Goal: Information Seeking & Learning: Learn about a topic

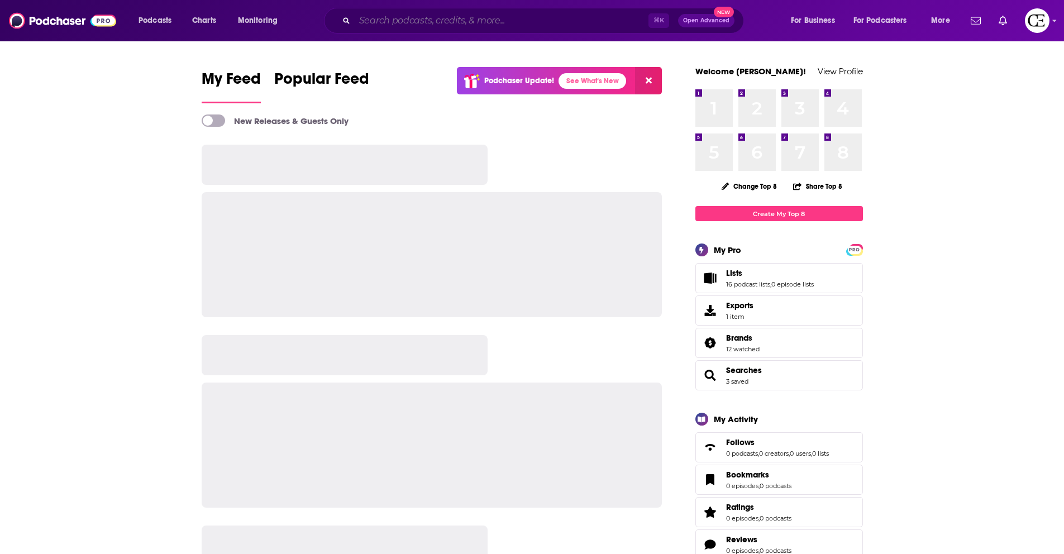
click at [401, 23] on input "Search podcasts, credits, & more..." at bounding box center [502, 21] width 294 height 18
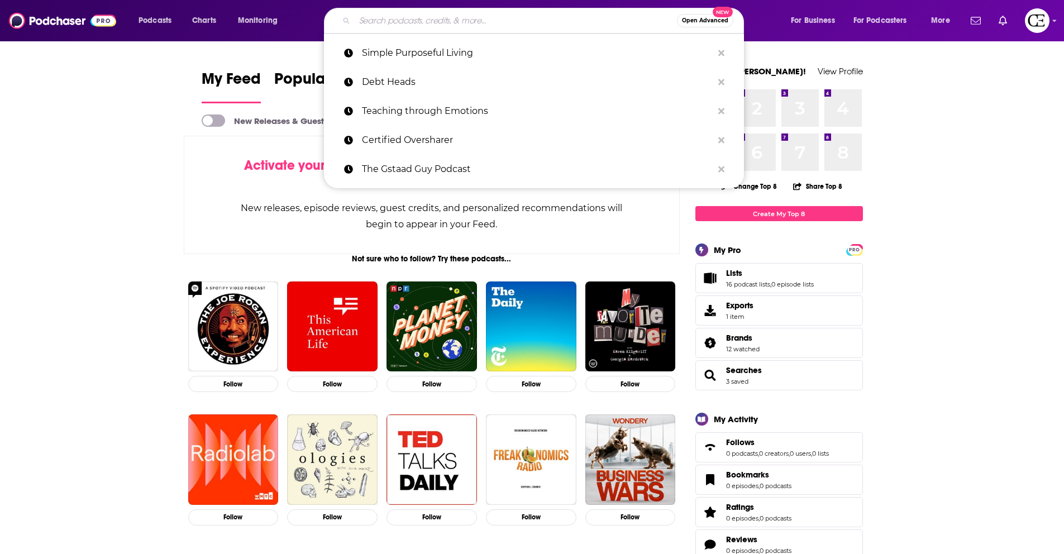
paste input "Zero to Well-Read"
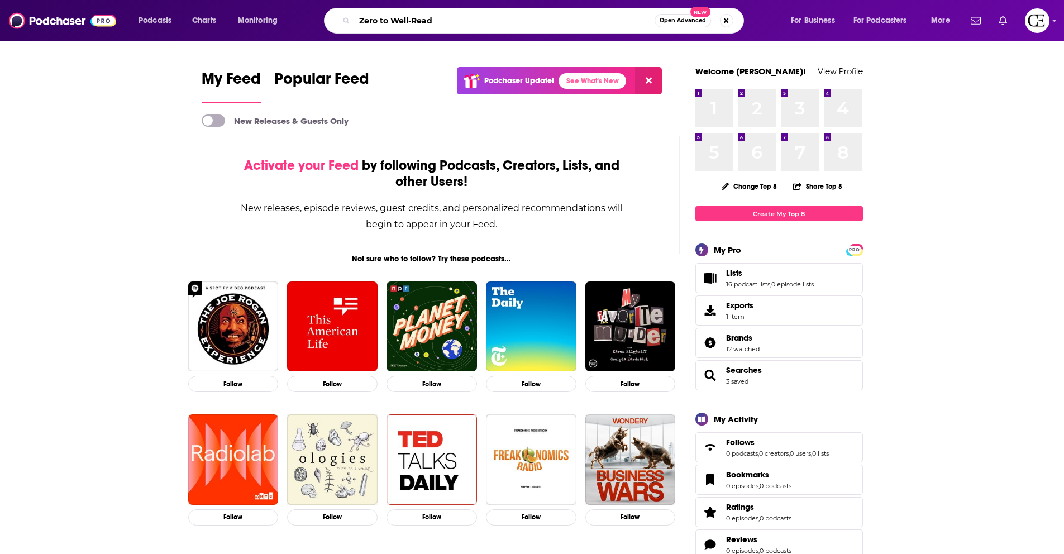
type input "Zero to Well-Read"
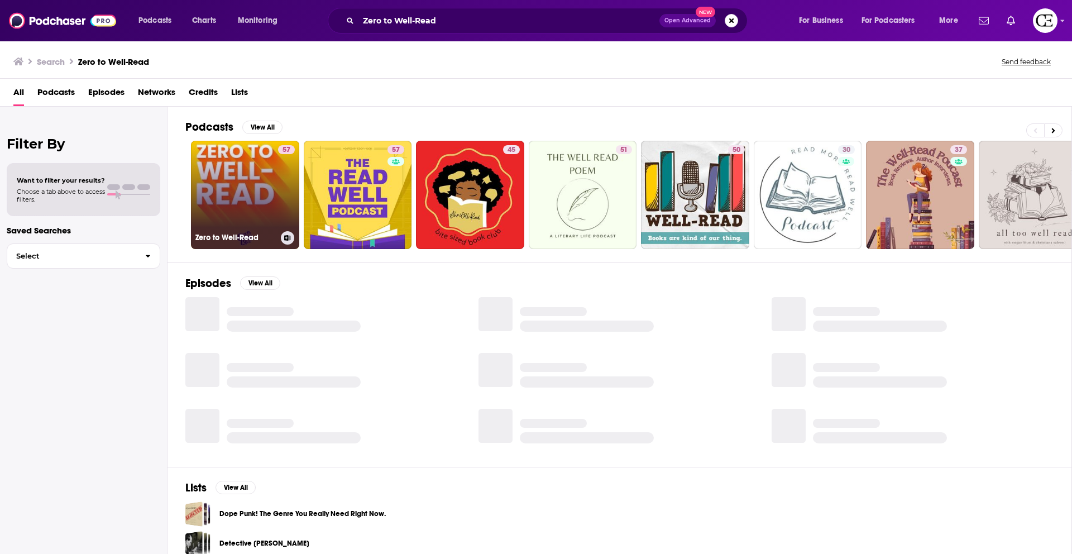
click at [271, 192] on link "57 Zero to Well-Read" at bounding box center [245, 195] width 108 height 108
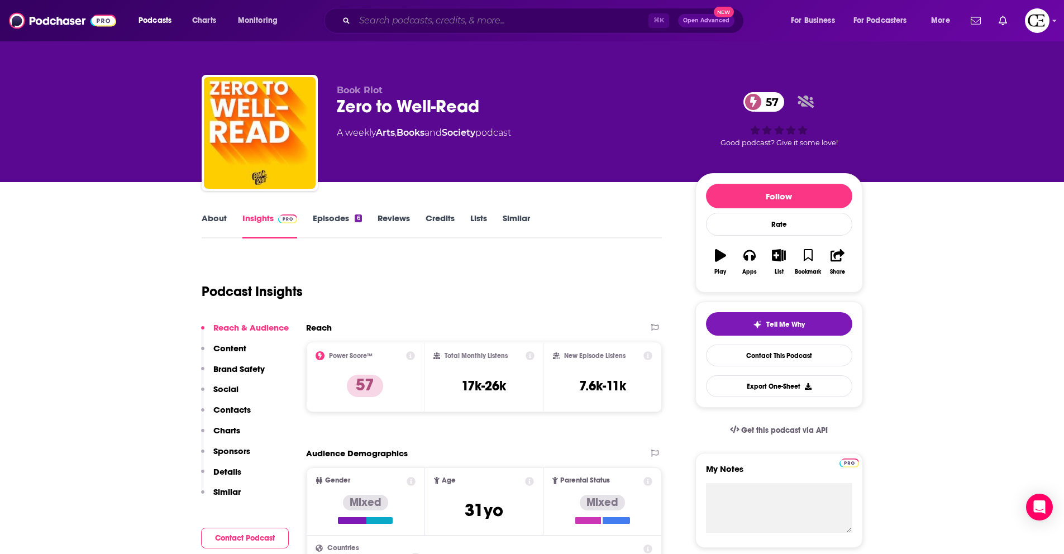
click at [382, 23] on input "Search podcasts, credits, & more..." at bounding box center [502, 21] width 294 height 18
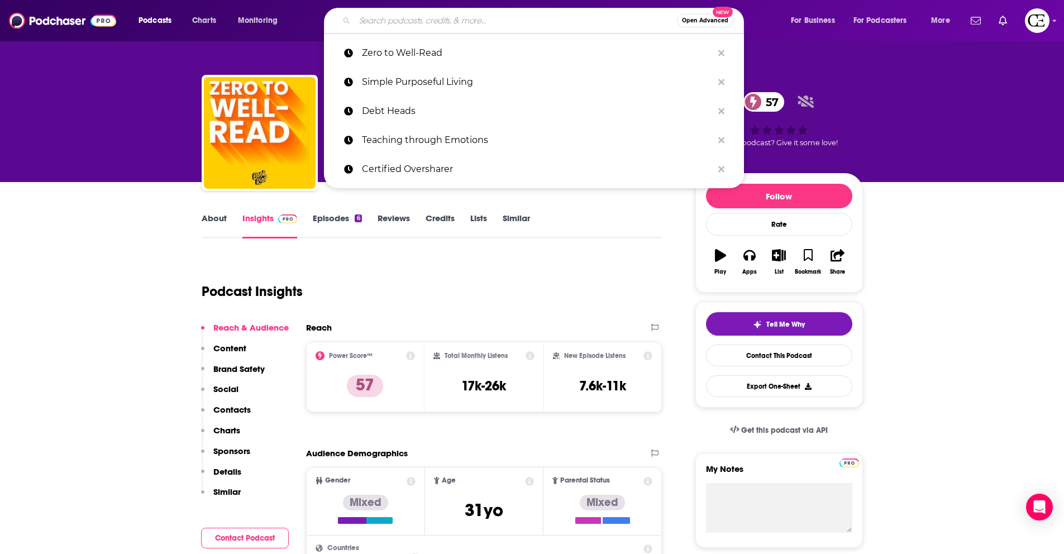
paste input "Relish with Alyssia Sheikh"
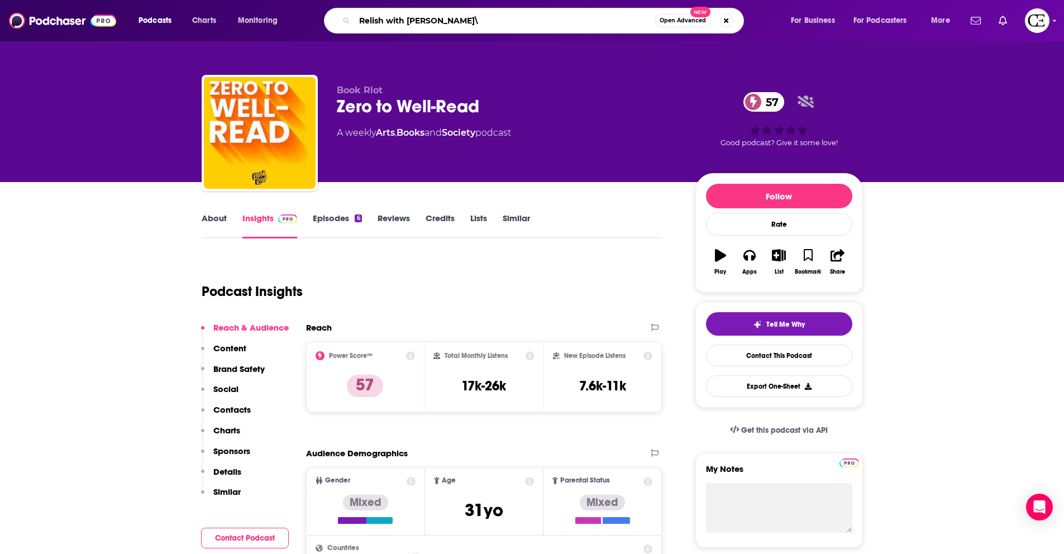
type input "Relish with Alyssia Sheikh"
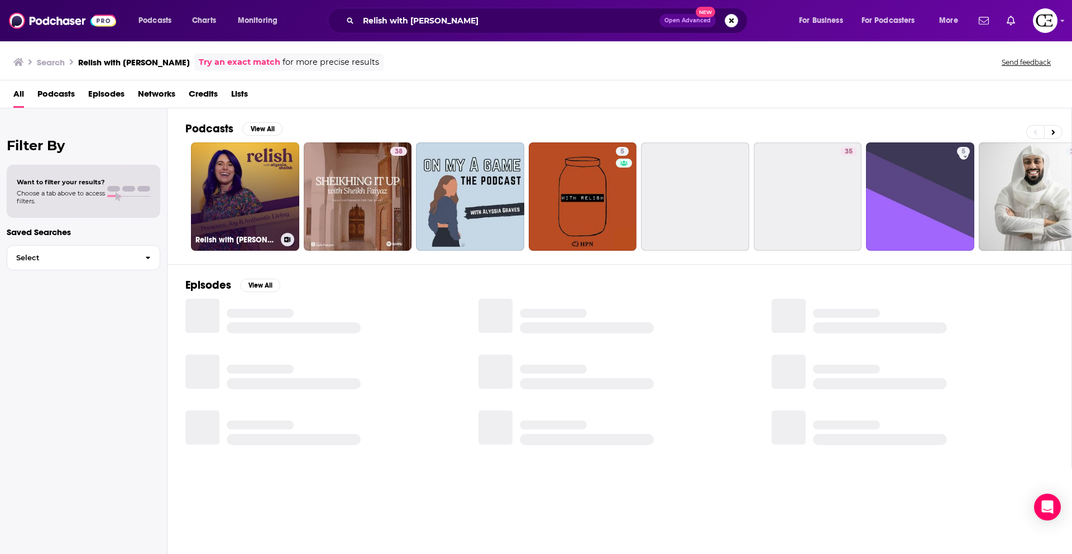
click at [264, 200] on link "Relish with Alyssia Sheikh" at bounding box center [245, 196] width 108 height 108
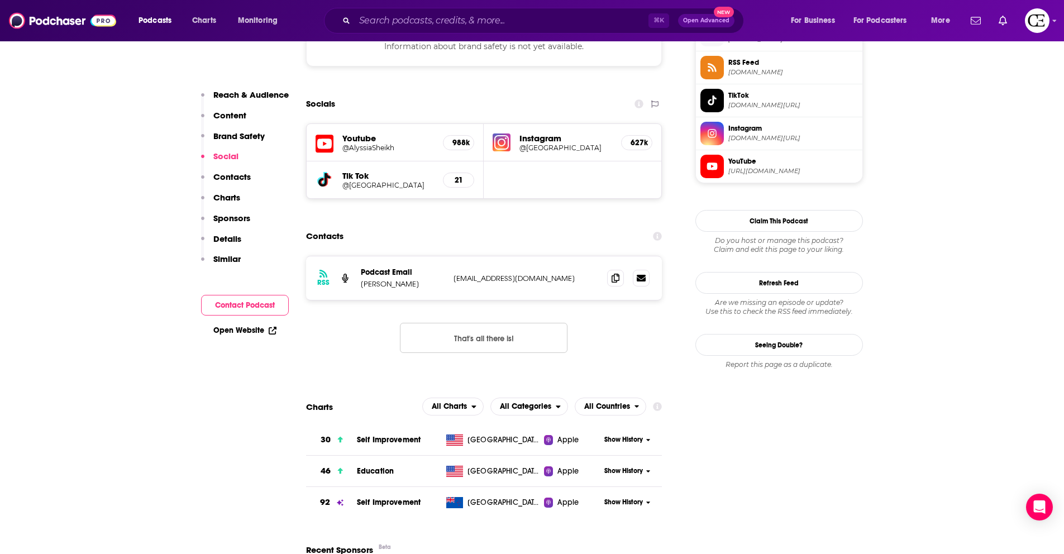
scroll to position [849, 0]
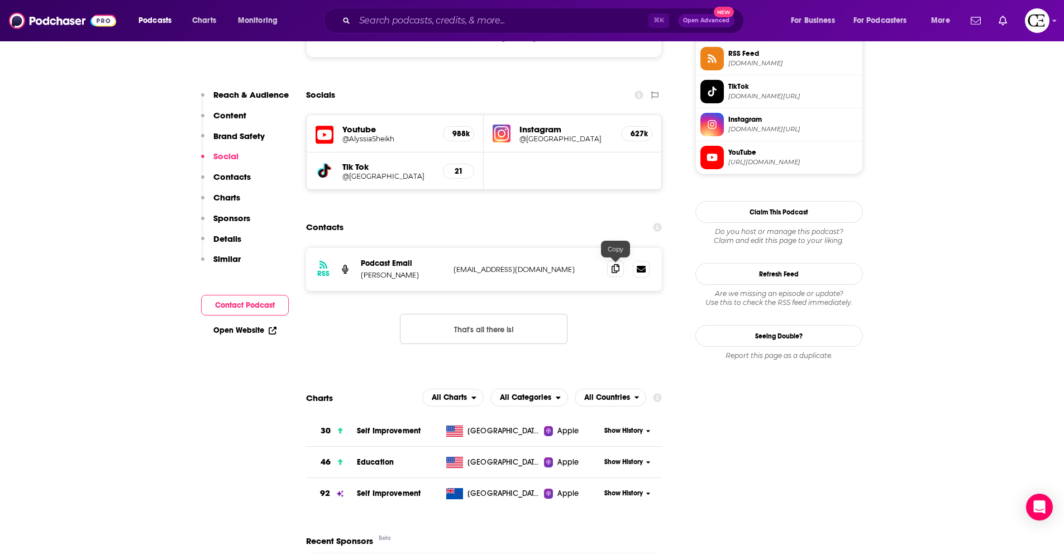
click at [614, 268] on icon at bounding box center [615, 268] width 8 height 9
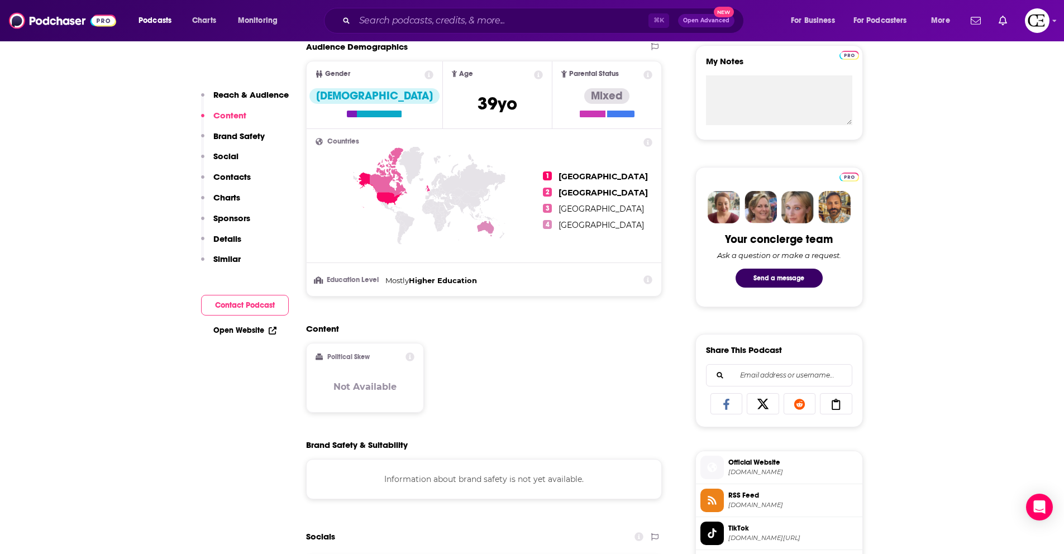
scroll to position [0, 0]
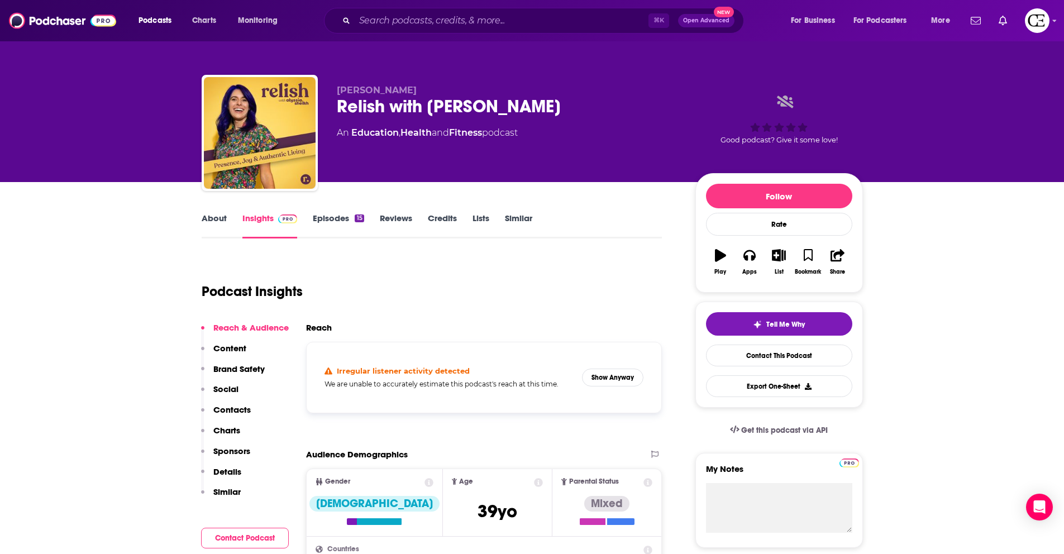
click at [442, 111] on div "Relish with Alyssia Sheikh" at bounding box center [507, 106] width 341 height 22
copy div "Relish with Alyssia Sheikh"
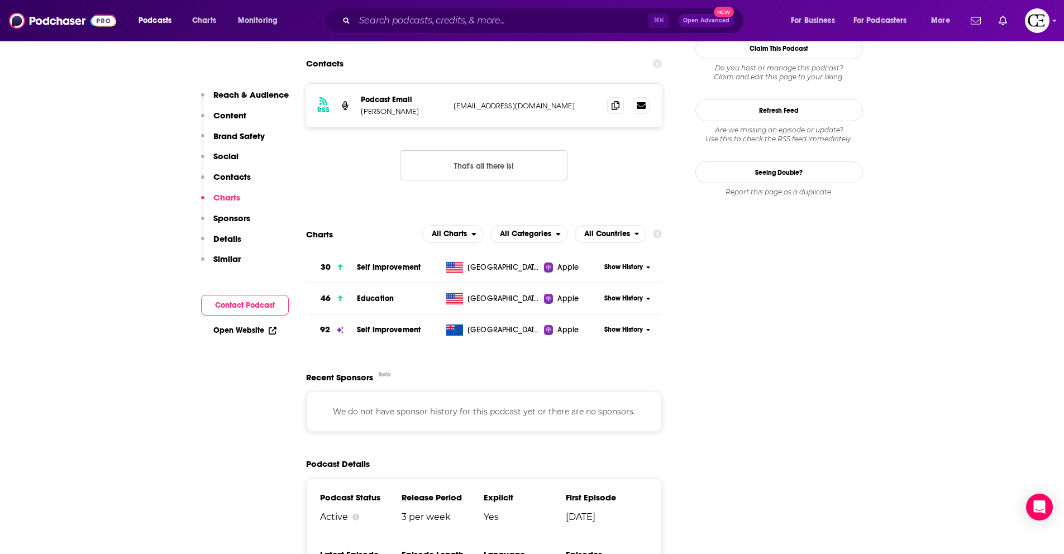
scroll to position [960, 0]
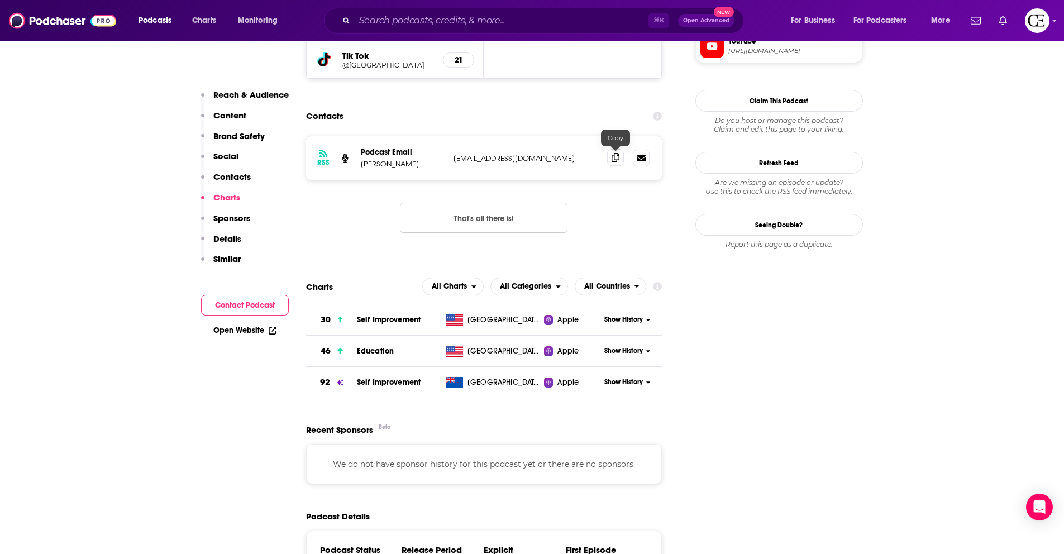
click at [613, 157] on icon at bounding box center [615, 157] width 8 height 9
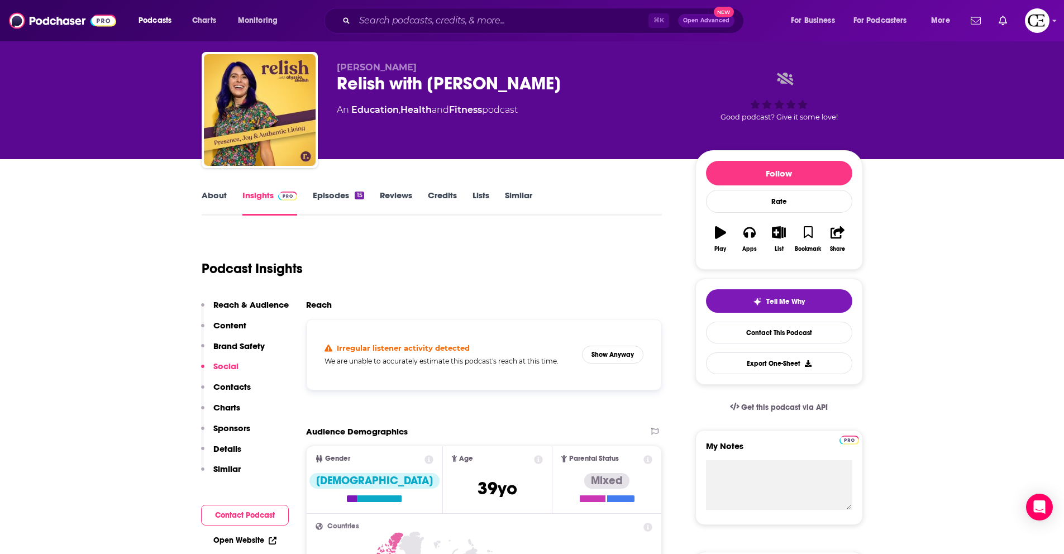
scroll to position [0, 0]
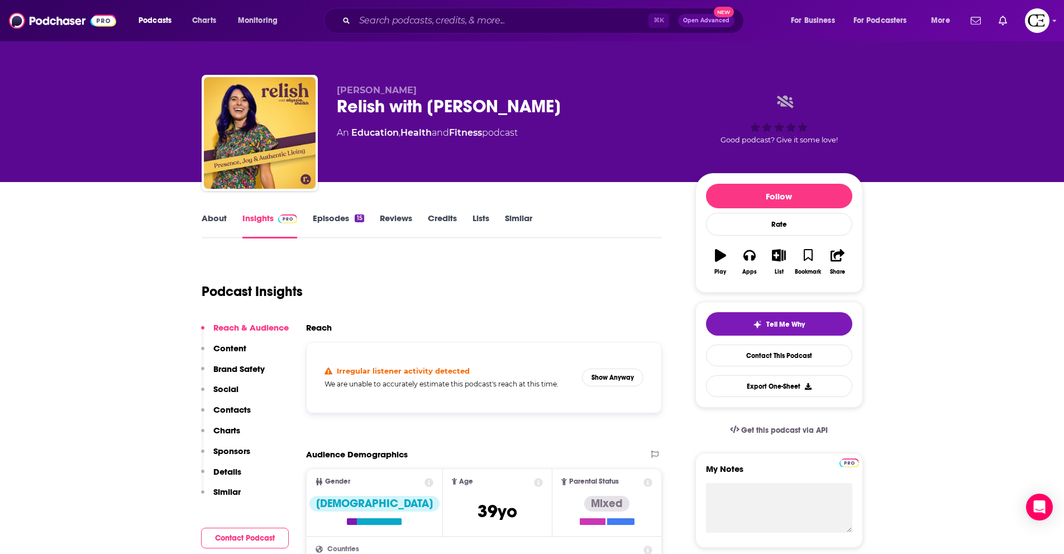
click at [428, 106] on div "Relish with Alyssia Sheikh" at bounding box center [507, 106] width 341 height 22
copy div "Relish with Alyssia Sheikh"
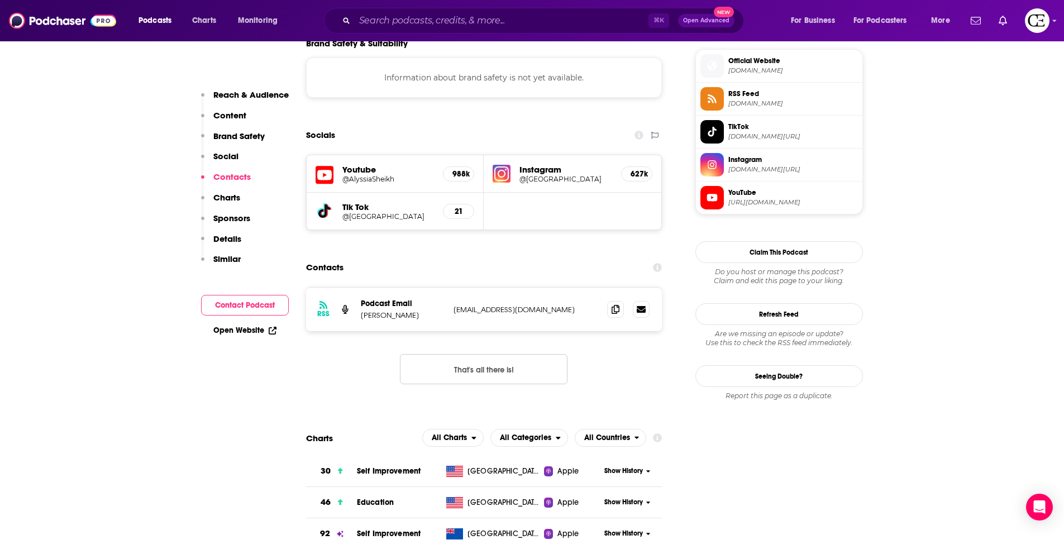
scroll to position [937, 0]
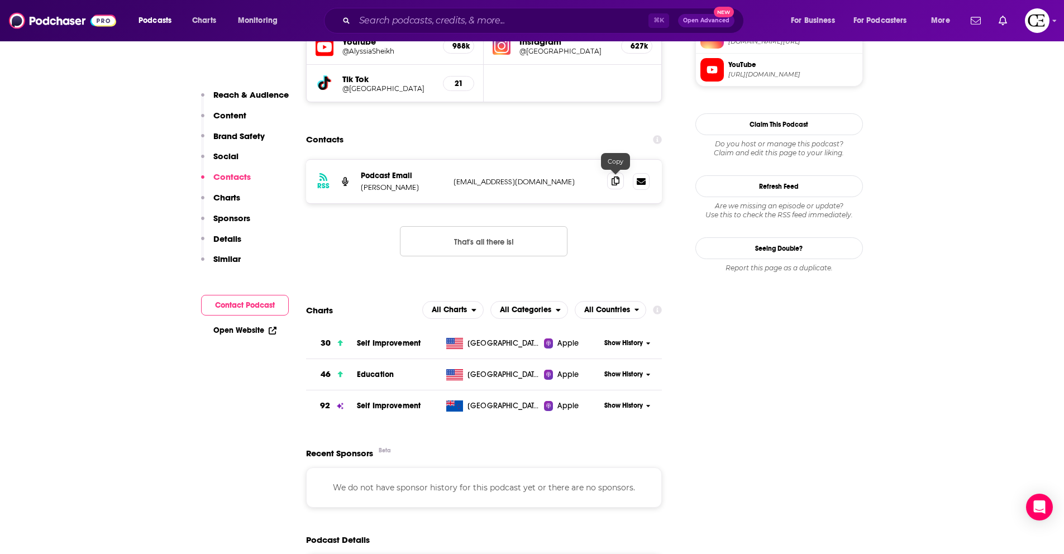
click at [613, 182] on icon at bounding box center [615, 180] width 8 height 9
click at [171, 19] on span "Podcasts" at bounding box center [154, 21] width 33 height 16
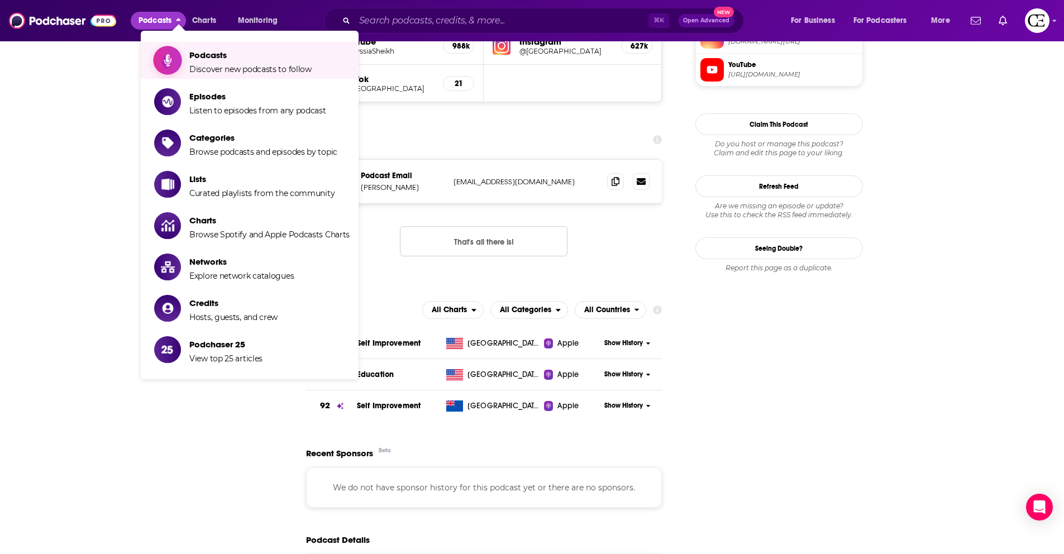
click at [167, 55] on icon "Show item sub-menu" at bounding box center [168, 60] width 8 height 13
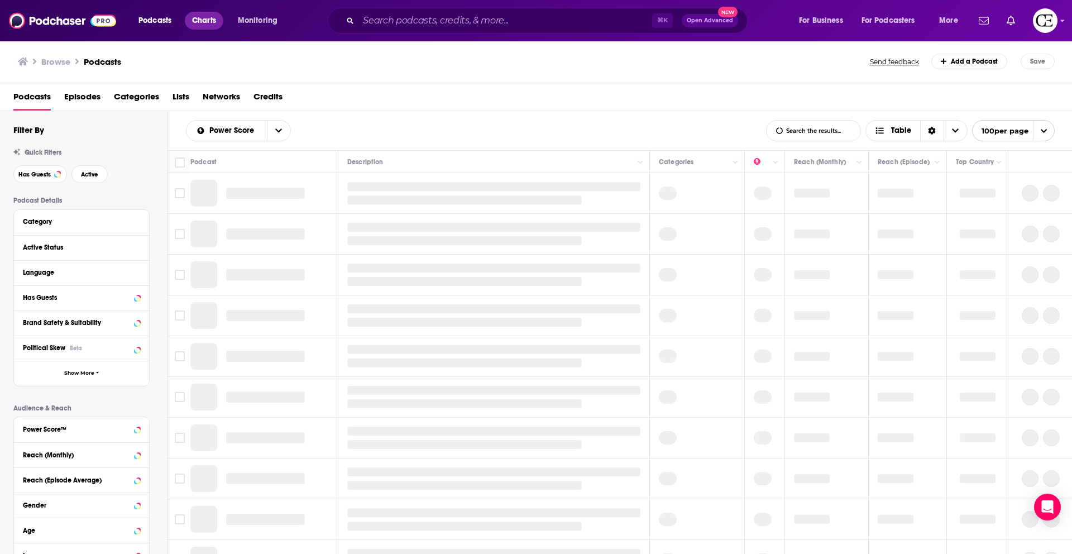
click at [204, 20] on span "Charts" at bounding box center [204, 21] width 24 height 16
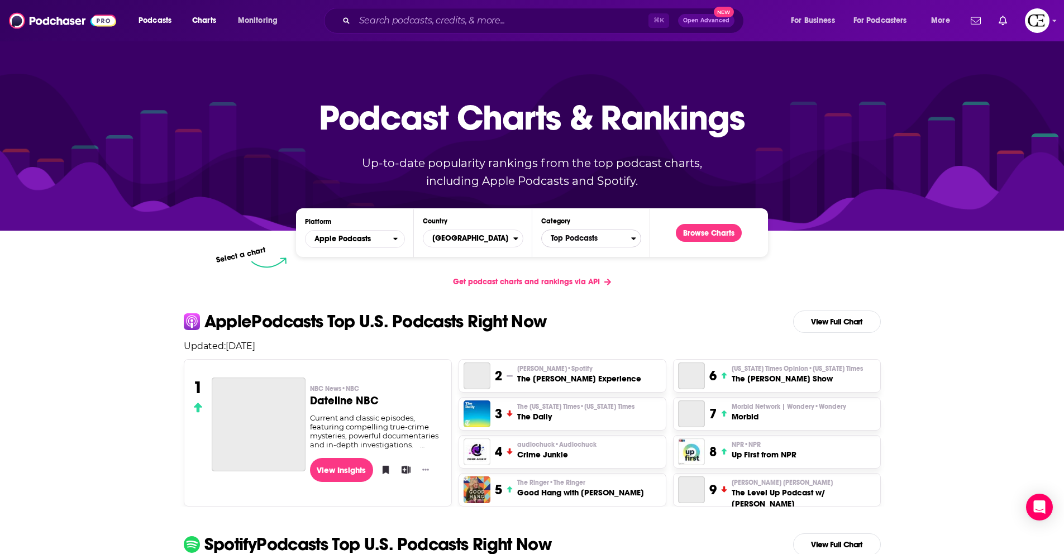
click at [563, 241] on span "Top Podcasts" at bounding box center [586, 238] width 89 height 19
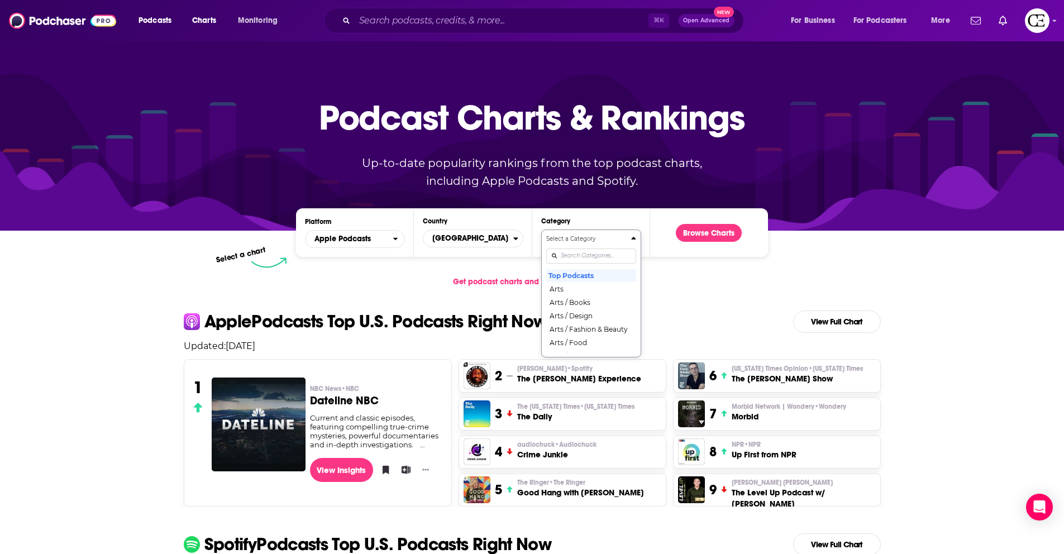
click at [580, 254] on input "Categories" at bounding box center [591, 255] width 90 height 15
type input "sel"
click at [591, 283] on button "Education / Self-Improvement" at bounding box center [591, 276] width 90 height 15
click at [701, 235] on button "Browse Charts" at bounding box center [709, 233] width 66 height 18
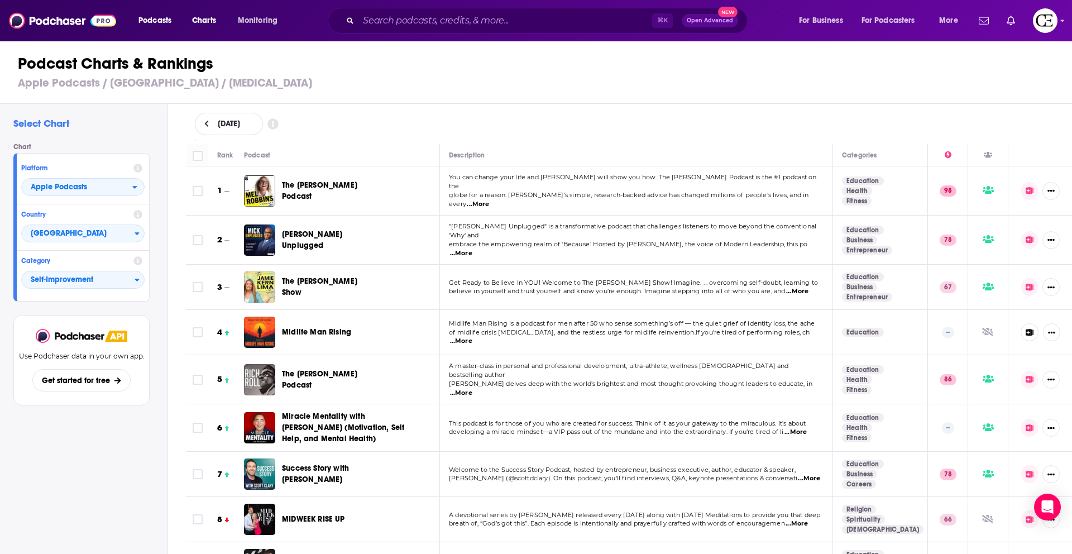
click at [380, 93] on div "Podcast Charts & Rankings Apple Podcasts / United States / Self-Improvement" at bounding box center [541, 72] width 1082 height 64
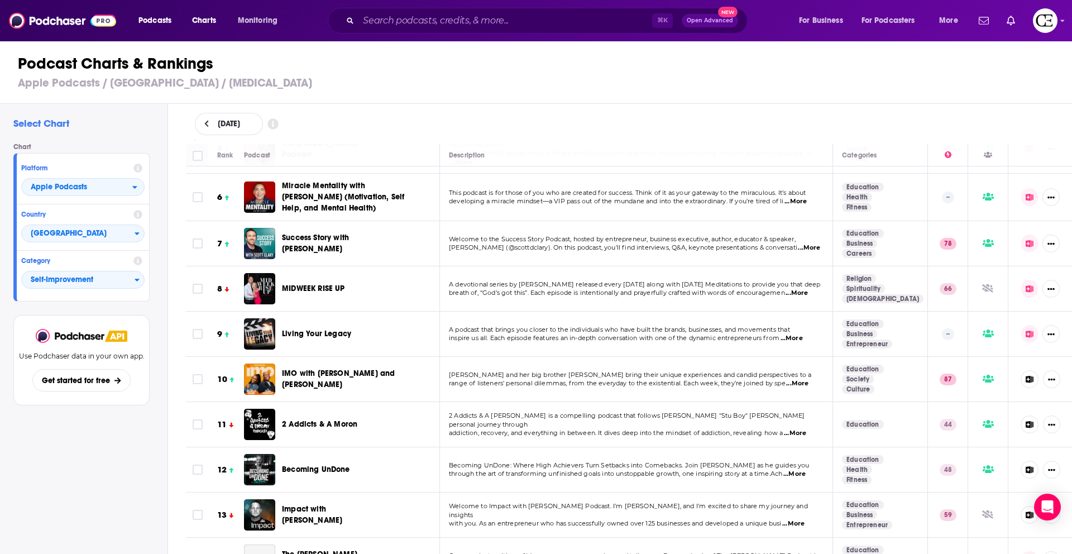
scroll to position [232, 0]
click at [353, 88] on h3 "Apple Podcasts / United States / Self-Improvement" at bounding box center [541, 83] width 1046 height 14
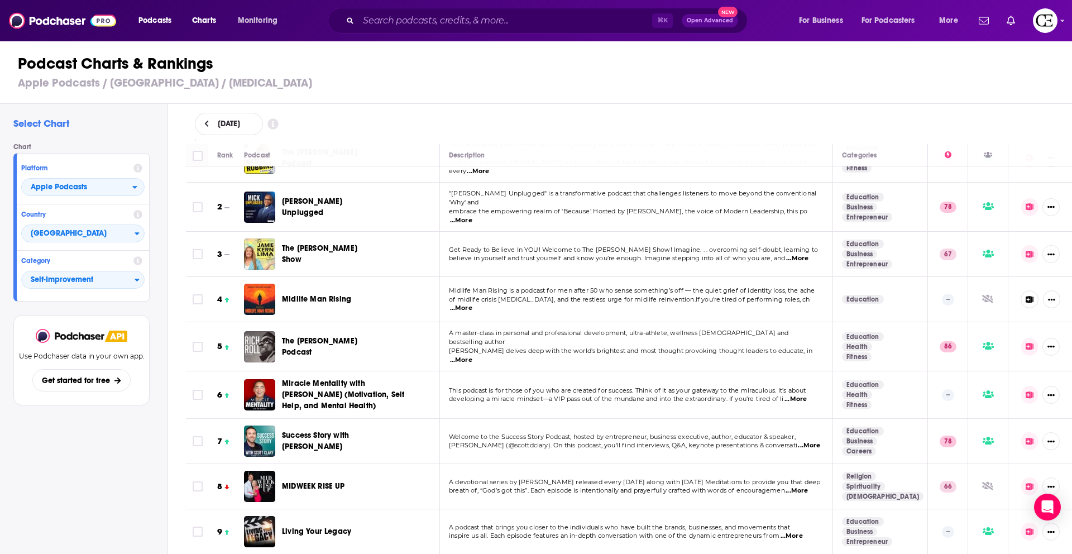
scroll to position [23, 0]
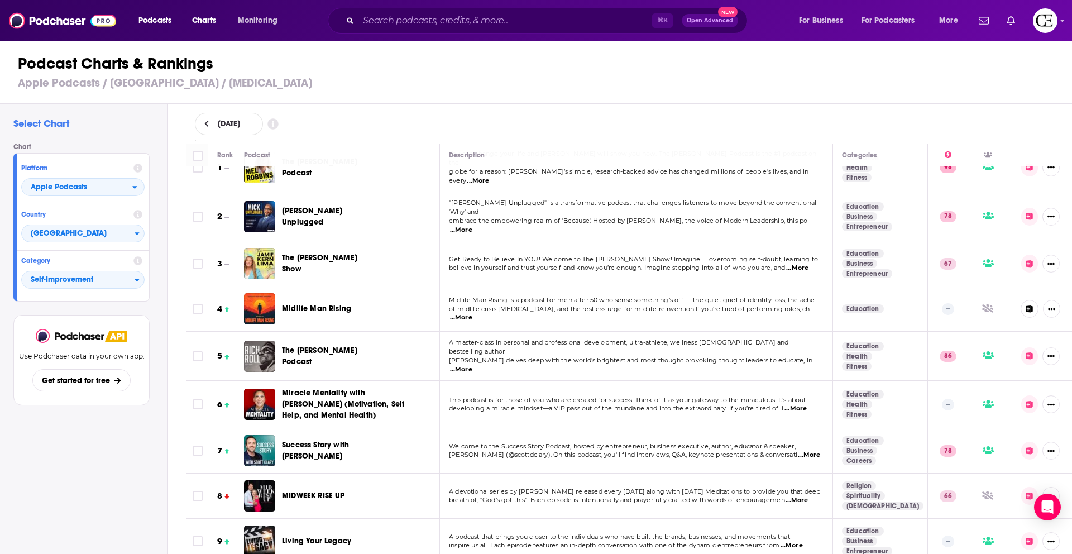
click at [278, 127] on icon at bounding box center [272, 124] width 11 height 11
click at [439, 88] on h3 "Apple Podcasts / United States / Self-Improvement" at bounding box center [541, 83] width 1046 height 14
click at [213, 22] on span "Charts" at bounding box center [204, 21] width 24 height 16
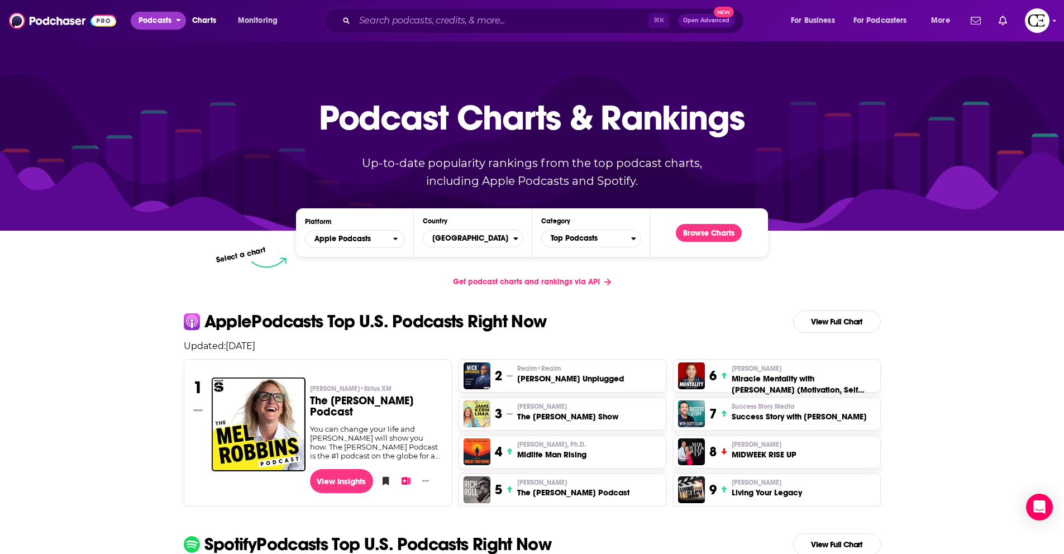
click at [148, 27] on span "Podcasts" at bounding box center [154, 21] width 33 height 16
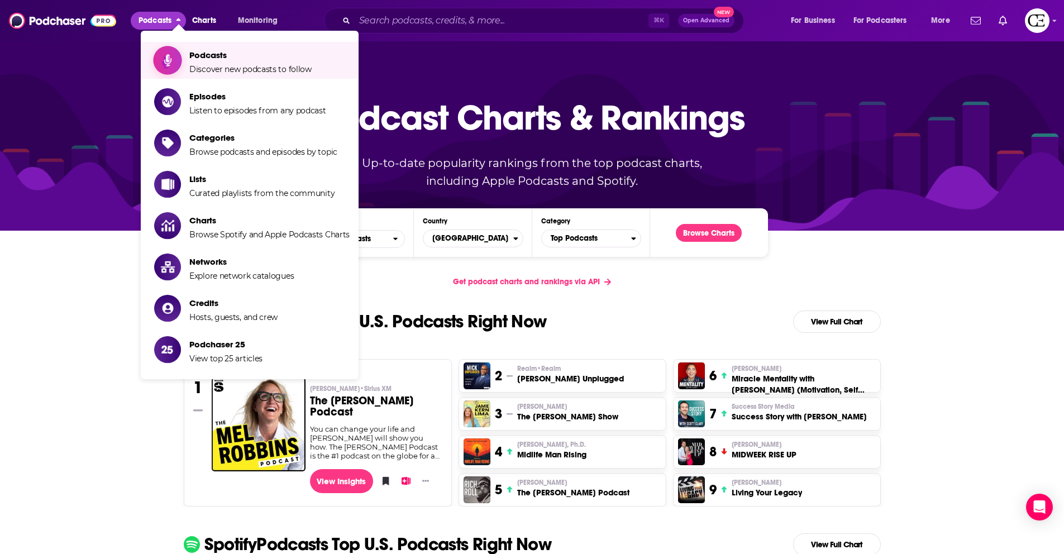
click at [161, 72] on span "Show item sub-menu" at bounding box center [168, 60] width 86 height 86
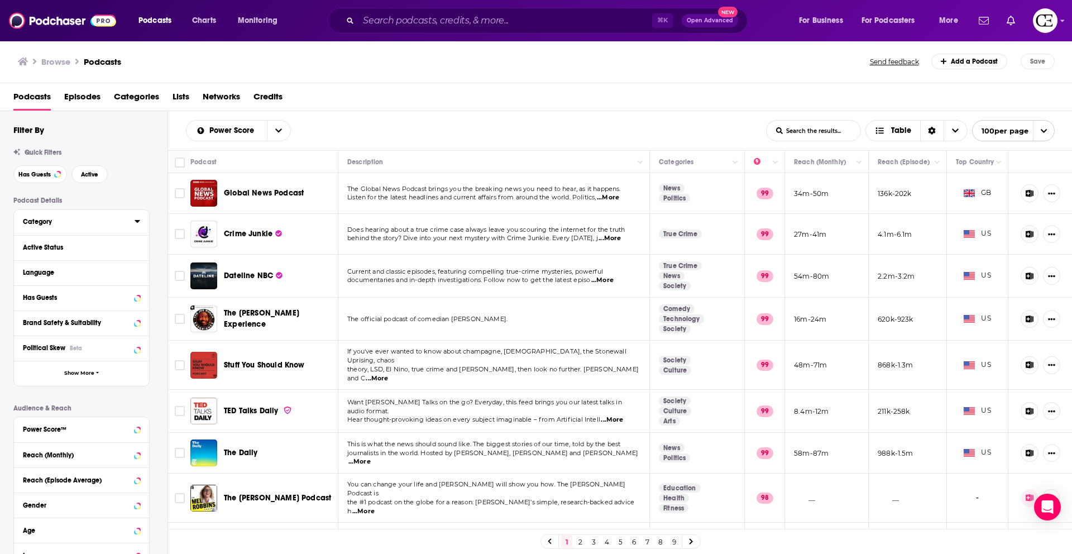
click at [48, 215] on button "Category" at bounding box center [79, 221] width 112 height 14
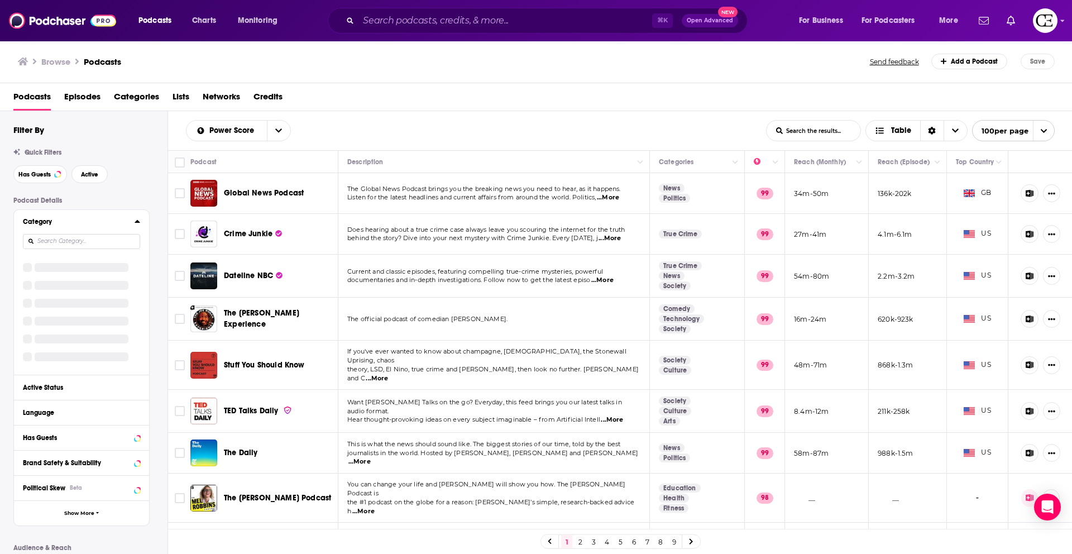
click at [48, 247] on input at bounding box center [81, 241] width 117 height 15
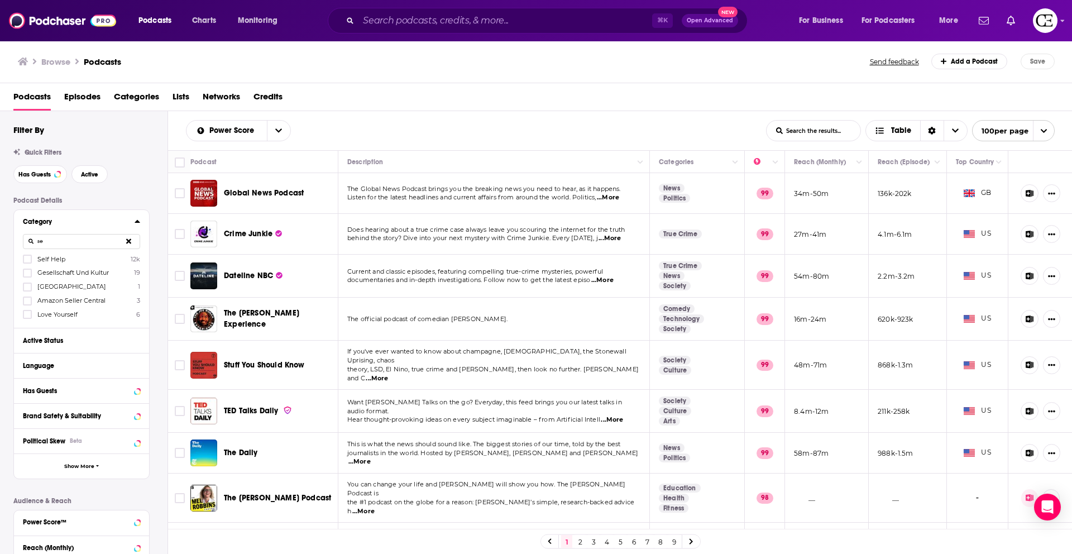
type input "s"
type input "edu"
click at [31, 261] on label at bounding box center [27, 259] width 9 height 9
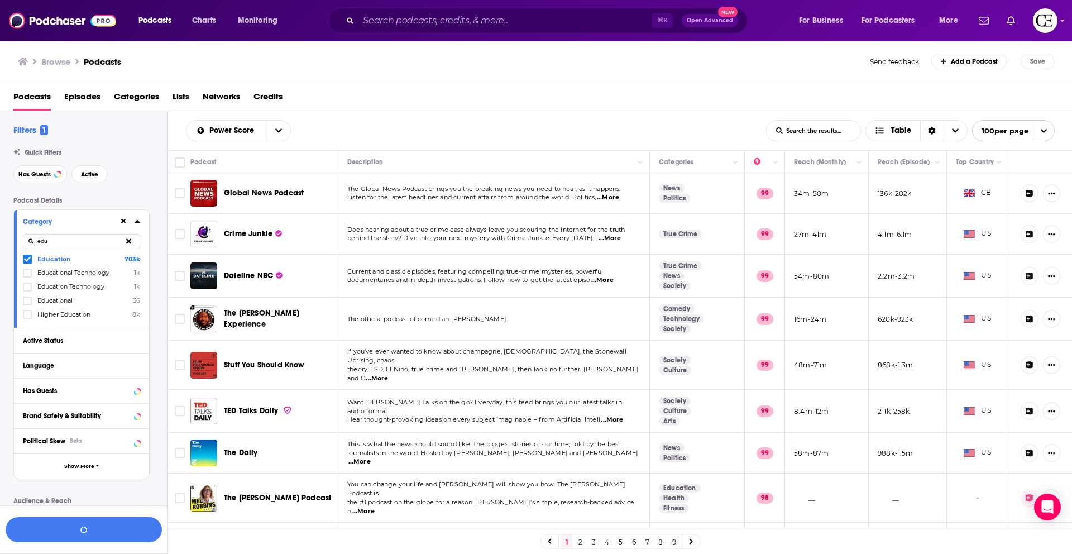
click at [138, 223] on icon at bounding box center [137, 221] width 5 height 3
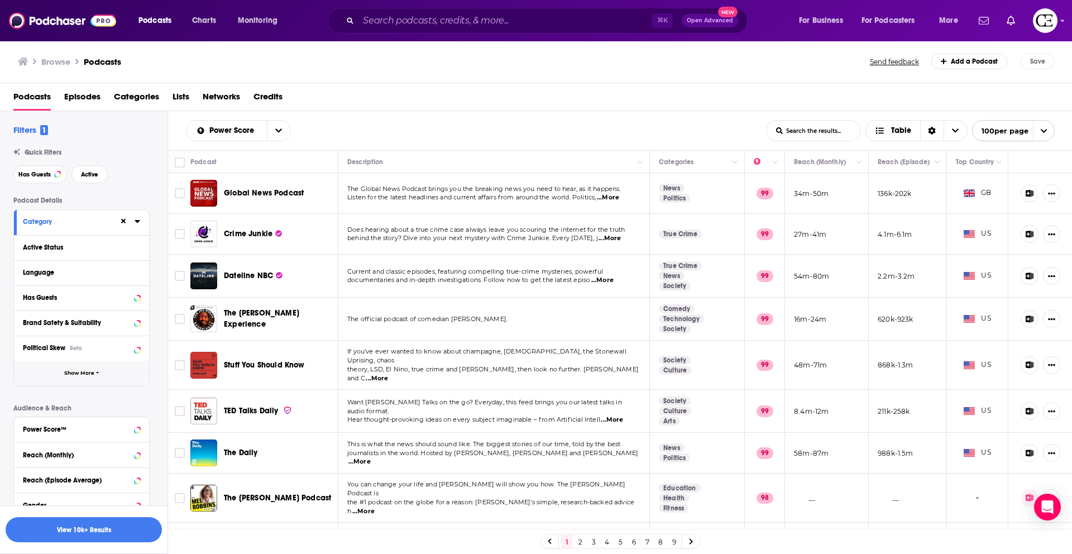
click at [85, 379] on button "Show More" at bounding box center [81, 373] width 135 height 25
click at [55, 374] on div "Network" at bounding box center [67, 373] width 89 height 8
click at [24, 412] on icon at bounding box center [27, 410] width 7 height 7
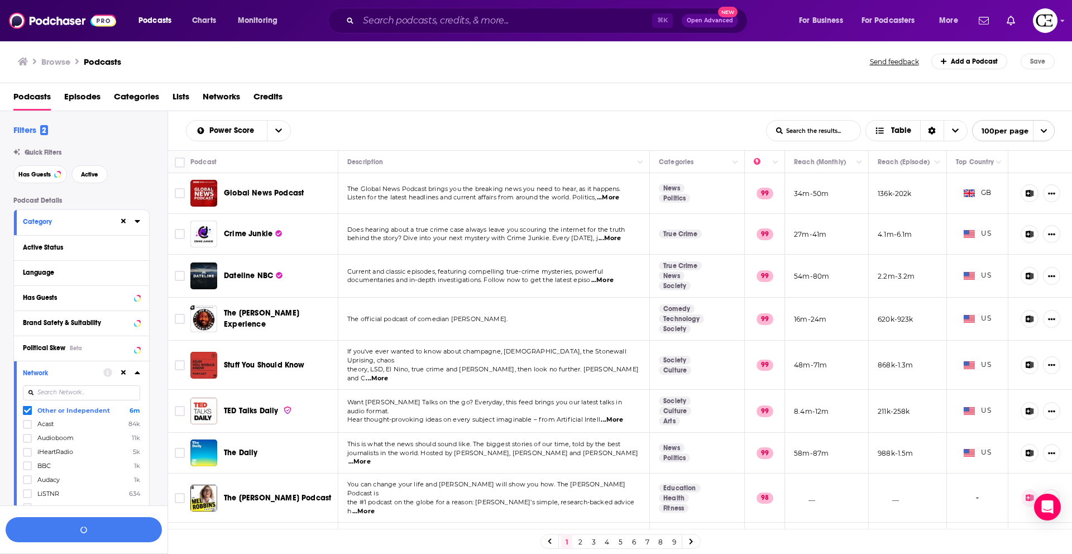
click at [138, 373] on icon at bounding box center [137, 372] width 5 height 3
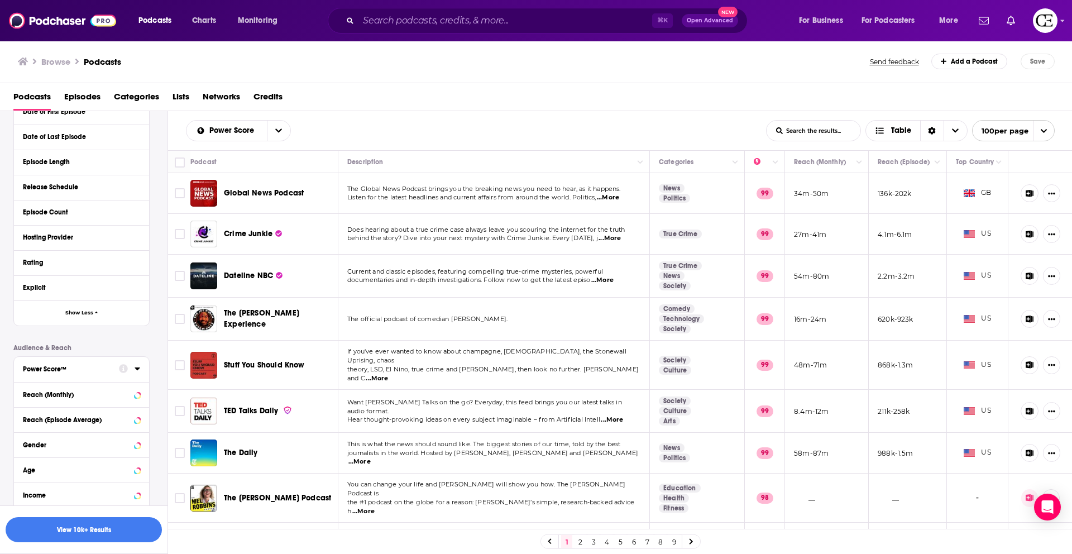
scroll to position [291, 0]
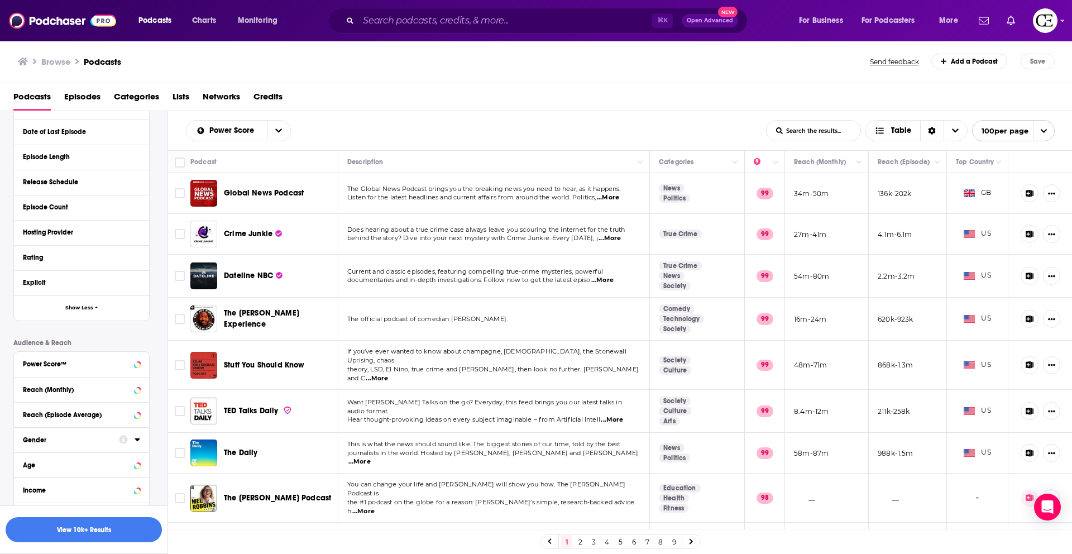
click at [40, 436] on div "Gender" at bounding box center [67, 440] width 89 height 8
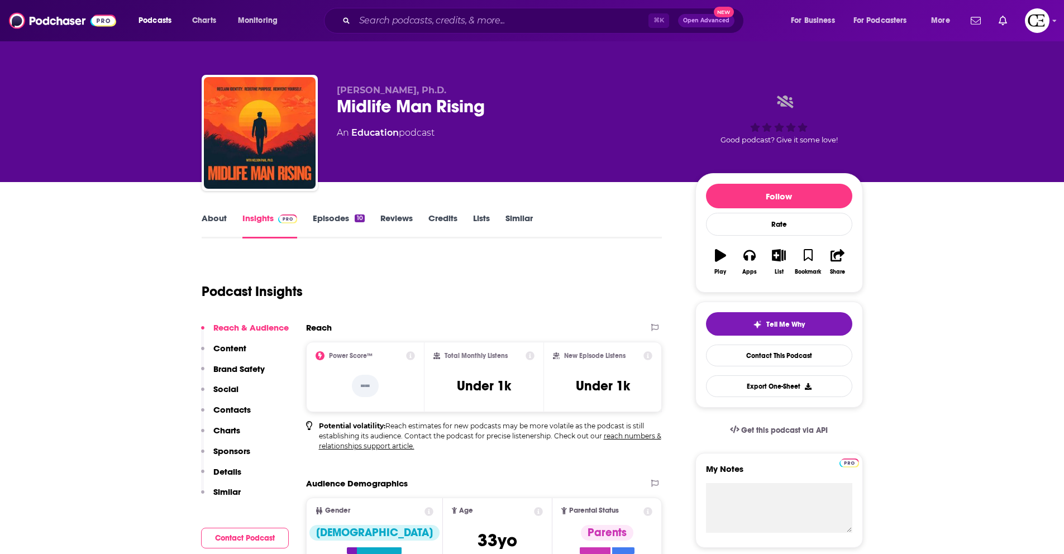
click at [452, 100] on div "Midlife Man Rising" at bounding box center [507, 106] width 341 height 22
copy div "Midlife Man Rising"
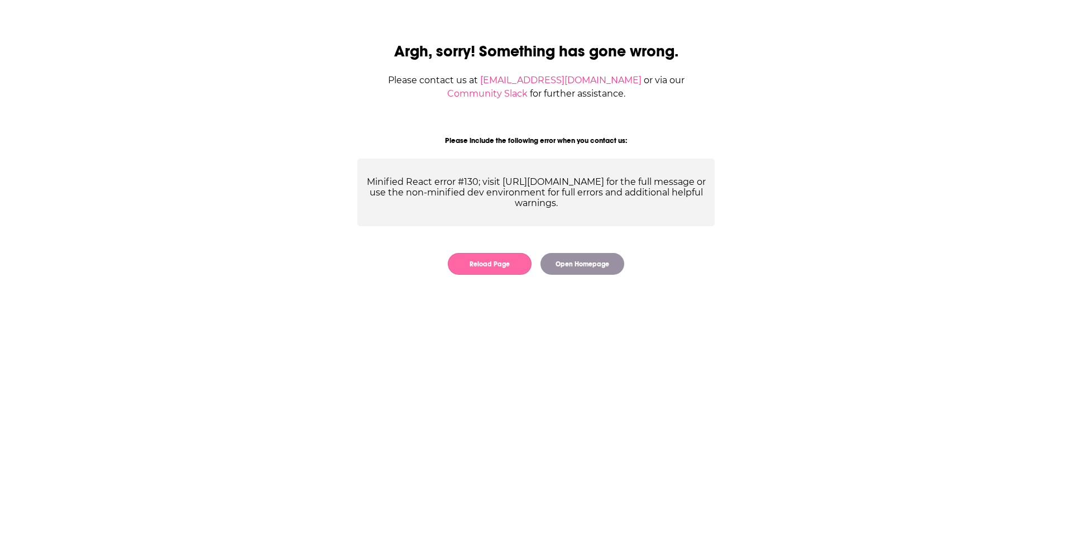
click at [489, 264] on button "Reload Page" at bounding box center [490, 264] width 84 height 22
click at [489, 262] on button "Reload Page" at bounding box center [490, 264] width 84 height 22
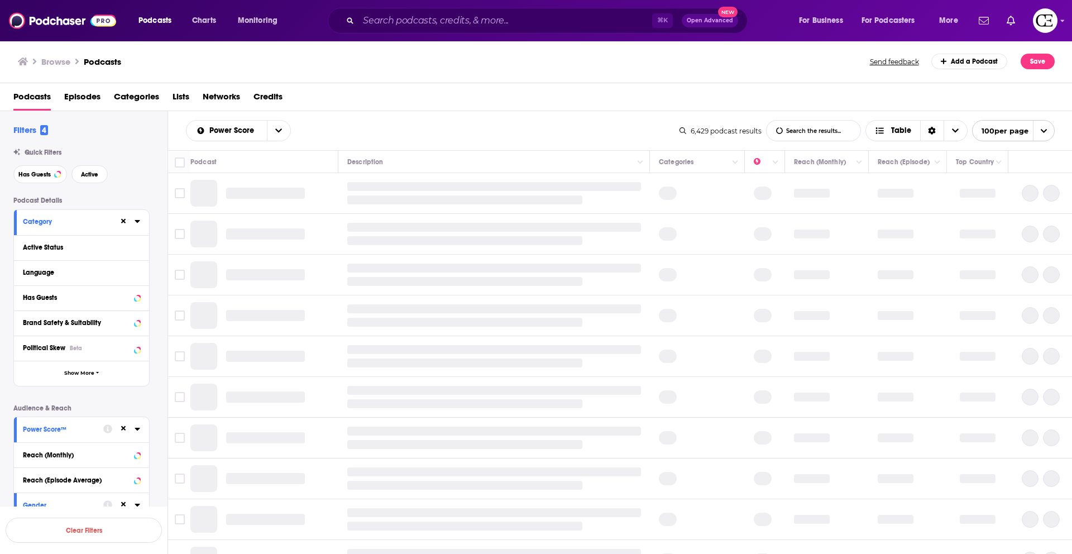
click at [119, 220] on button at bounding box center [123, 221] width 9 height 9
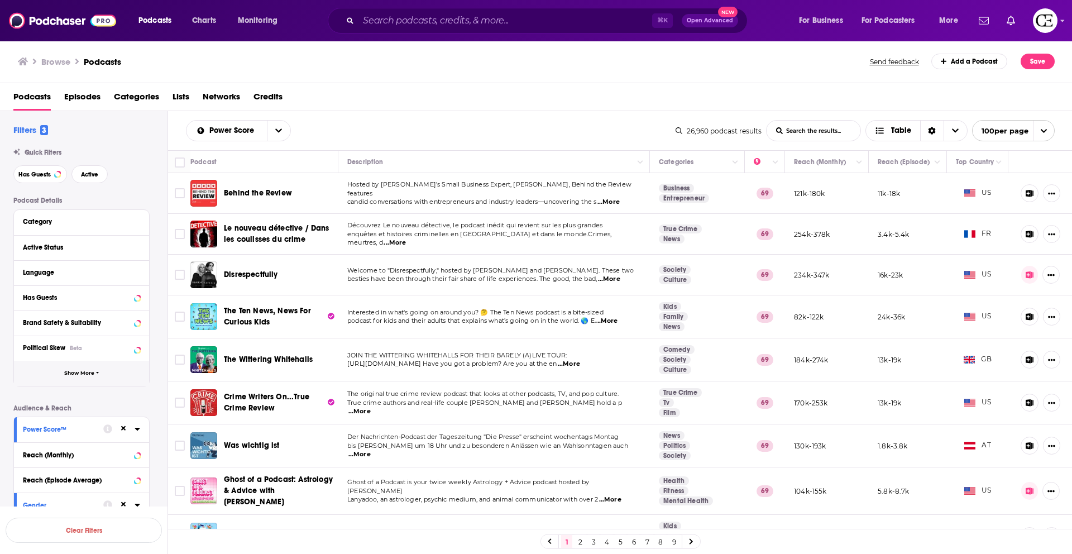
click at [92, 374] on span "Show More" at bounding box center [79, 373] width 30 height 6
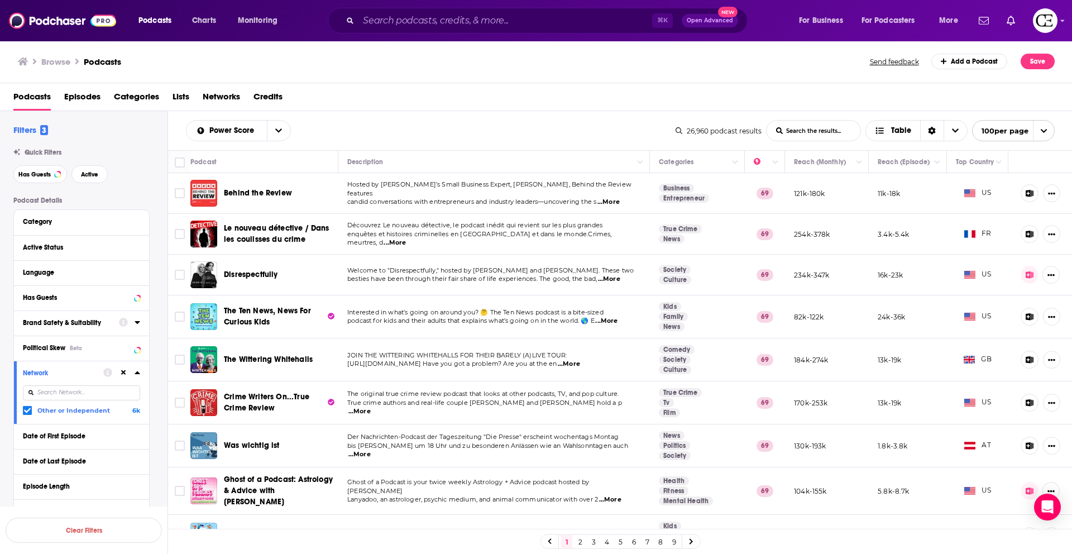
click at [148, 202] on p "Podcast Details" at bounding box center [81, 201] width 136 height 8
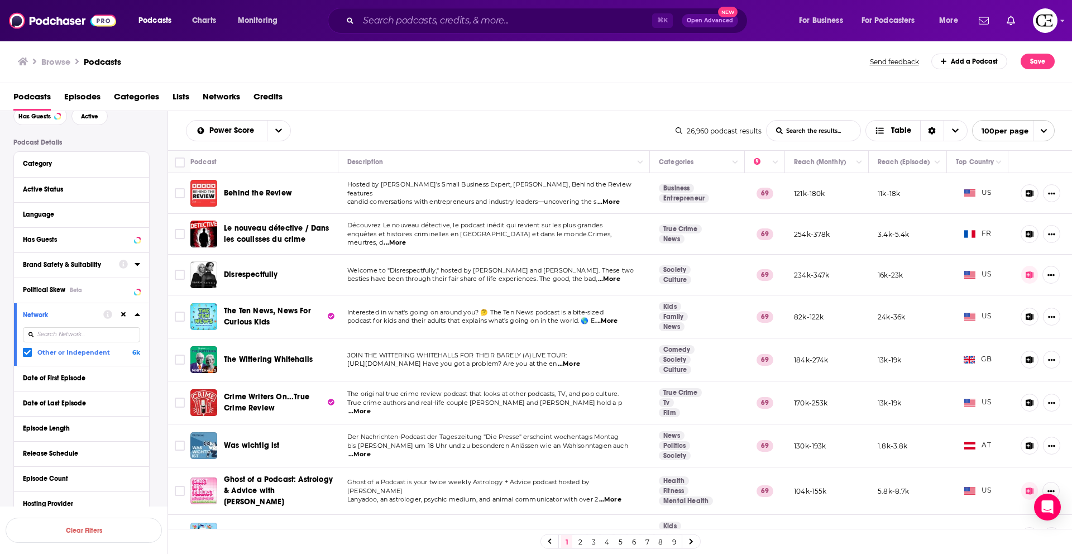
scroll to position [60, 0]
click at [138, 315] on icon at bounding box center [138, 312] width 6 height 9
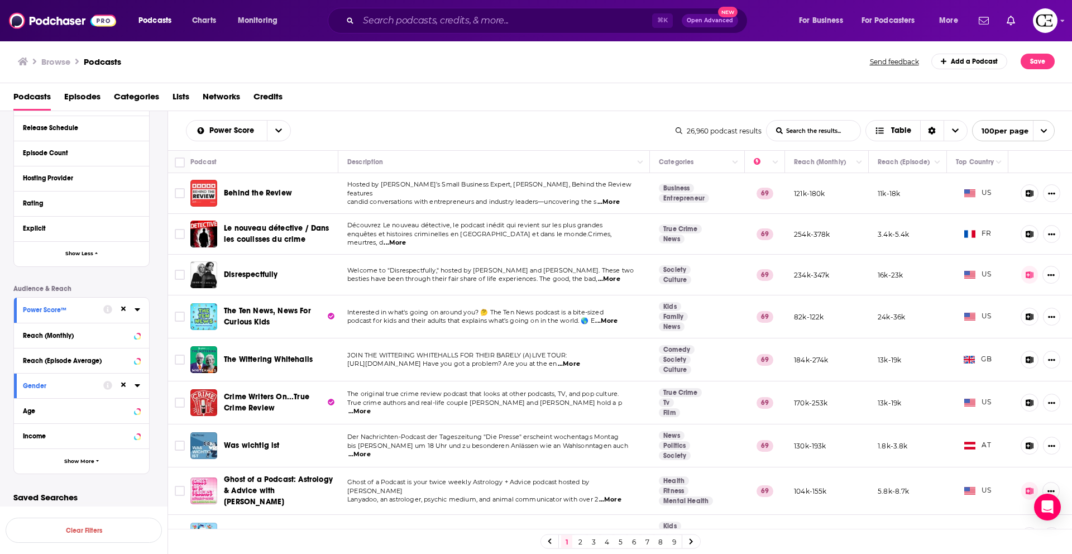
scroll to position [348, 0]
click at [116, 452] on button "Show More" at bounding box center [81, 458] width 135 height 25
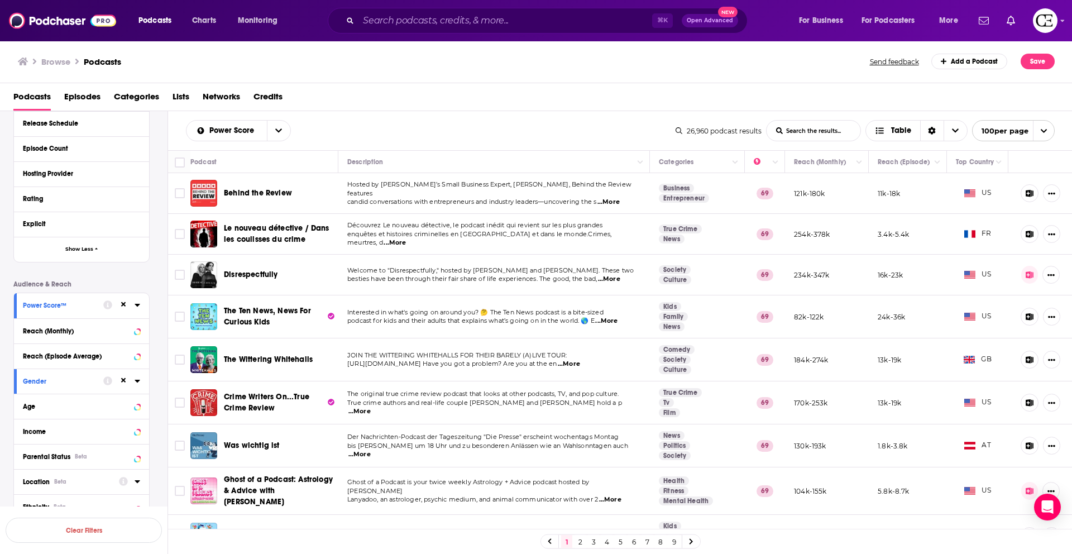
click at [116, 483] on button "Location Beta" at bounding box center [71, 481] width 96 height 14
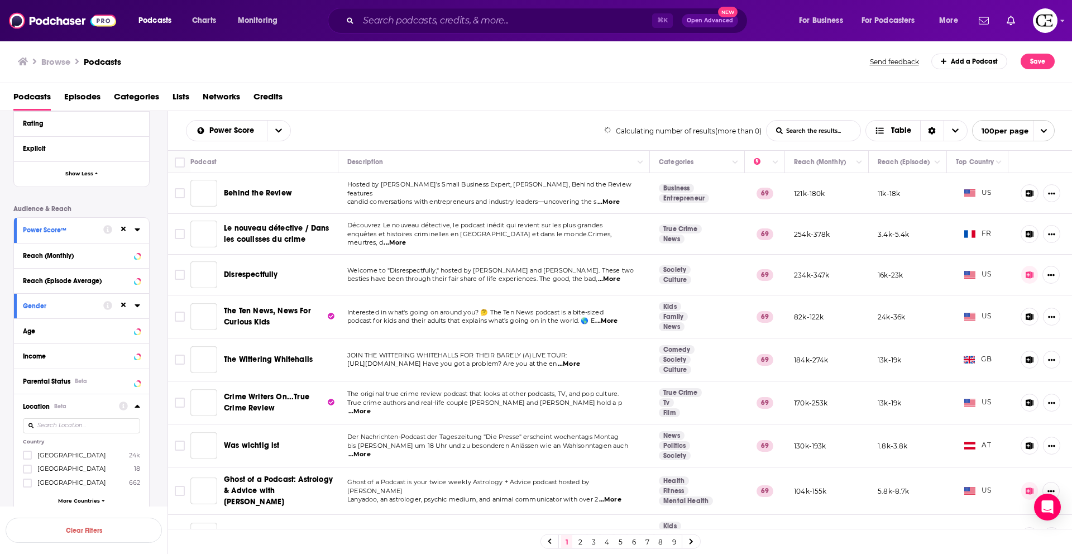
scroll to position [467, 0]
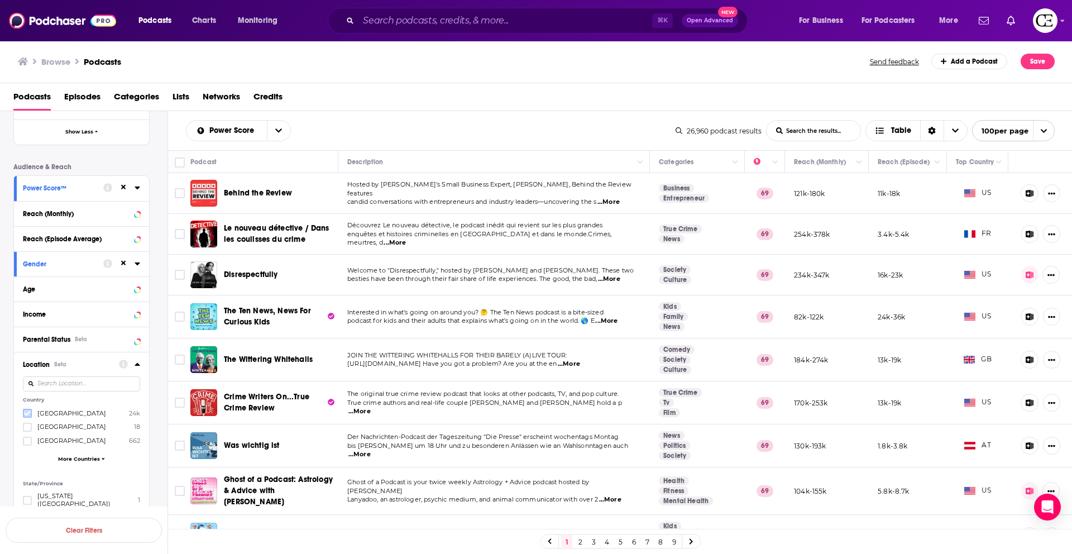
click at [27, 413] on icon at bounding box center [27, 413] width 7 height 5
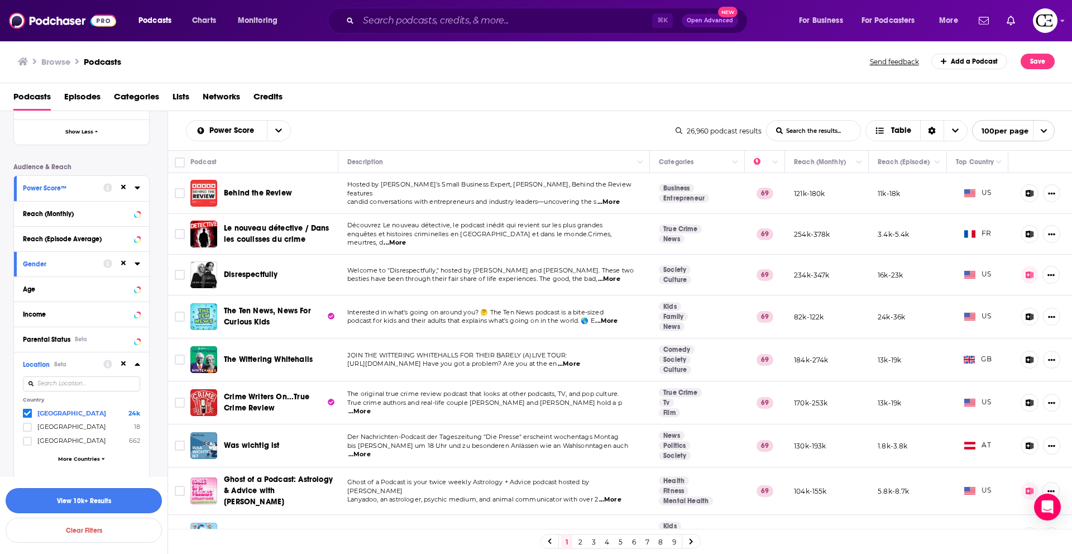
click at [112, 497] on button "View 10k+ Results" at bounding box center [84, 500] width 156 height 25
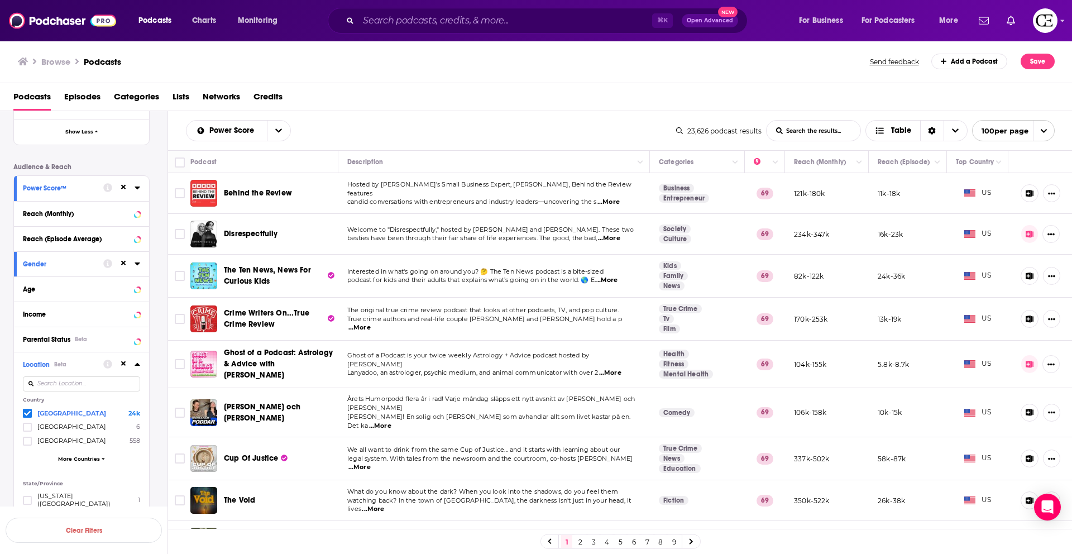
click at [529, 131] on div "Power Score List Search Input Search the results... Table" at bounding box center [431, 130] width 490 height 21
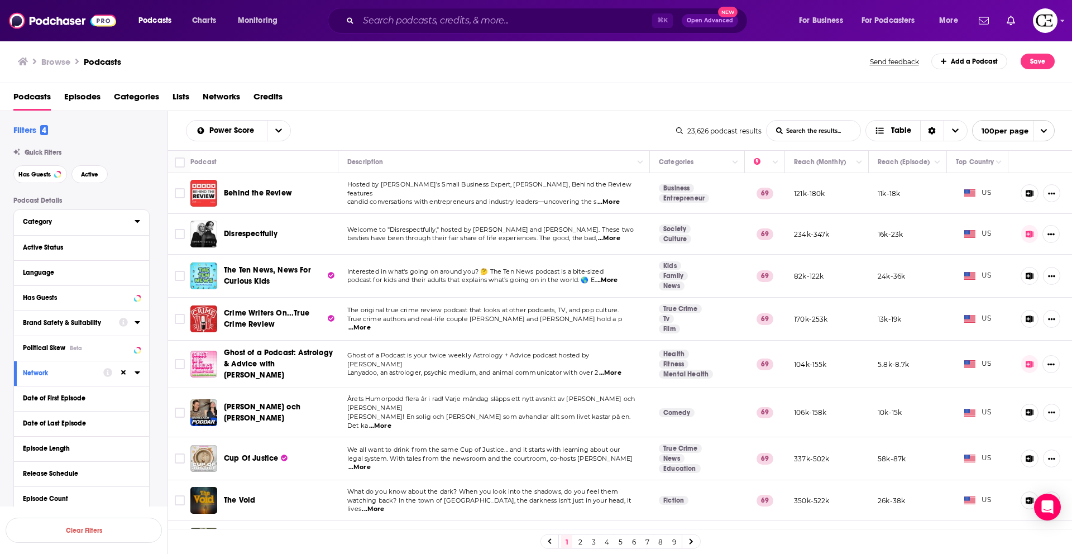
click at [76, 221] on div "Category" at bounding box center [75, 222] width 104 height 8
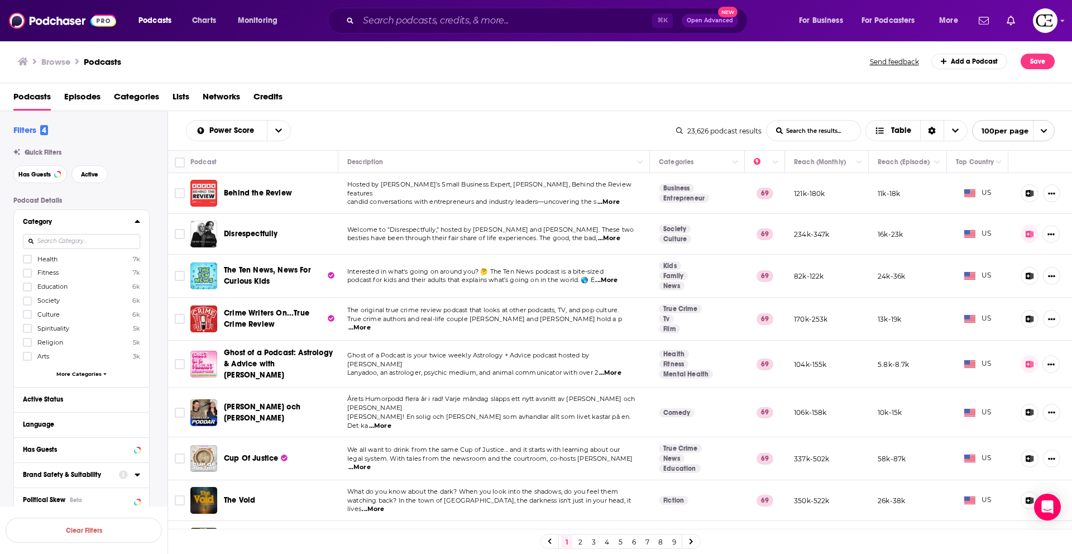
click at [78, 243] on input at bounding box center [81, 241] width 117 height 15
click at [24, 289] on icon at bounding box center [27, 287] width 7 height 7
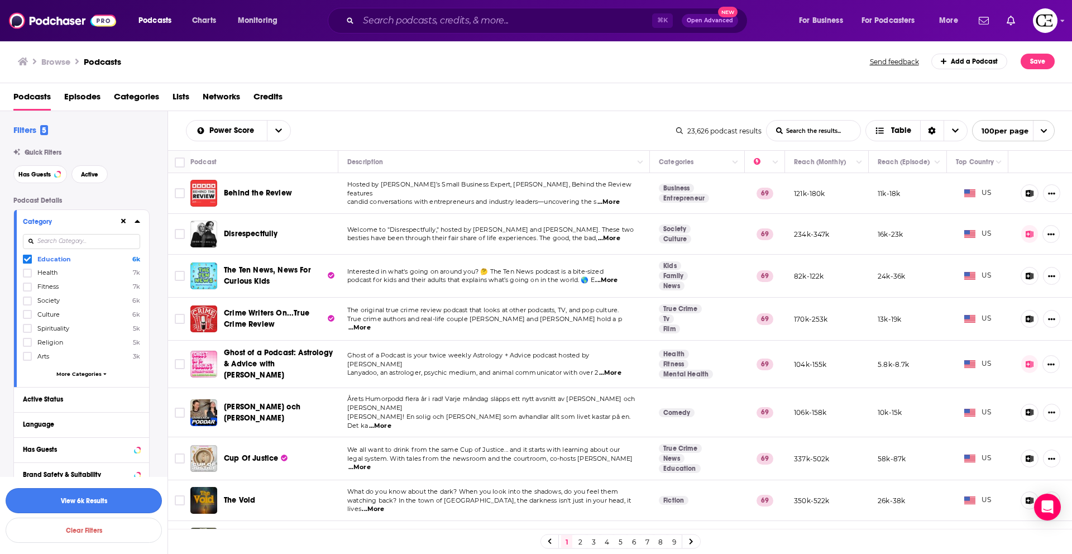
click at [97, 505] on button "View 6k Results" at bounding box center [84, 500] width 156 height 25
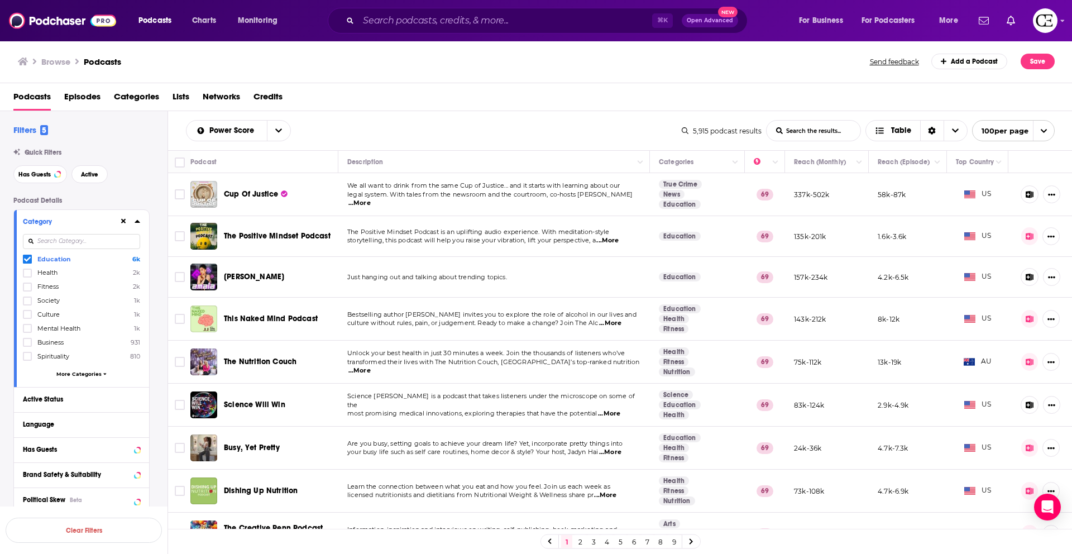
click at [138, 219] on icon at bounding box center [138, 221] width 6 height 9
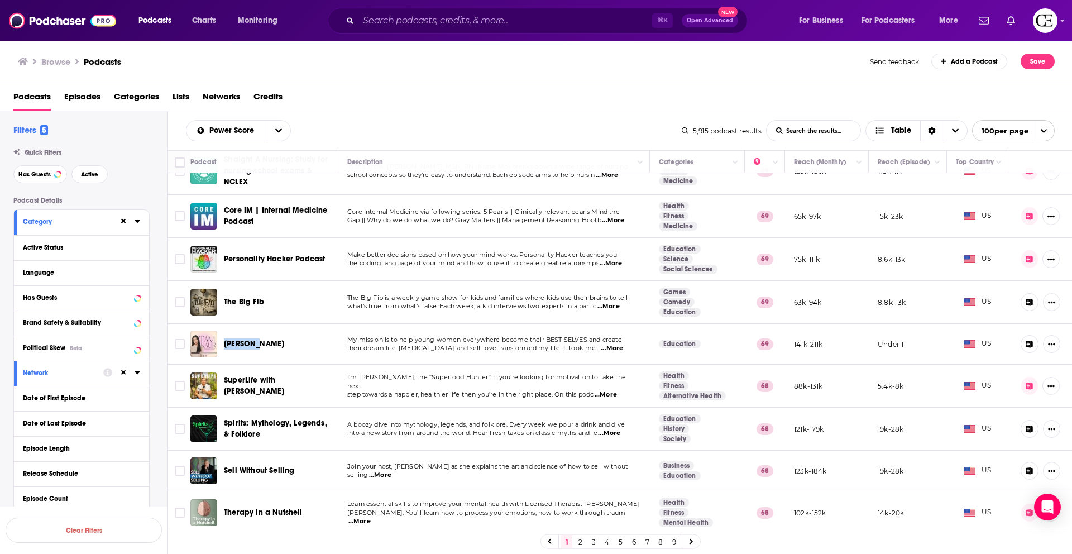
scroll to position [583, 0]
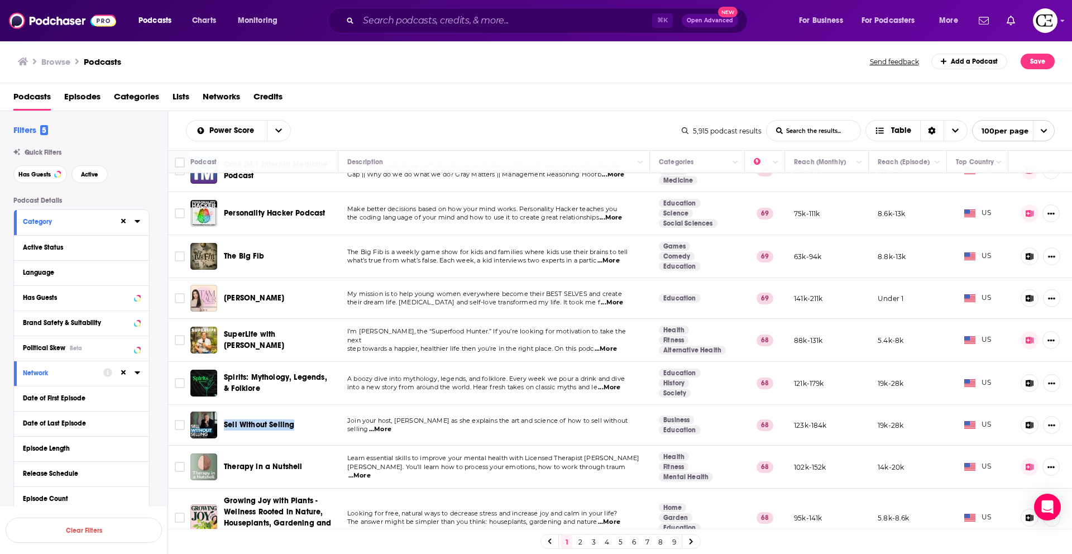
click at [1026, 470] on icon at bounding box center [1030, 466] width 8 height 7
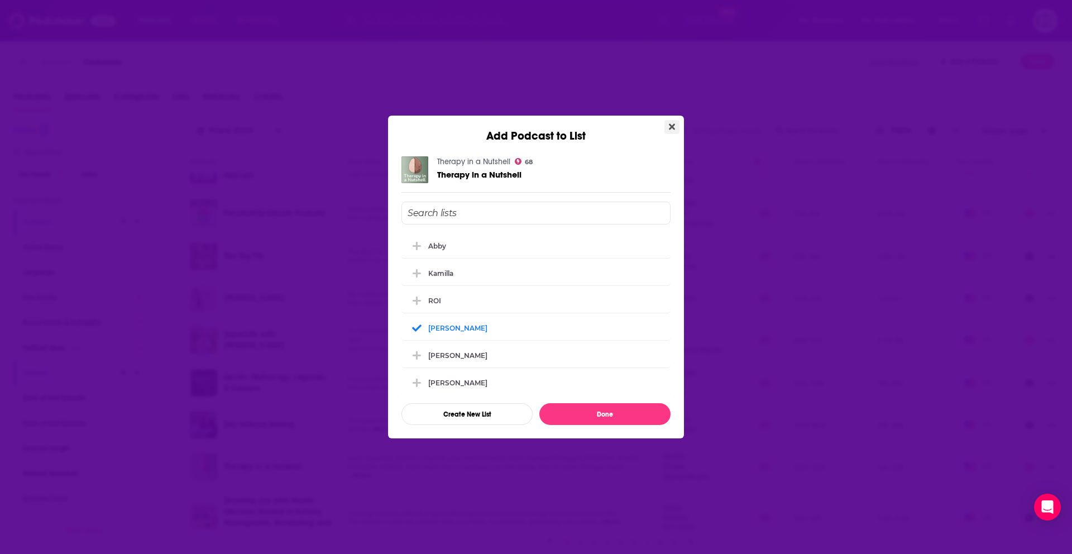
click at [670, 131] on icon "Close" at bounding box center [672, 126] width 6 height 9
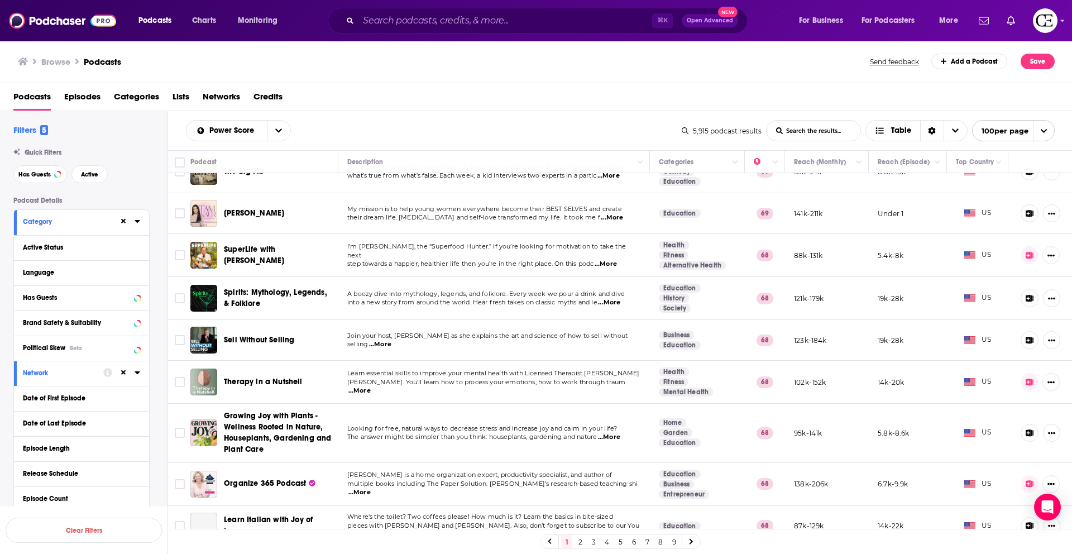
scroll to position [732, 0]
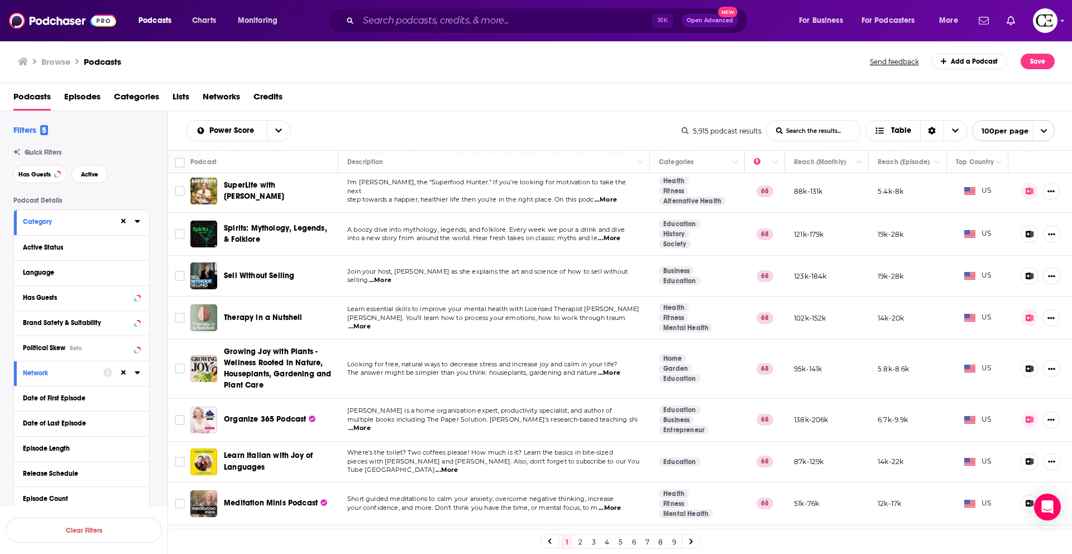
click at [314, 68] on div "Browse Podcasts" at bounding box center [444, 62] width 853 height 16
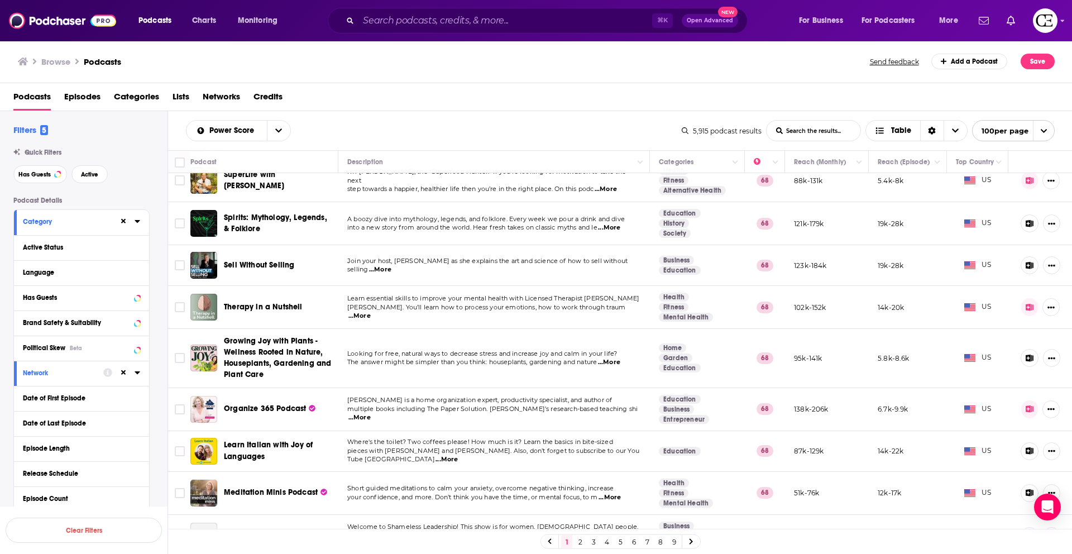
scroll to position [744, 0]
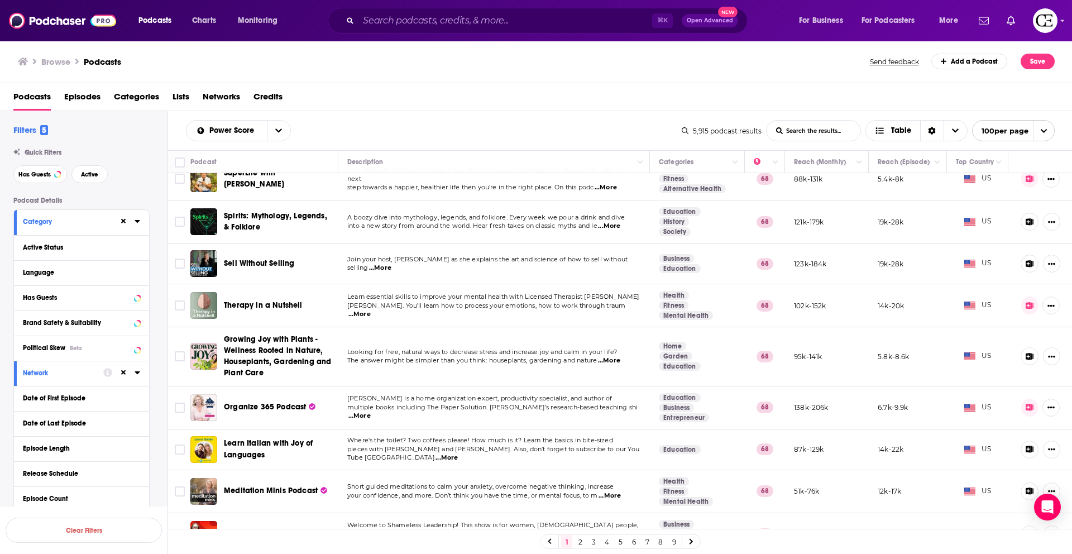
click at [1026, 409] on icon at bounding box center [1030, 407] width 8 height 7
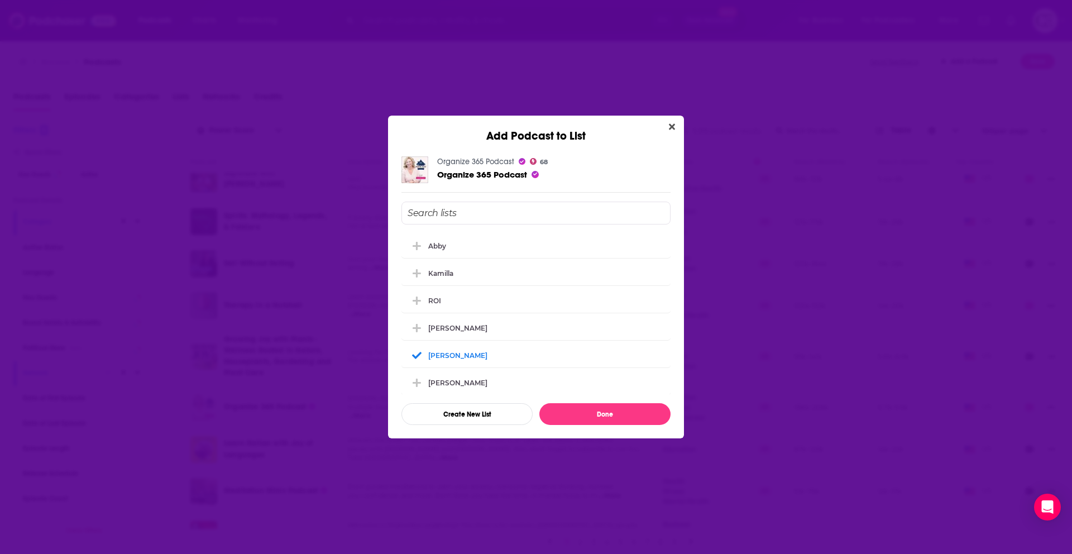
click at [946, 395] on div "Add Podcast to List Organize 365 Podcast 68 Organize 365 Podcast Abby Kamilla R…" at bounding box center [536, 277] width 1072 height 554
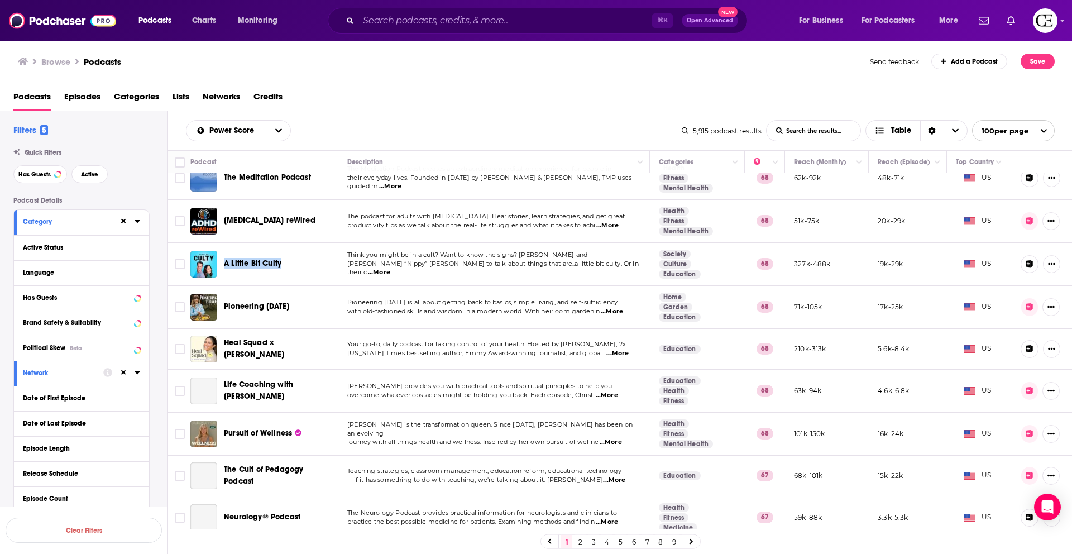
scroll to position [1232, 0]
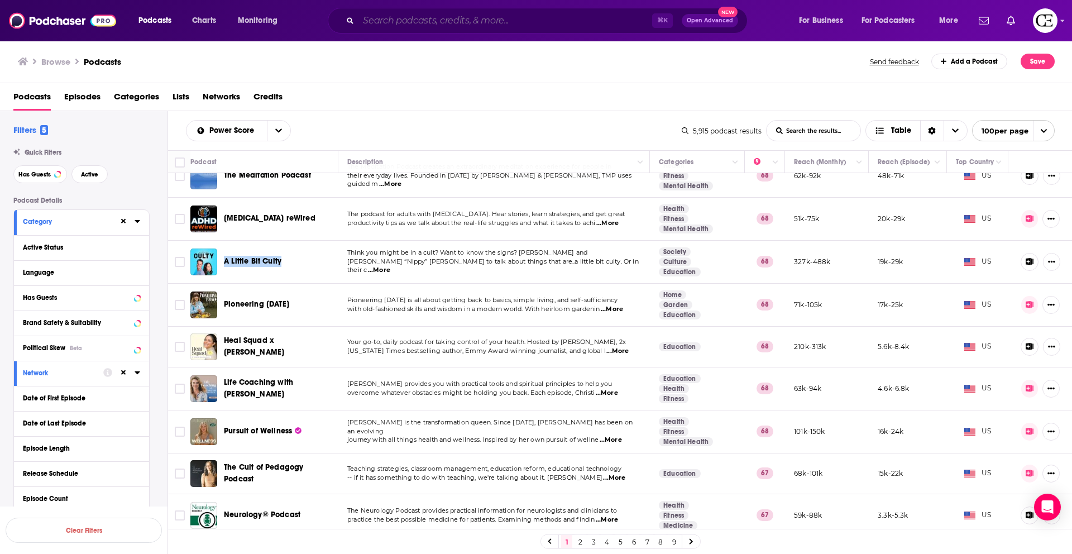
click at [414, 18] on input "Search podcasts, credits, & more..." at bounding box center [505, 21] width 294 height 18
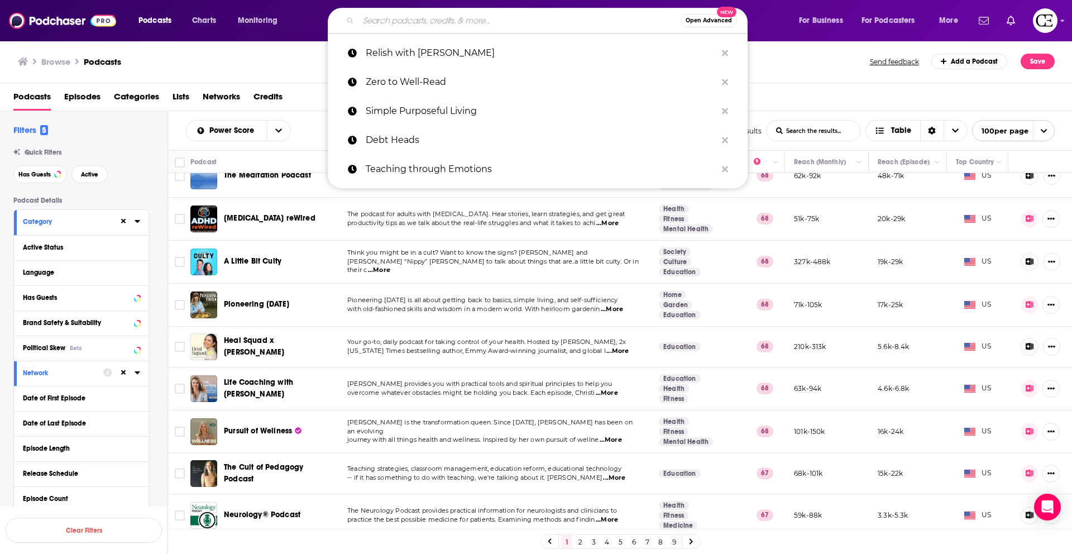
paste input "The [PERSON_NAME] Podcast"
type input "The [PERSON_NAME] Podcast"
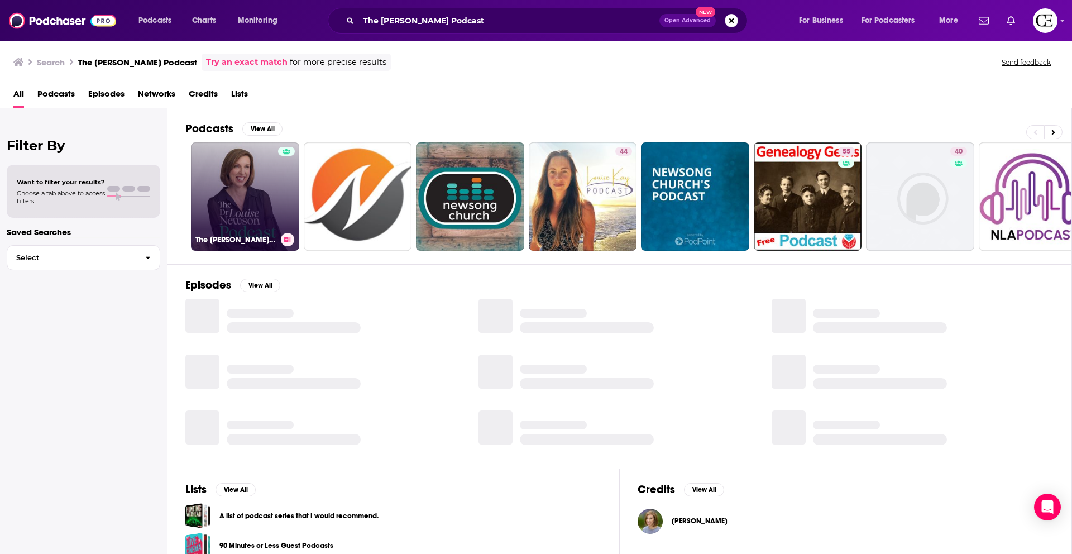
click at [260, 216] on link "The [PERSON_NAME] Podcast" at bounding box center [245, 196] width 108 height 108
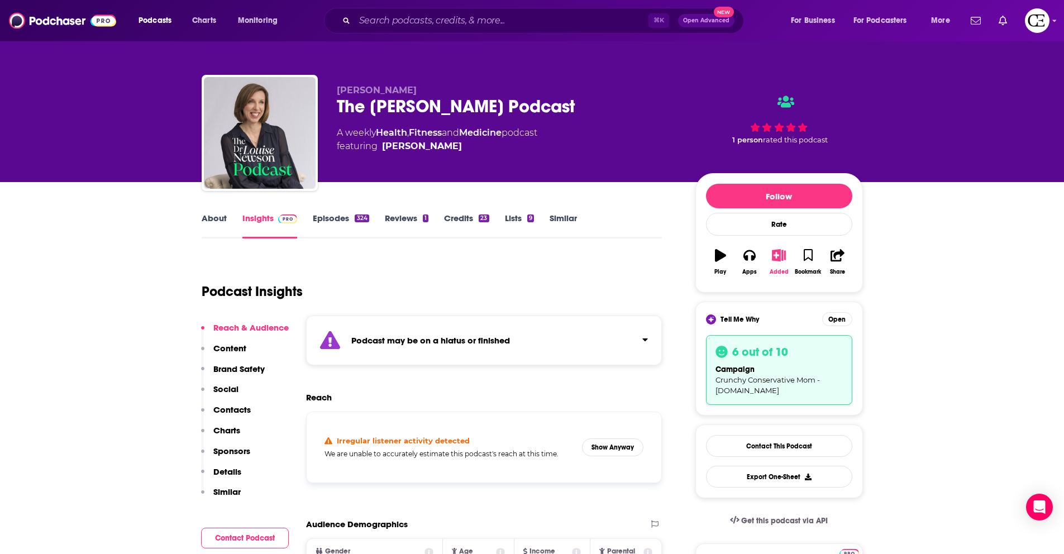
click at [781, 257] on icon "button" at bounding box center [779, 255] width 14 height 12
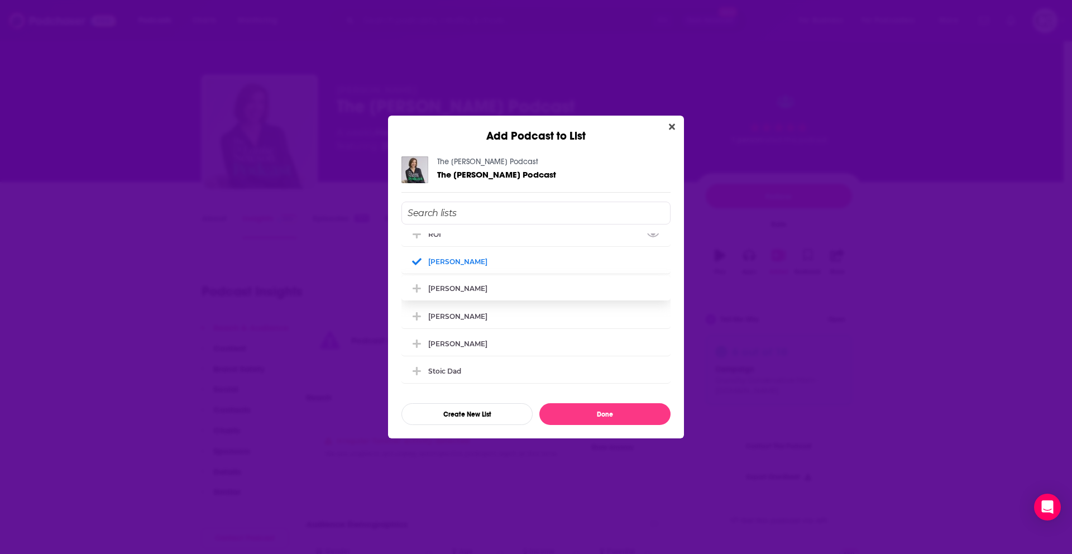
scroll to position [67, 0]
click at [665, 126] on button "Close" at bounding box center [671, 127] width 15 height 14
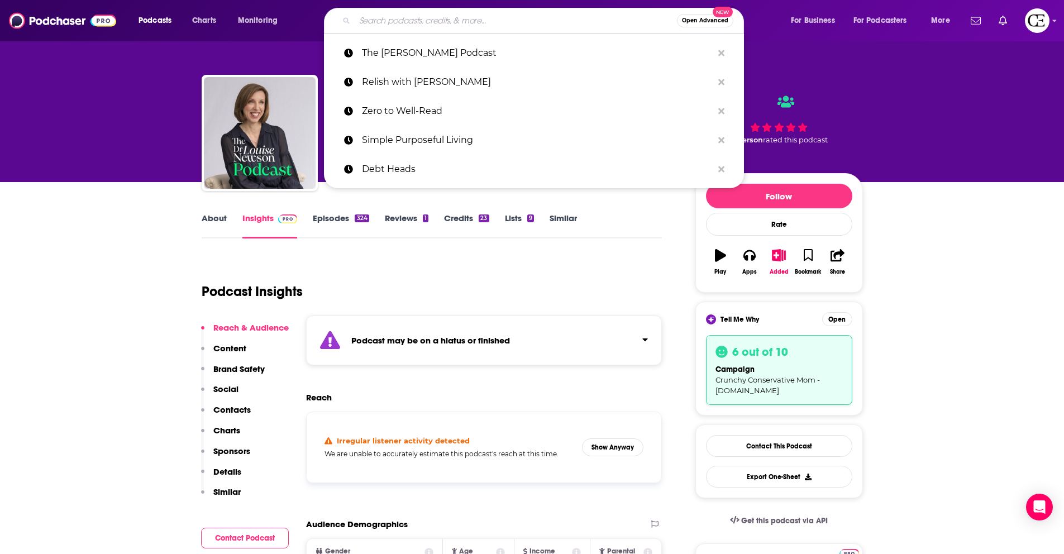
click at [385, 20] on input "Search podcasts, credits, & more..." at bounding box center [516, 21] width 322 height 18
paste input "The Liz Earle Wellbeing Show"
type input "The Liz Earle Wellbeing Show"
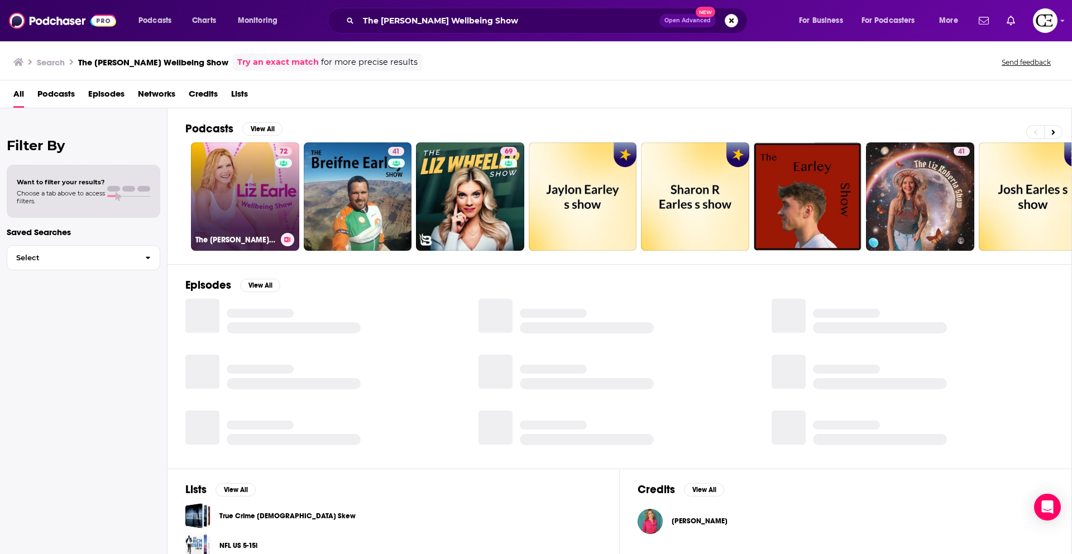
click at [282, 237] on button at bounding box center [287, 239] width 13 height 13
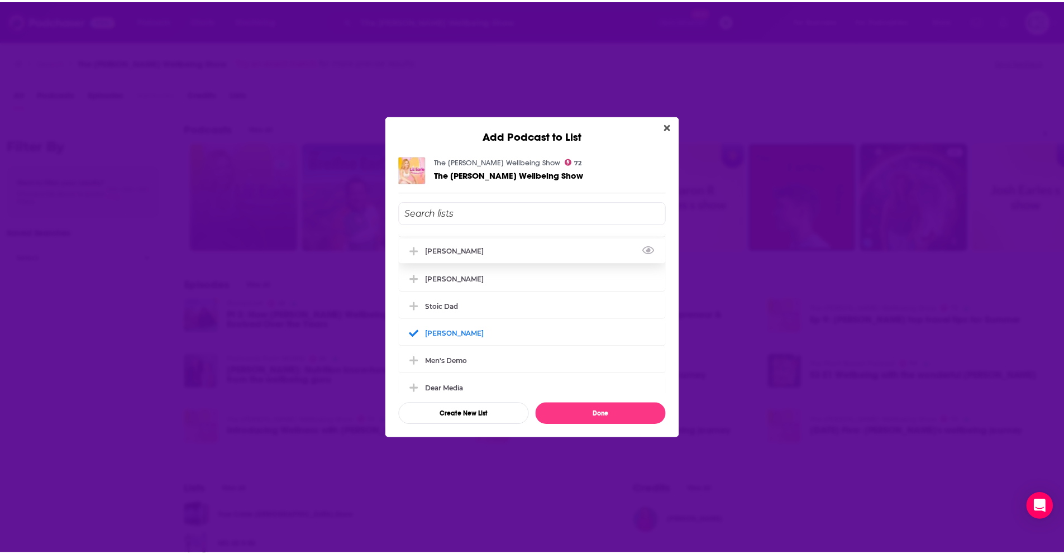
scroll to position [133, 0]
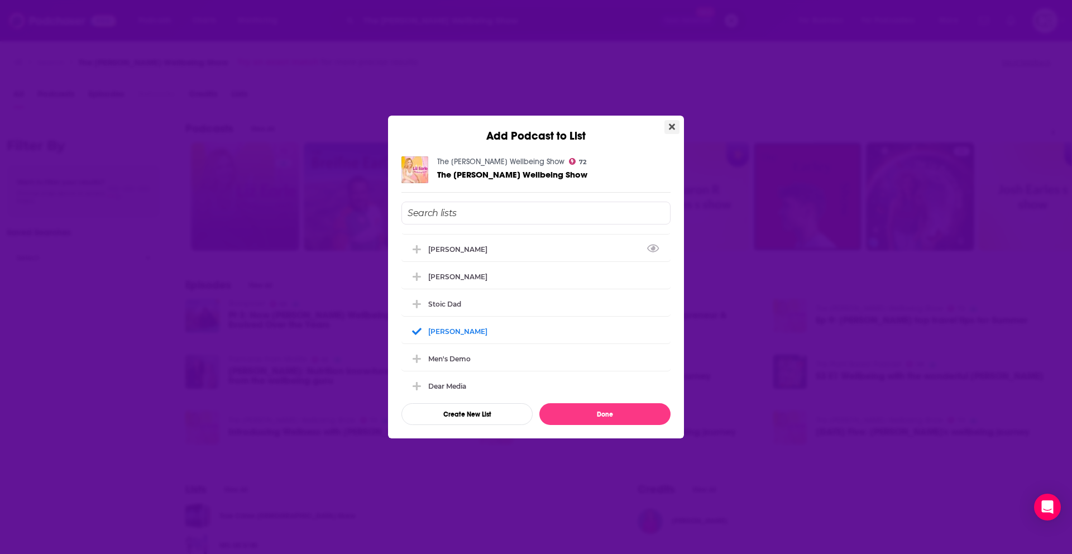
click at [671, 123] on icon "Close" at bounding box center [672, 126] width 6 height 9
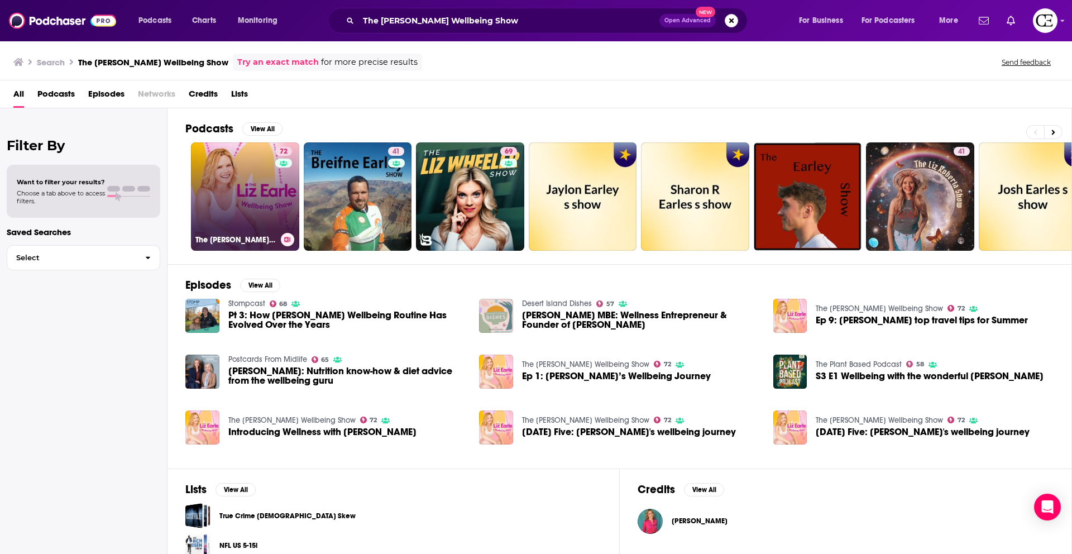
click at [228, 178] on link "72 The Liz Earle Wellbeing Show" at bounding box center [245, 196] width 108 height 108
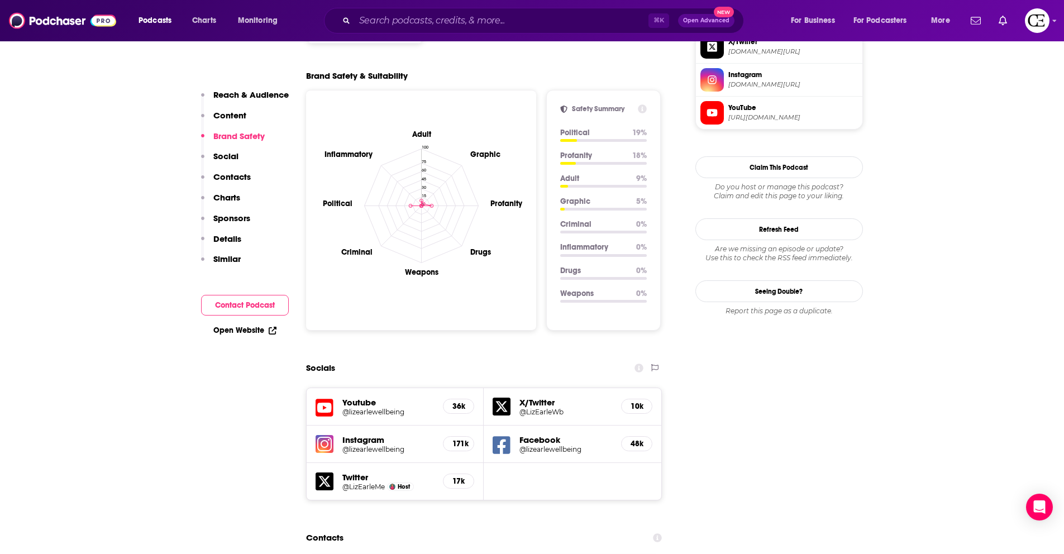
scroll to position [1239, 0]
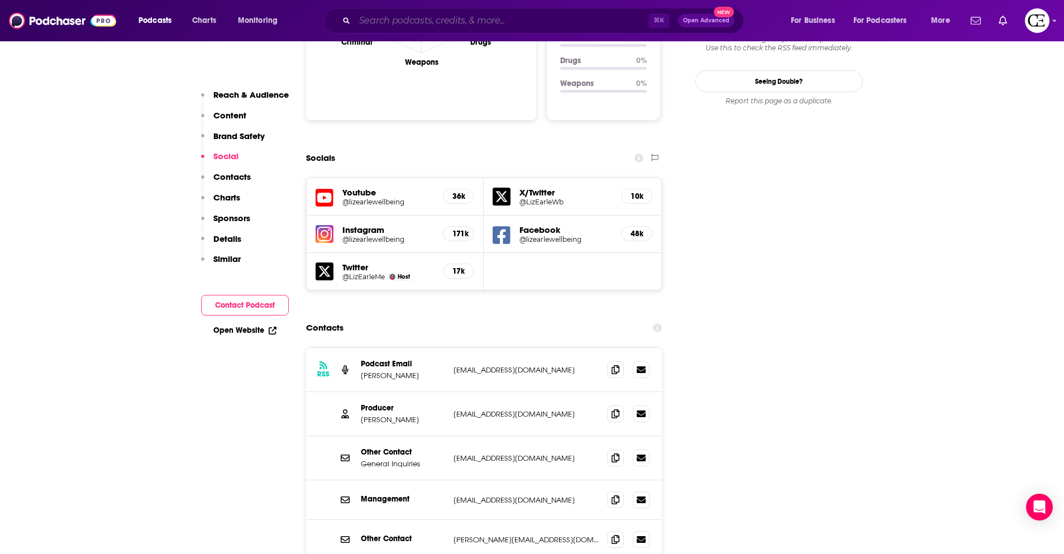
click at [480, 20] on input "Search podcasts, credits, & more..." at bounding box center [502, 21] width 294 height 18
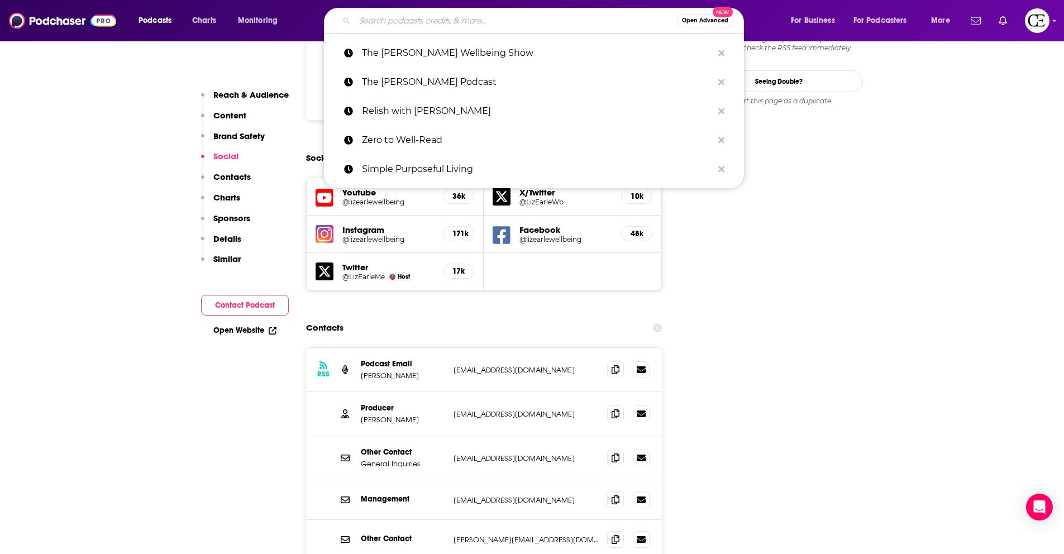
paste input "The Doctor's Kitchen Podcast"
type input "The Doctor's Kitchen Podcast"
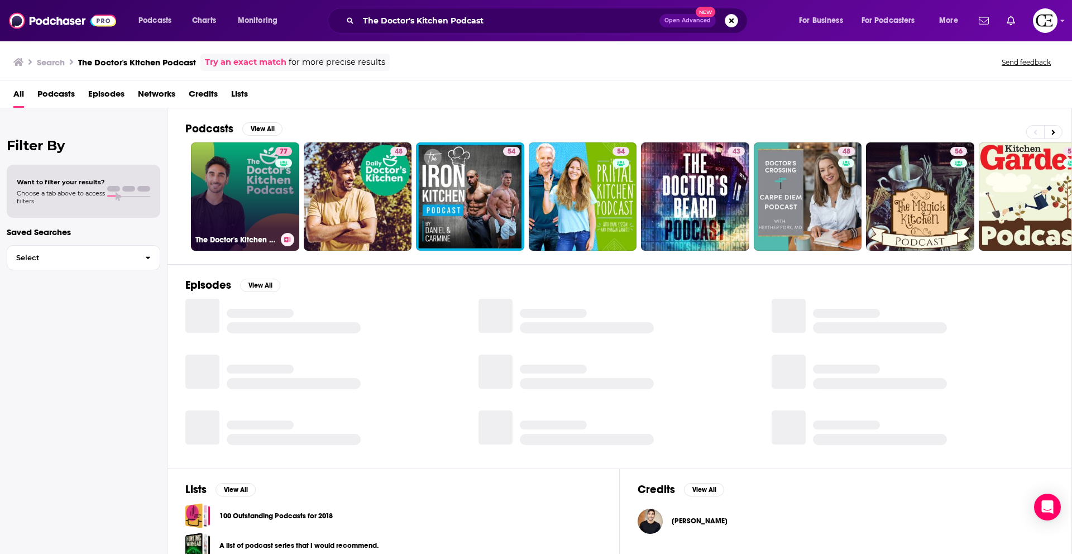
click at [281, 238] on button at bounding box center [287, 239] width 13 height 13
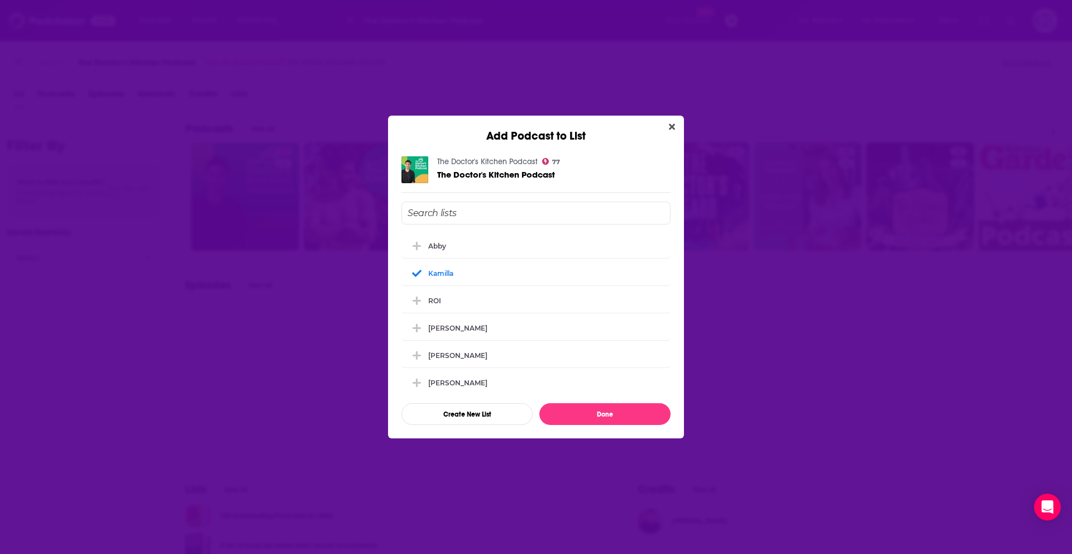
click at [278, 245] on div "Add Podcast to List The Doctor's Kitchen Podcast 77 The Doctor's Kitchen Podcas…" at bounding box center [536, 277] width 1072 height 554
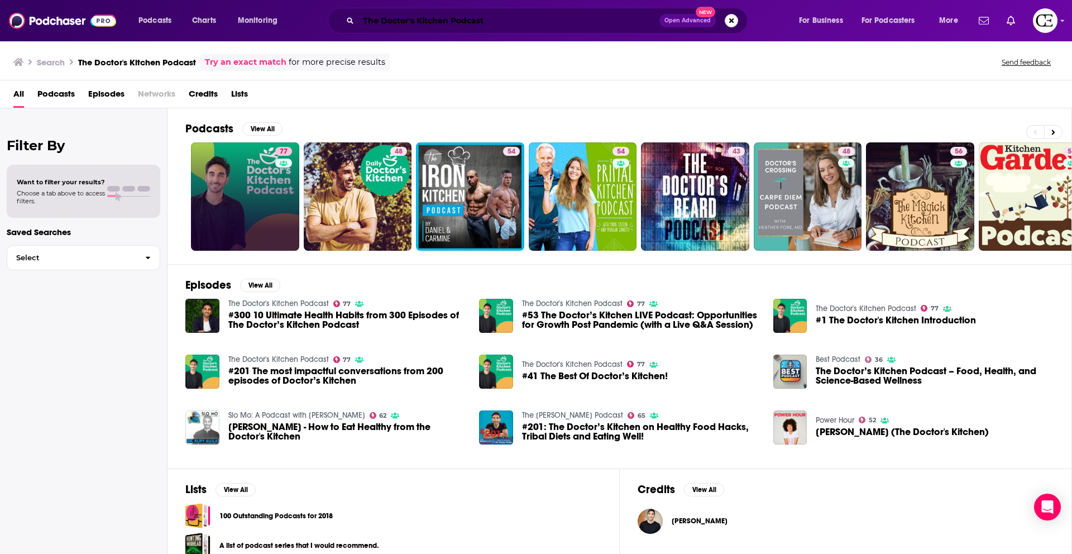
click at [448, 24] on input "The Doctor's Kitchen Podcast" at bounding box center [508, 21] width 301 height 18
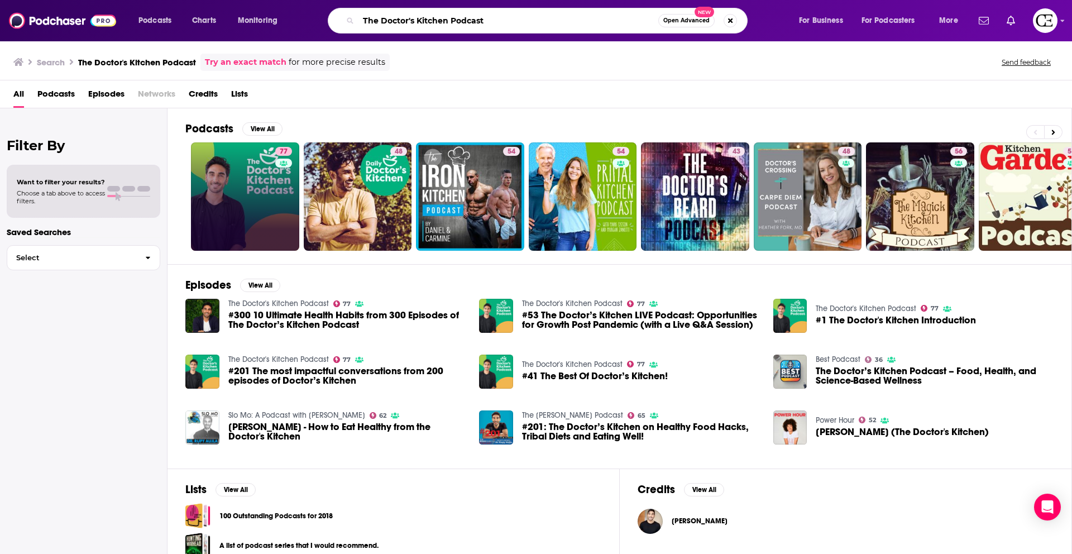
click at [448, 24] on input "The Doctor's Kitchen Podcast" at bounding box center [508, 21] width 300 height 18
paste input "You Are Not Broken"
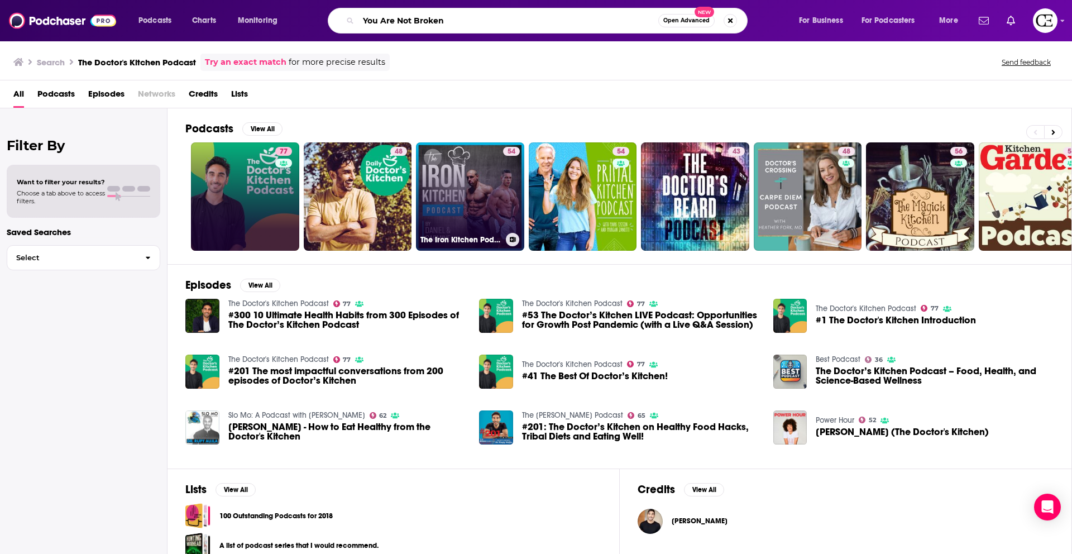
type input "You Are Not Broken"
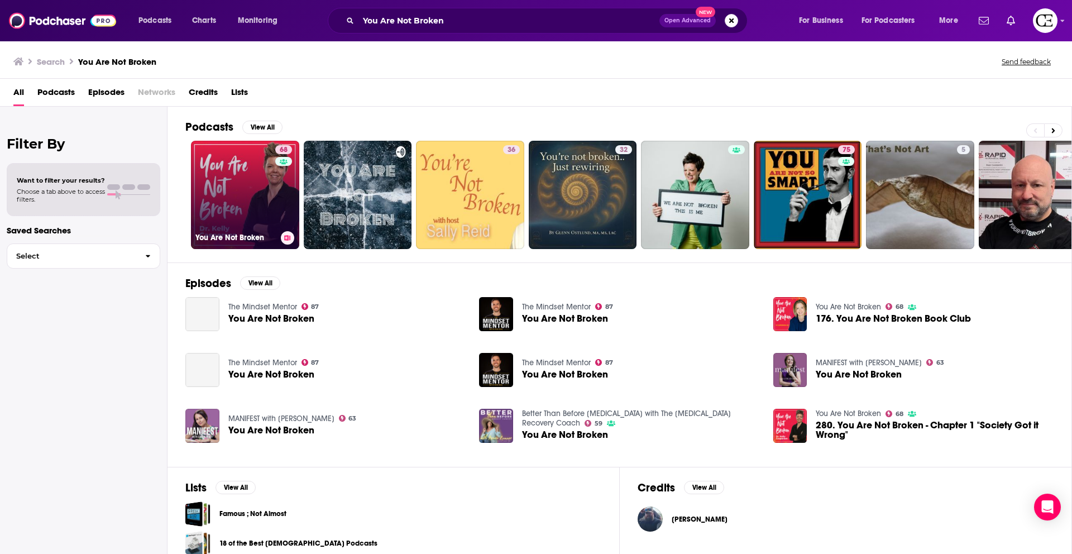
click at [283, 240] on button at bounding box center [287, 237] width 13 height 13
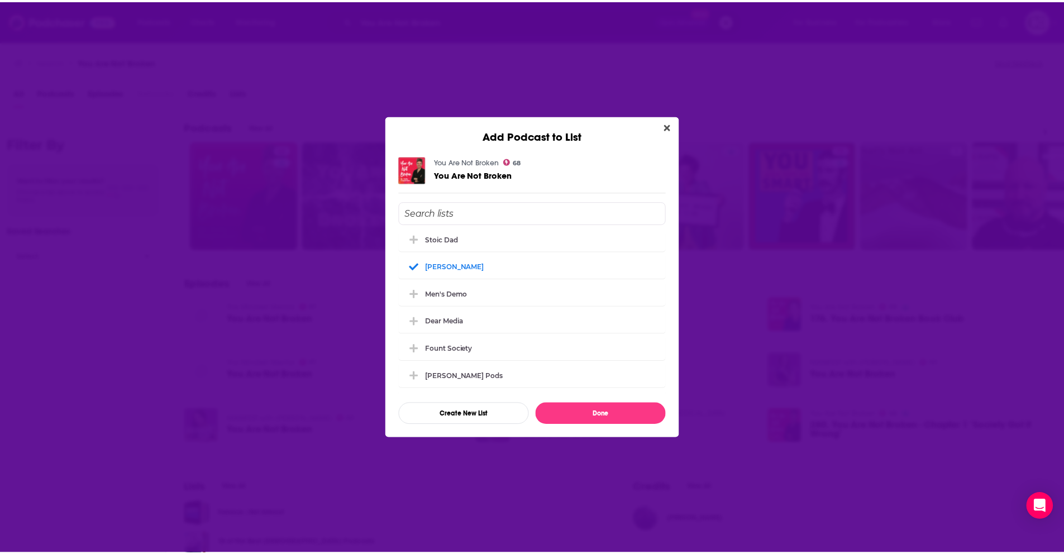
scroll to position [200, 0]
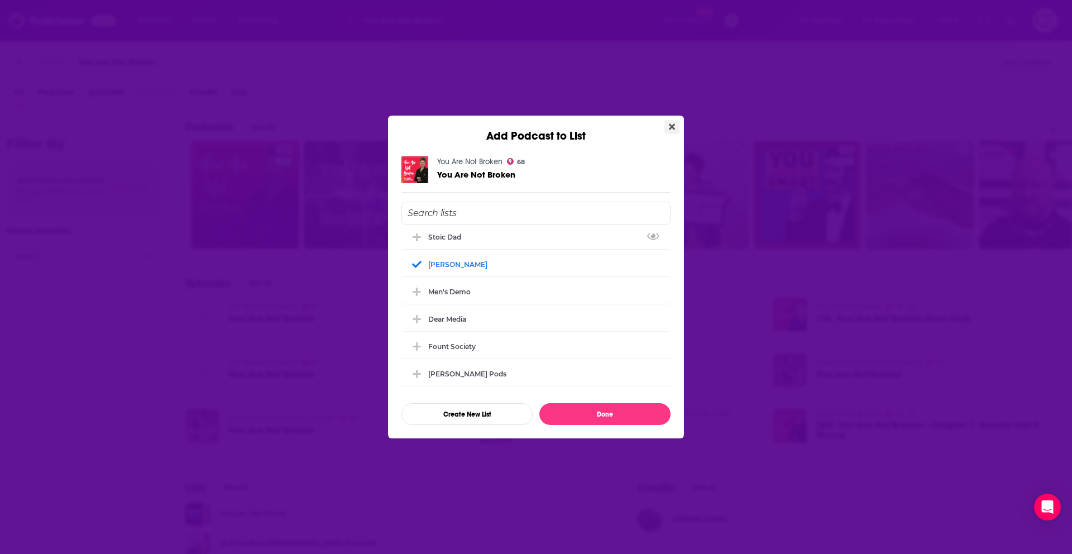
click at [676, 127] on button "Close" at bounding box center [671, 127] width 15 height 14
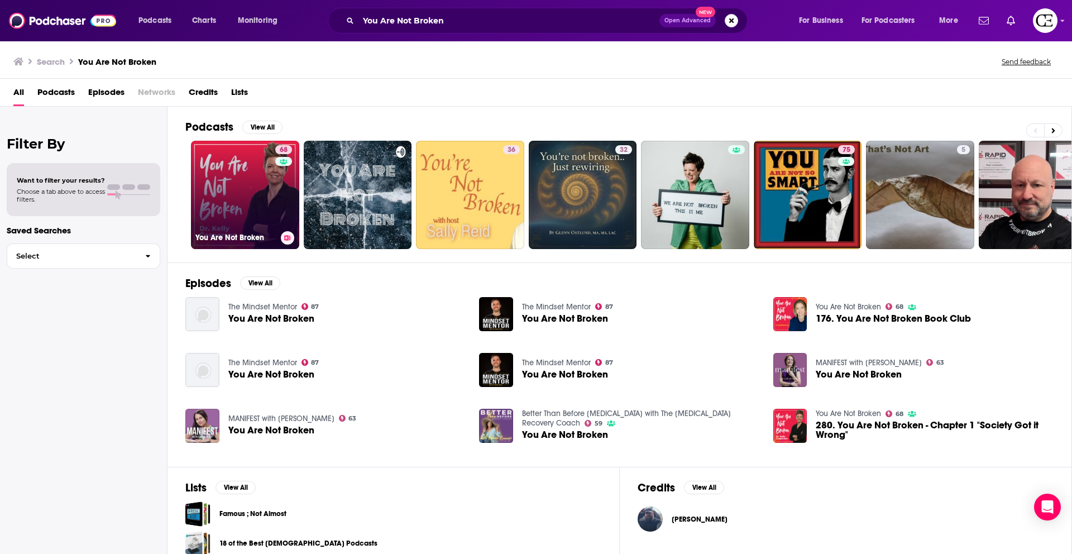
click at [223, 162] on link "68 You Are Not Broken" at bounding box center [245, 195] width 108 height 108
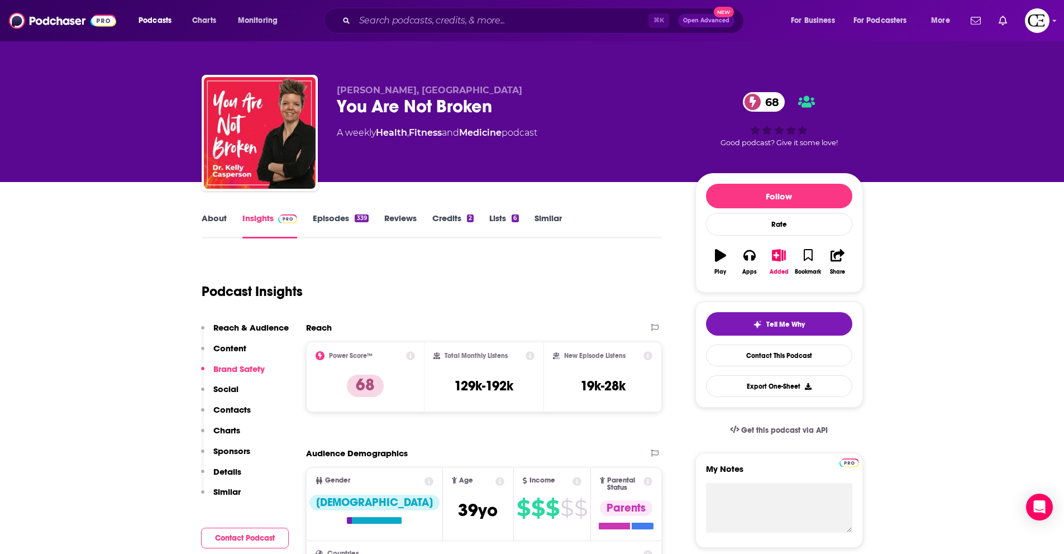
click at [425, 107] on div "You Are Not Broken 68" at bounding box center [507, 106] width 341 height 22
copy div "You Are Not Broken 68"
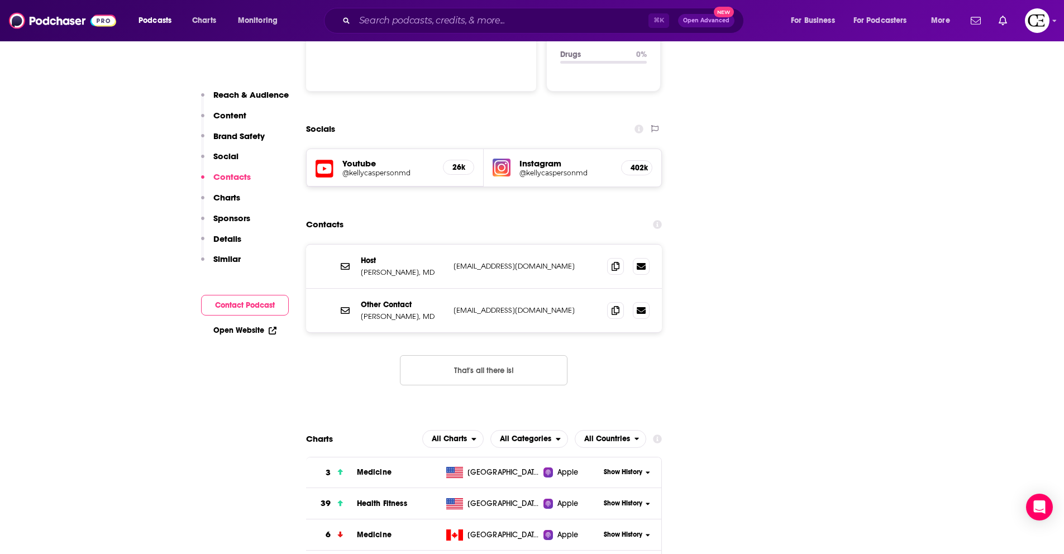
scroll to position [1243, 0]
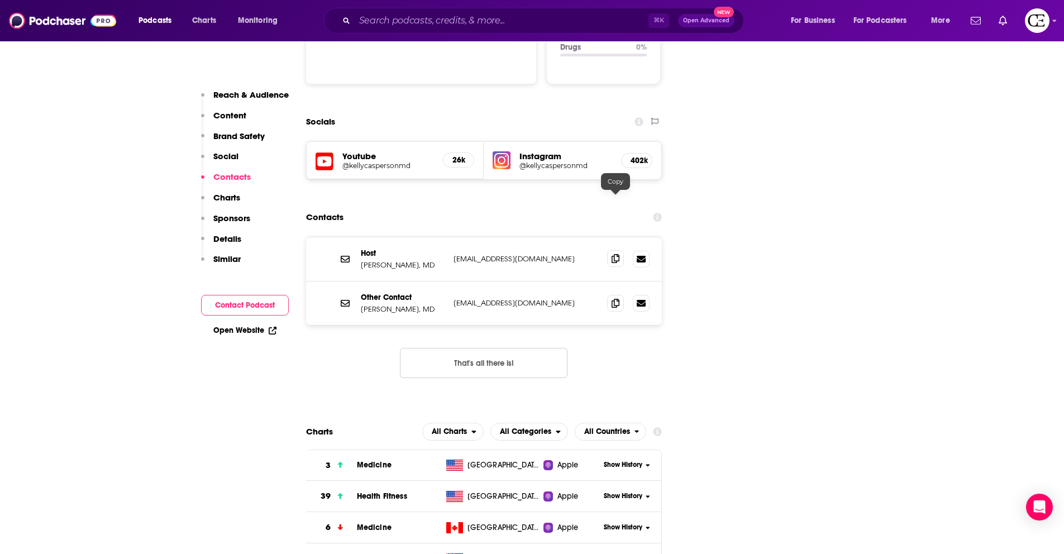
click at [614, 254] on icon at bounding box center [615, 258] width 8 height 9
click at [610, 294] on span at bounding box center [615, 302] width 17 height 17
click at [621, 250] on span at bounding box center [615, 258] width 17 height 17
click at [612, 298] on icon at bounding box center [615, 302] width 8 height 9
click at [392, 19] on input "Search podcasts, credits, & more..." at bounding box center [502, 21] width 294 height 18
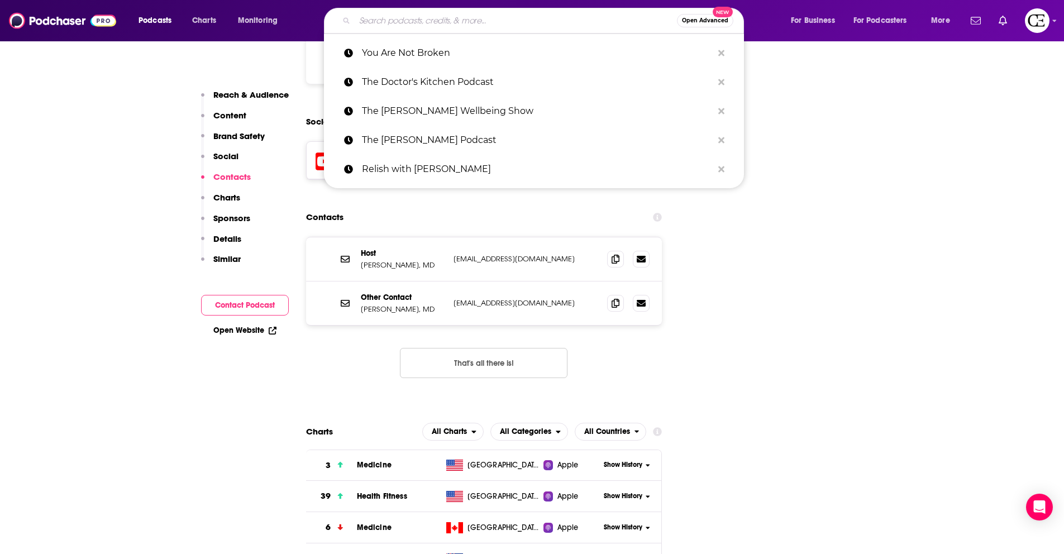
paste input "Dr. Streicher’s Inside Information: Menopause, Midlife, and More"
type input "Dr. Streicher’s Inside Information: Menopause, Midlife, and More"
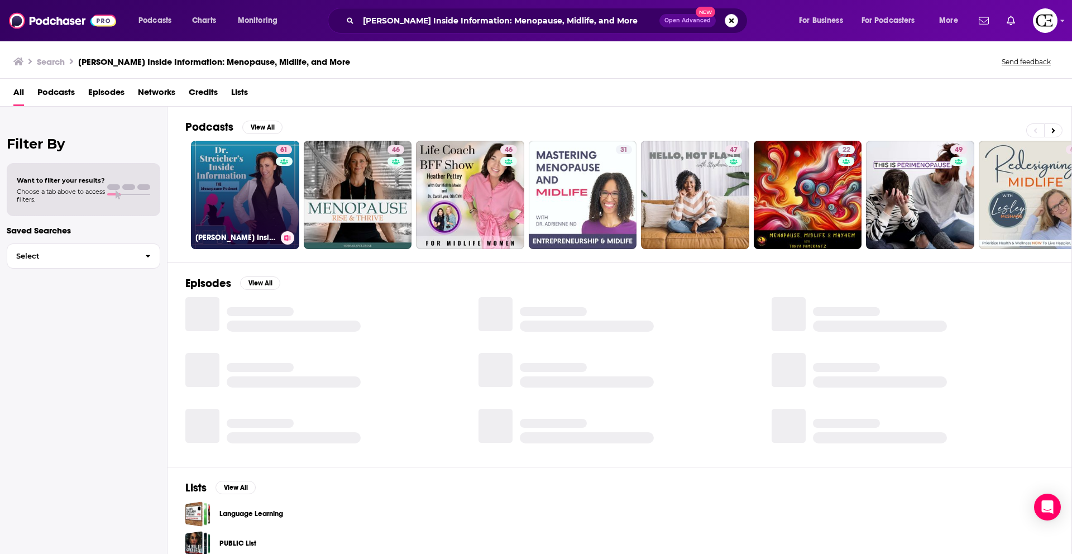
click at [286, 238] on icon at bounding box center [287, 238] width 6 height 6
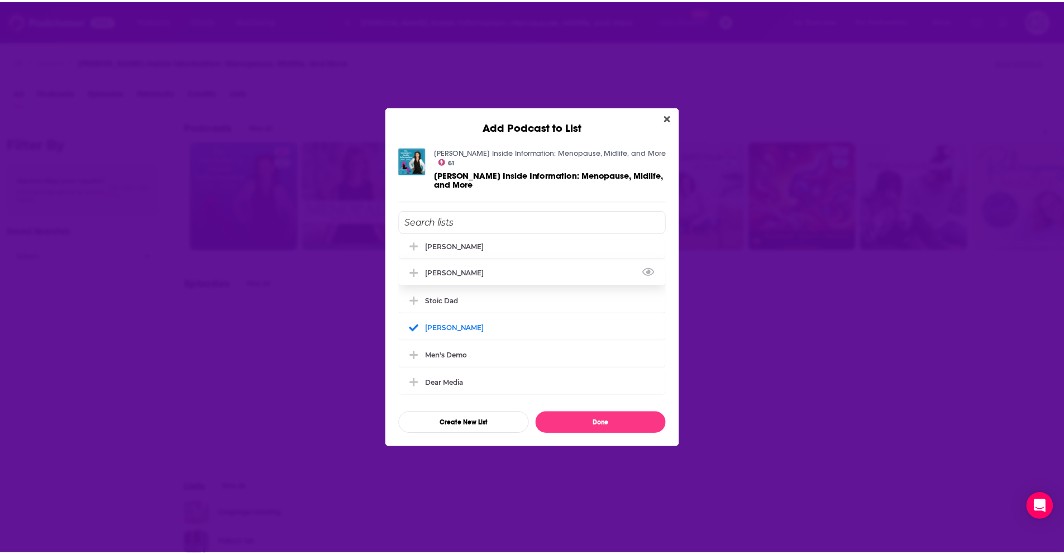
scroll to position [162, 0]
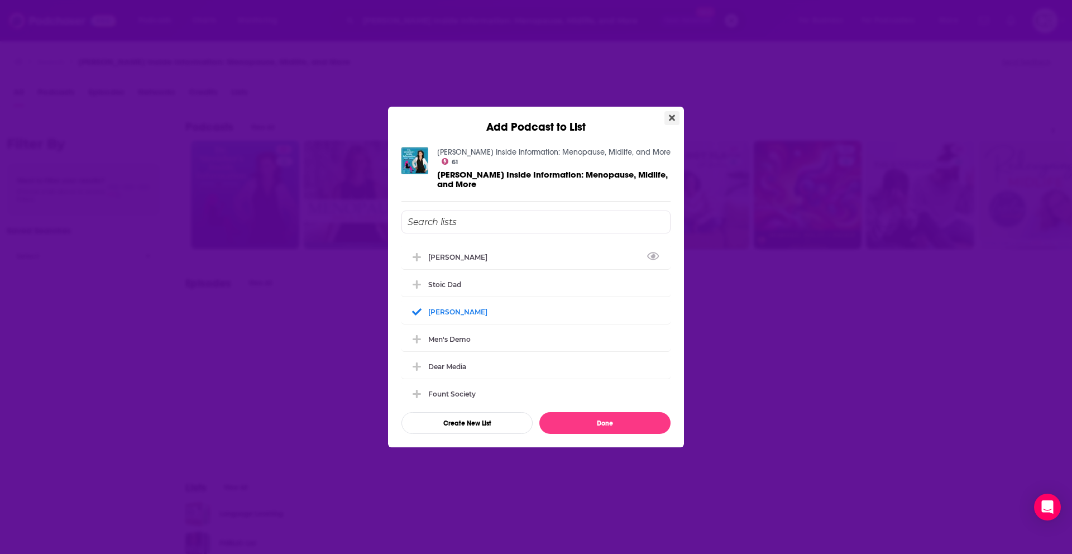
click at [673, 116] on icon "Close" at bounding box center [672, 118] width 6 height 6
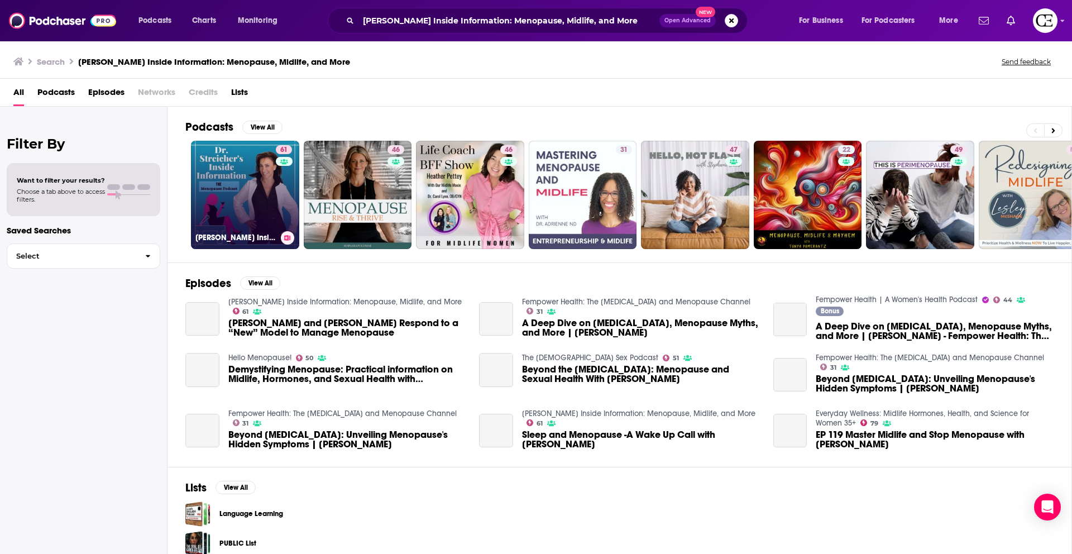
click at [267, 188] on link "61 Dr. Streicher’s Inside Information: Menopause, Midlife, and More" at bounding box center [245, 195] width 108 height 108
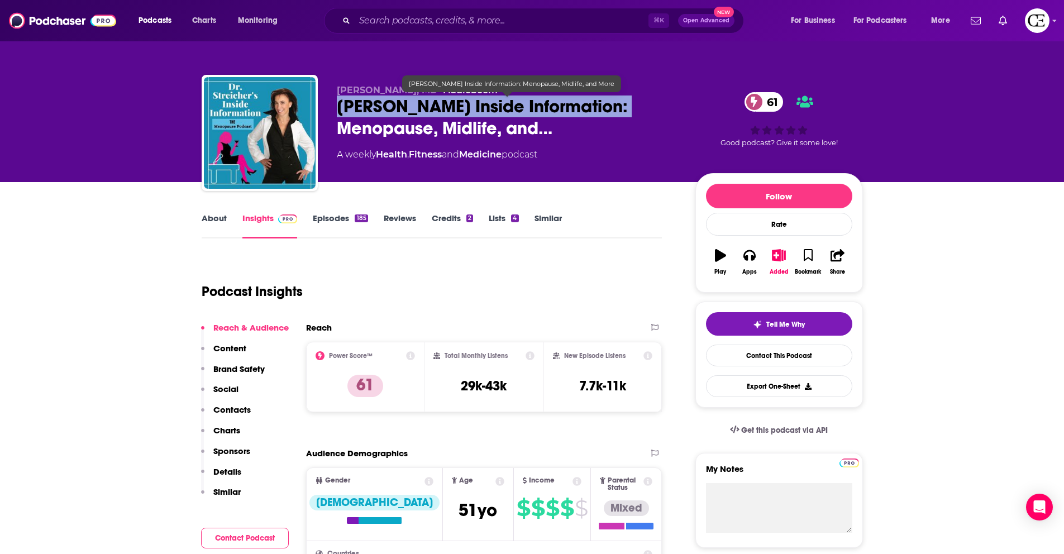
drag, startPoint x: 328, startPoint y: 107, endPoint x: 603, endPoint y: 114, distance: 275.4
click at [603, 114] on div "Lauren Streicher, MD • Audioboom Dr. Streicher’s Inside Information: Menopause,…" at bounding box center [532, 135] width 661 height 121
copy h2 "Dr. Streicher’s Inside Information"
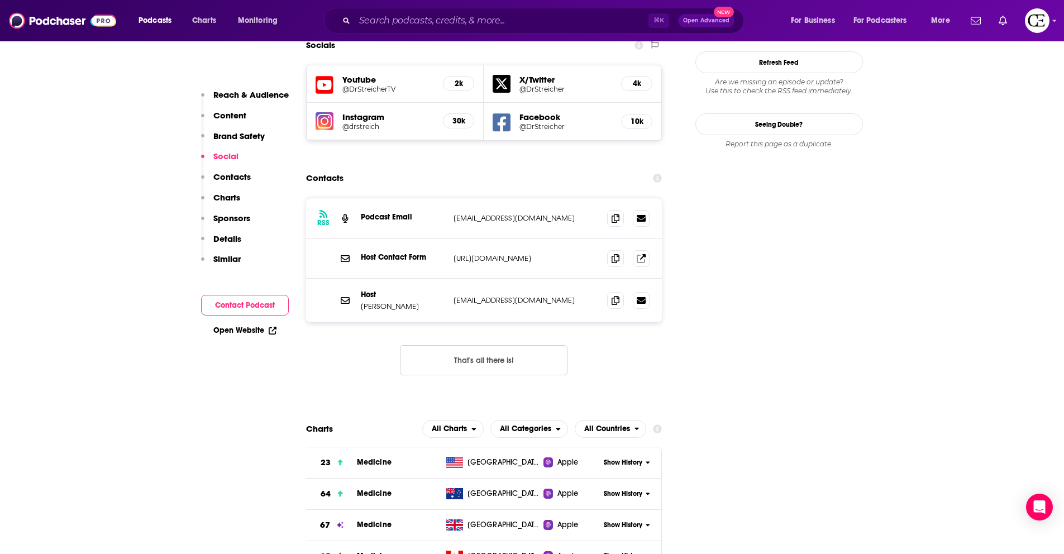
scroll to position [1106, 0]
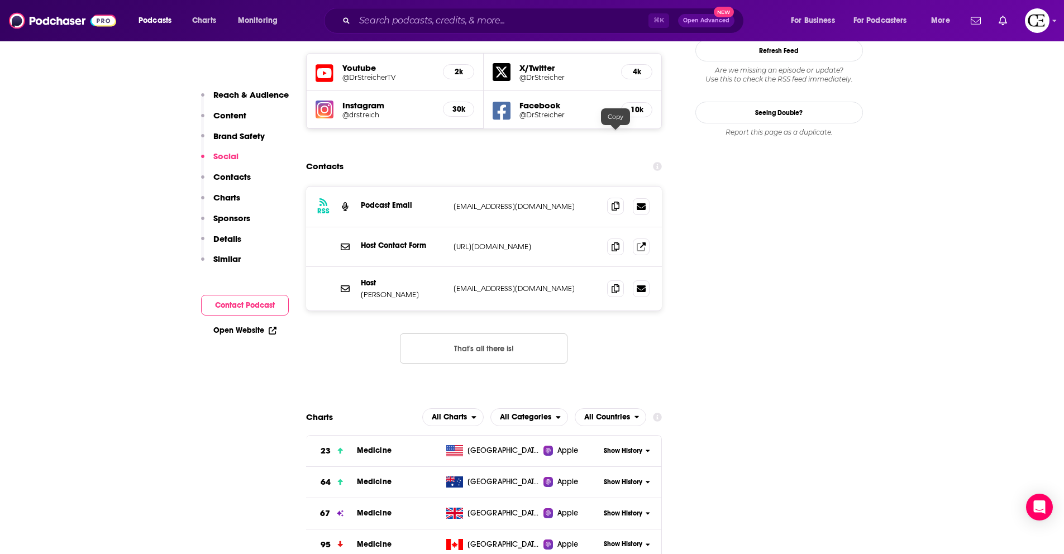
click at [618, 202] on icon at bounding box center [615, 206] width 8 height 9
click at [618, 284] on icon at bounding box center [615, 288] width 8 height 9
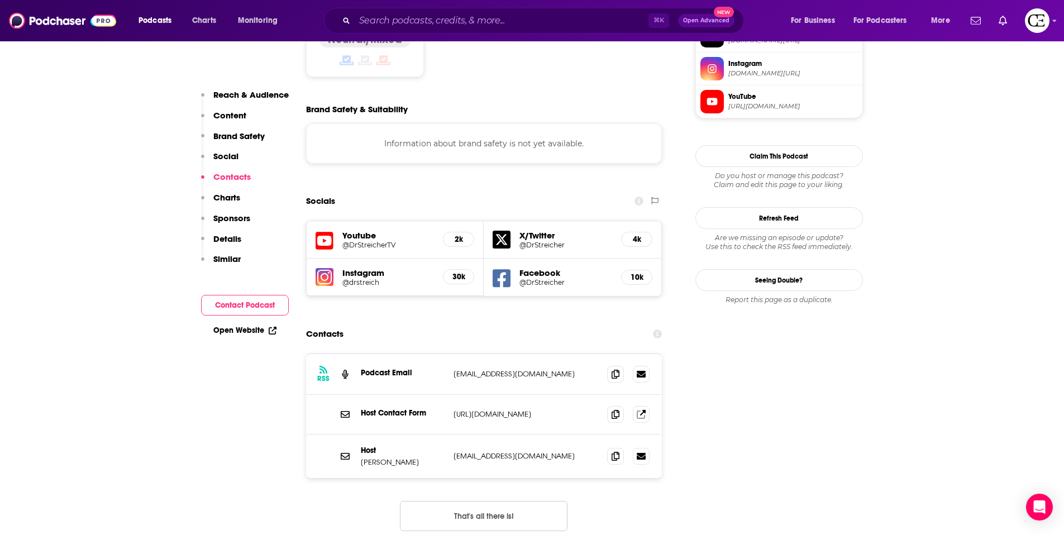
scroll to position [934, 0]
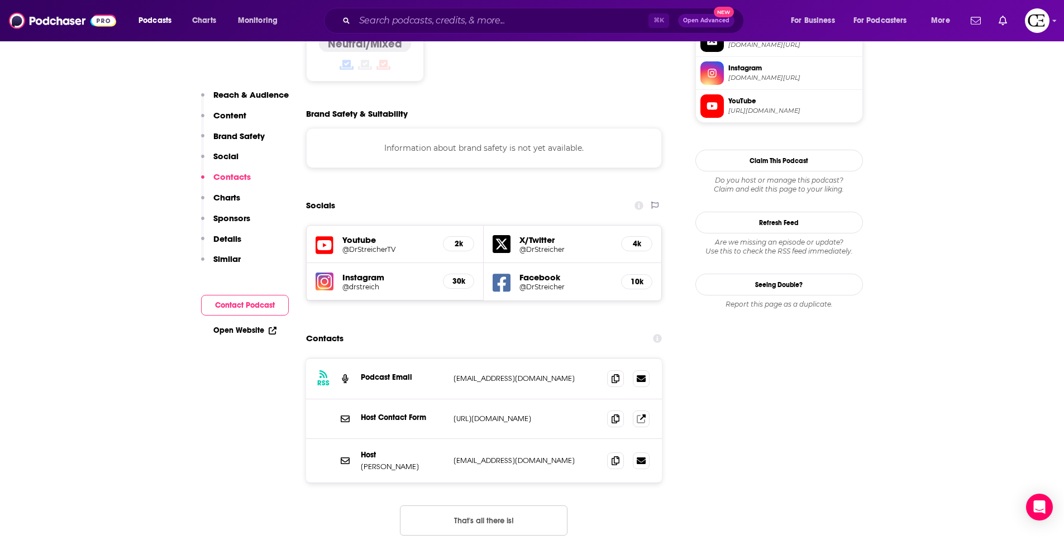
click at [456, 239] on h5 "2k" at bounding box center [458, 243] width 12 height 9
click at [444, 236] on div "2k" at bounding box center [458, 243] width 31 height 15
click at [331, 236] on icon at bounding box center [324, 245] width 18 height 18
click at [618, 374] on icon at bounding box center [615, 378] width 8 height 9
click at [618, 456] on icon at bounding box center [615, 460] width 8 height 9
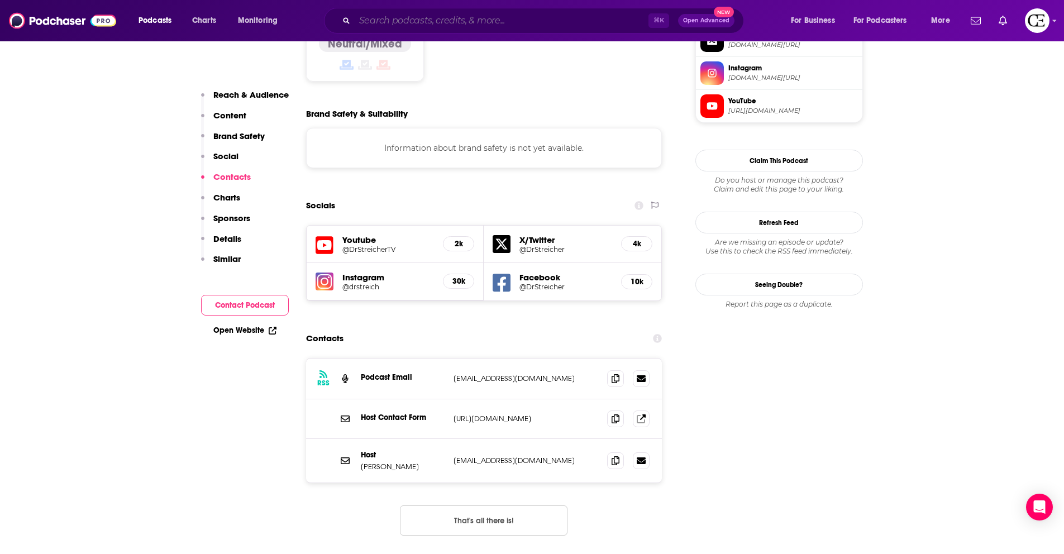
click at [393, 23] on input "Search podcasts, credits, & more..." at bounding box center [502, 21] width 294 height 18
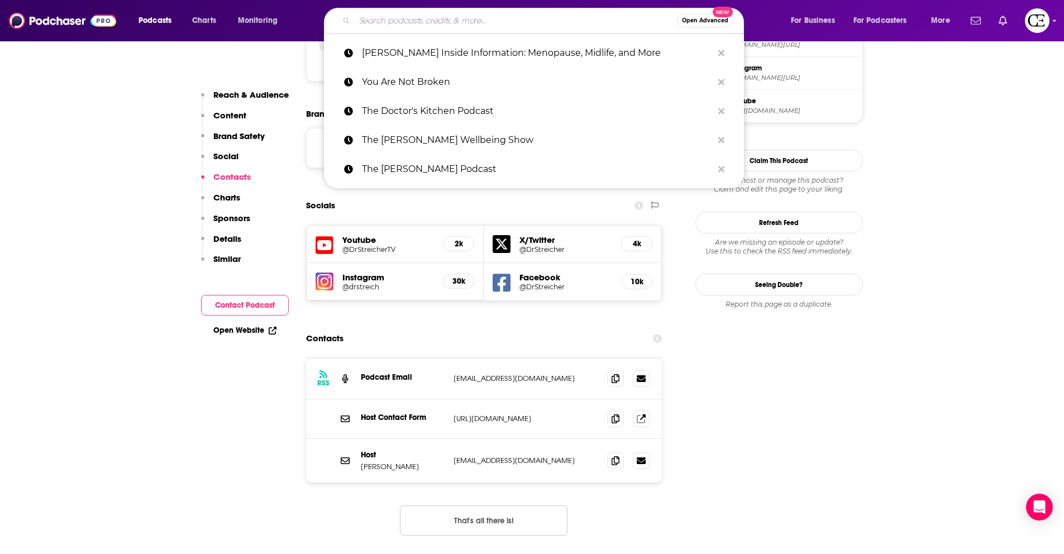
paste input "THE SWEATY PILLOW"
type input "THE SWEATY PILLOW"
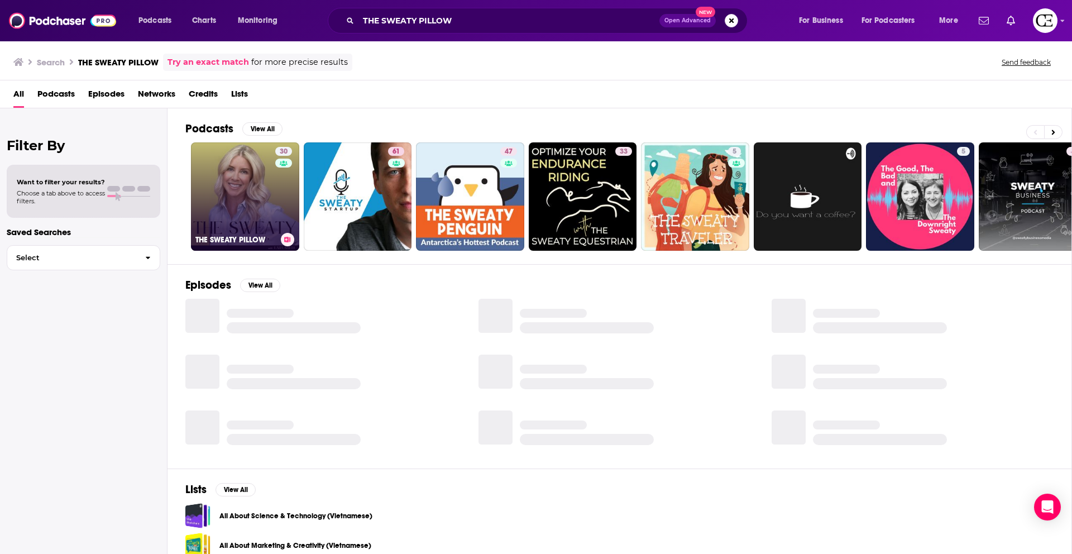
click at [286, 237] on icon at bounding box center [287, 240] width 6 height 6
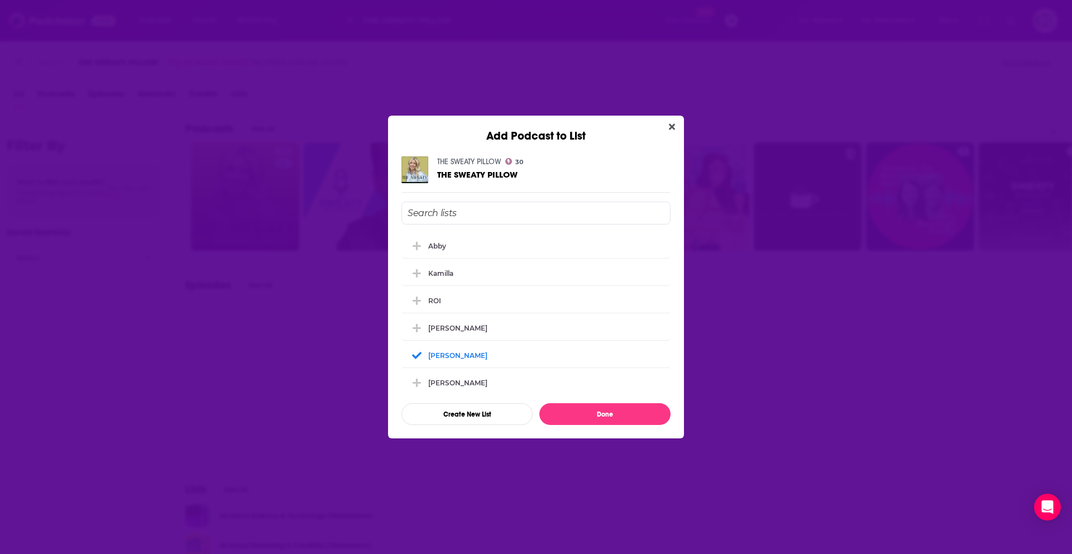
click at [281, 226] on div "Add Podcast to List THE SWEATY PILLOW 30 THE SWEATY PILLOW Abby Kamilla ROI Log…" at bounding box center [536, 277] width 1072 height 554
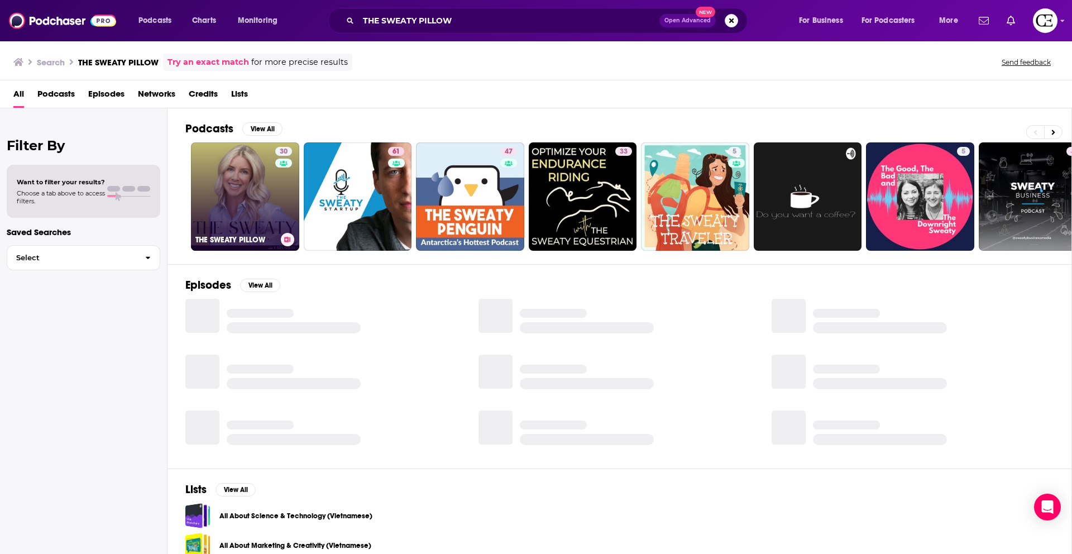
click at [253, 197] on link "30 THE SWEATY PILLOW" at bounding box center [245, 196] width 108 height 108
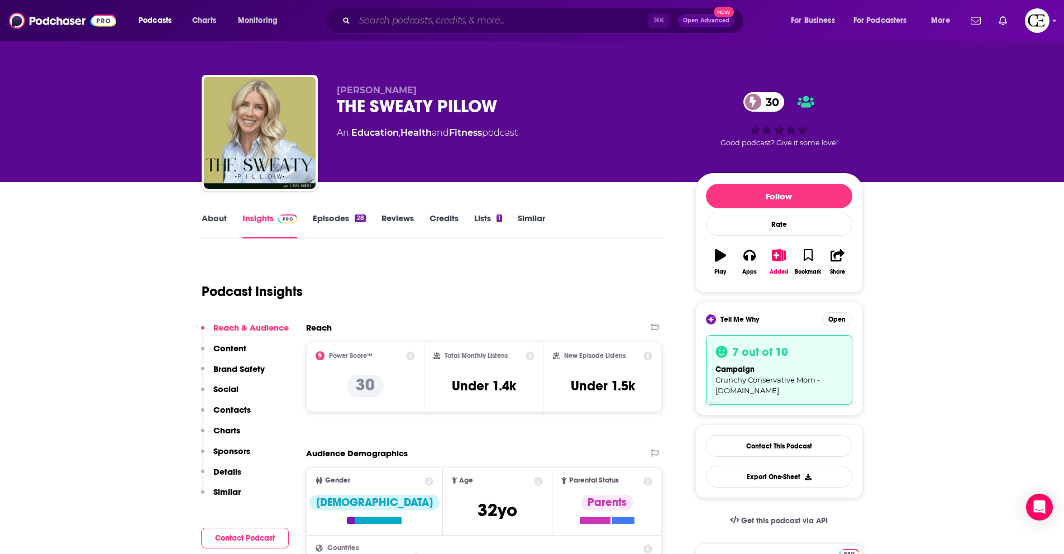
click at [401, 18] on input "Search podcasts, credits, & more..." at bounding box center [502, 21] width 294 height 18
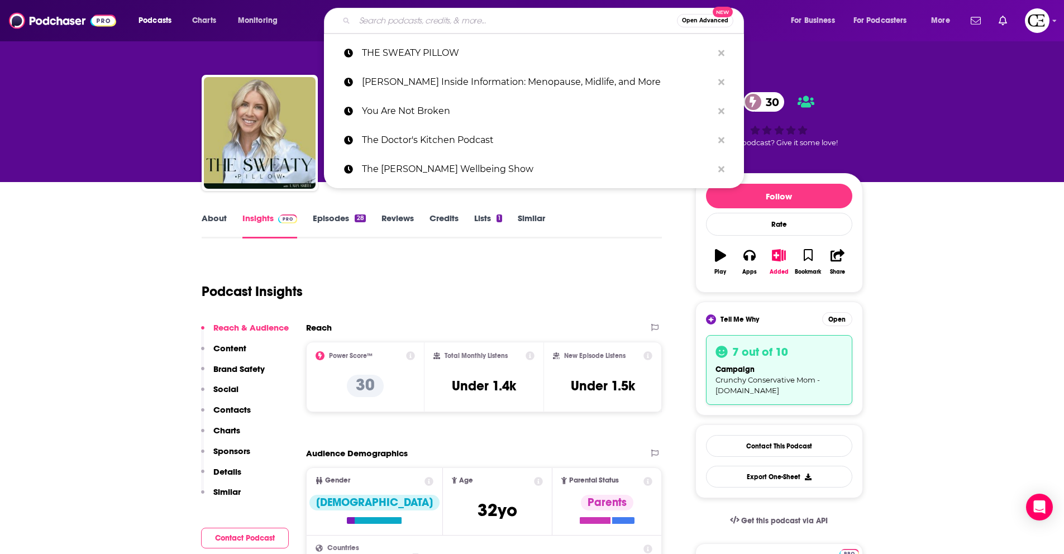
paste input "Hit Play Not Pause"
type input "Hit Play Not Pause"
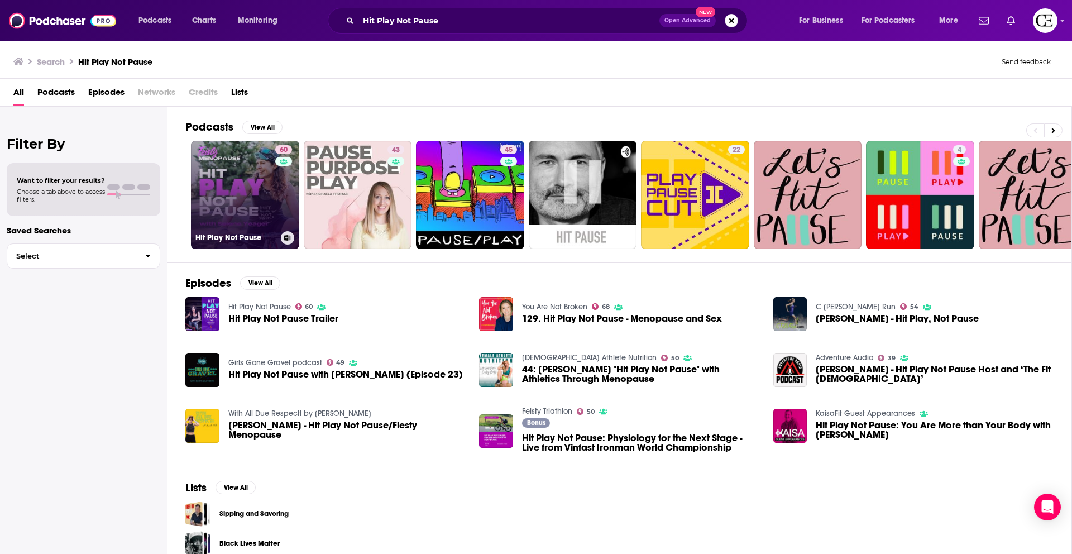
click at [229, 188] on link "60 Hit Play Not Pause" at bounding box center [245, 195] width 108 height 108
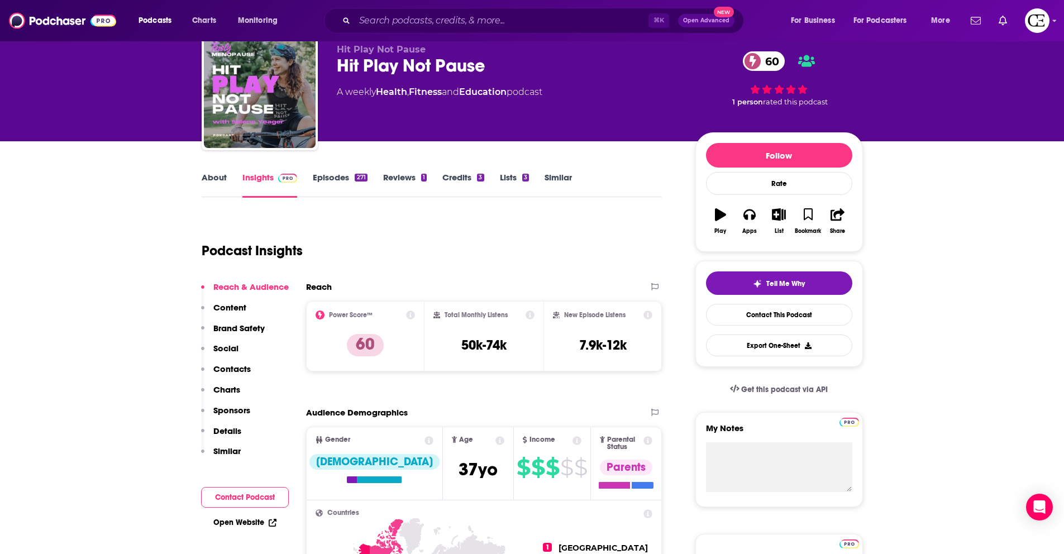
scroll to position [11, 0]
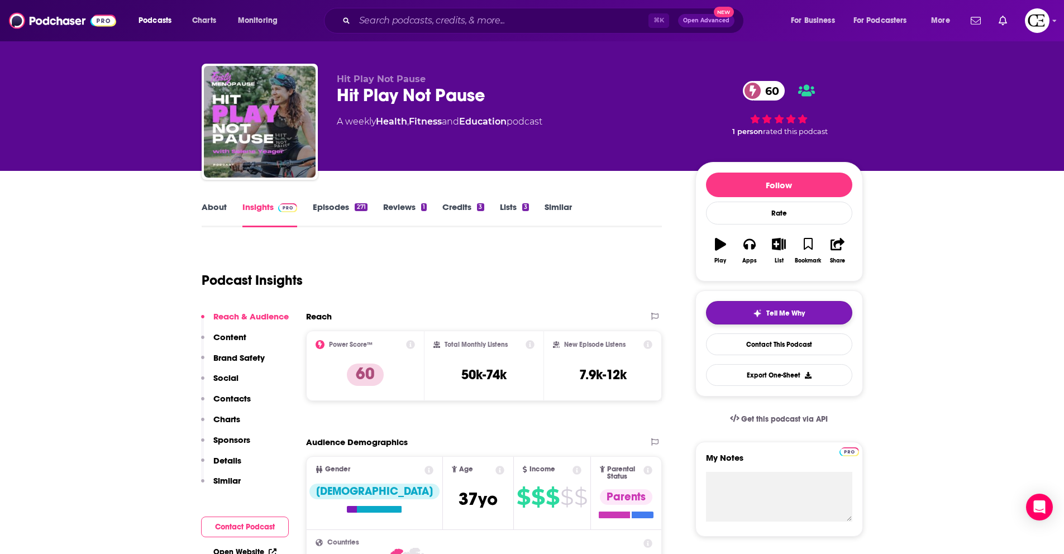
click at [827, 311] on button "Tell Me Why" at bounding box center [779, 312] width 146 height 23
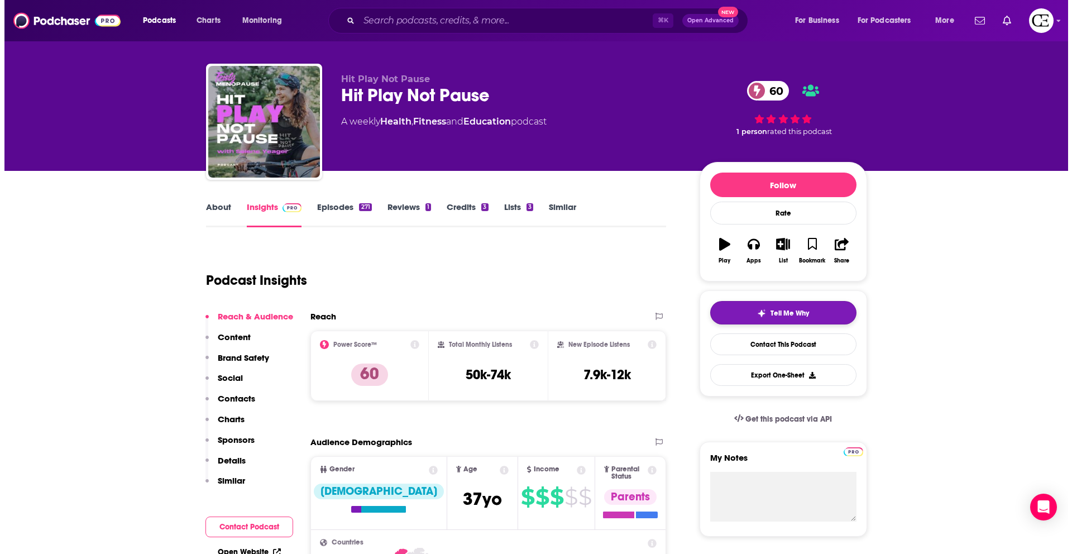
scroll to position [0, 0]
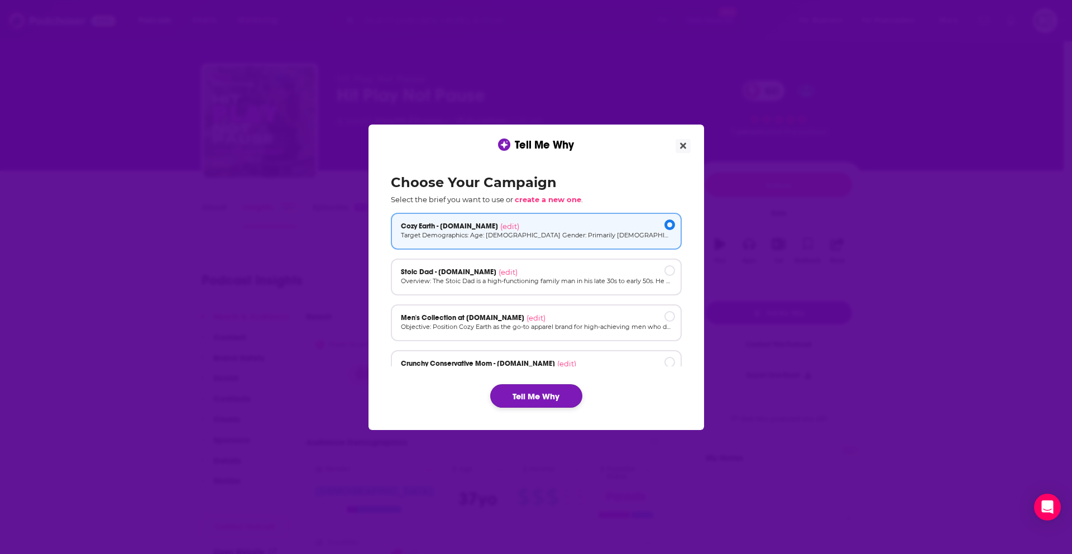
click at [540, 400] on button "Tell Me Why" at bounding box center [536, 395] width 92 height 23
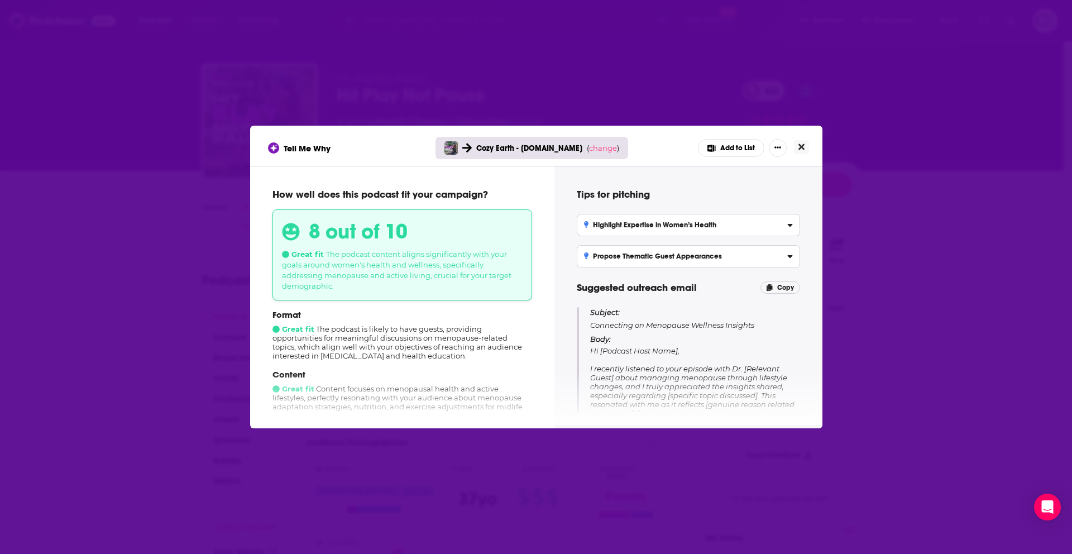
click at [798, 150] on icon "Close" at bounding box center [801, 146] width 6 height 9
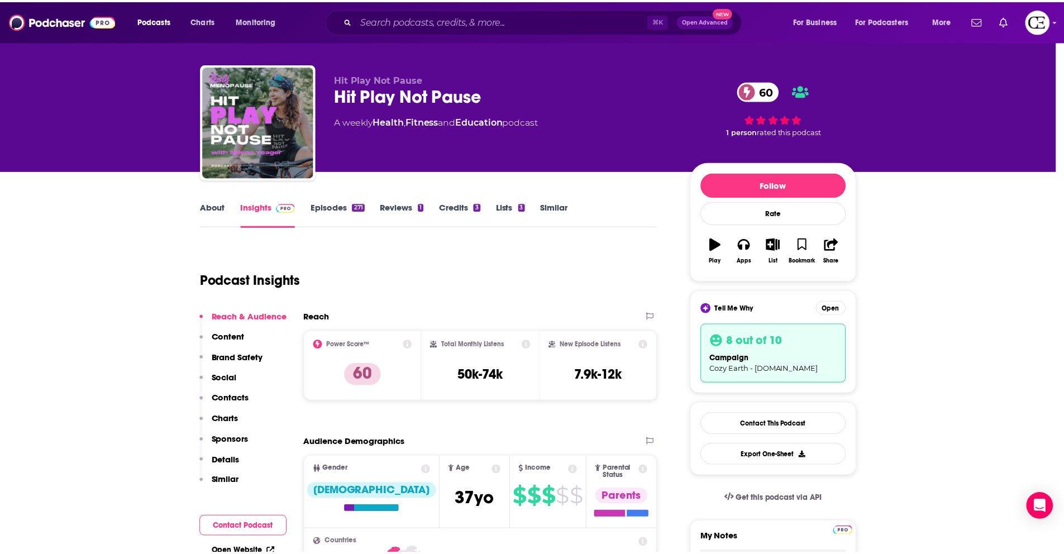
scroll to position [11, 0]
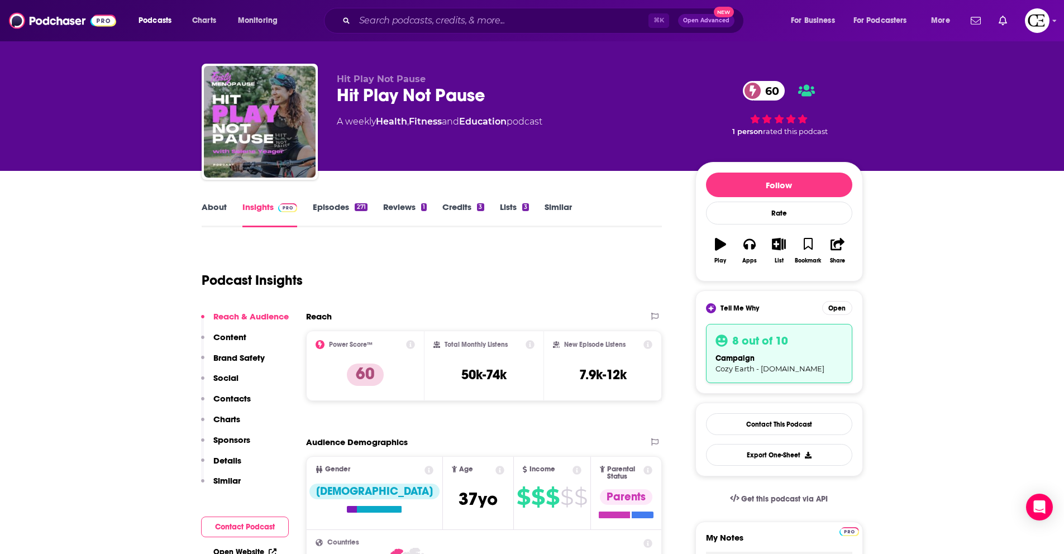
click at [414, 102] on div "Hit Play Not Pause 60" at bounding box center [507, 95] width 341 height 22
copy div "Hit Play Not Pause 60"
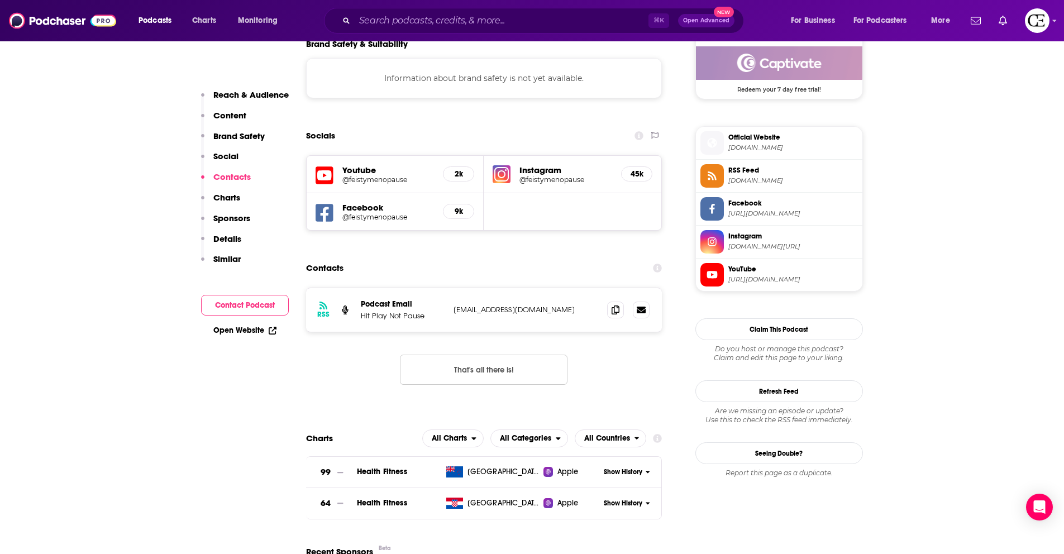
scroll to position [984, 0]
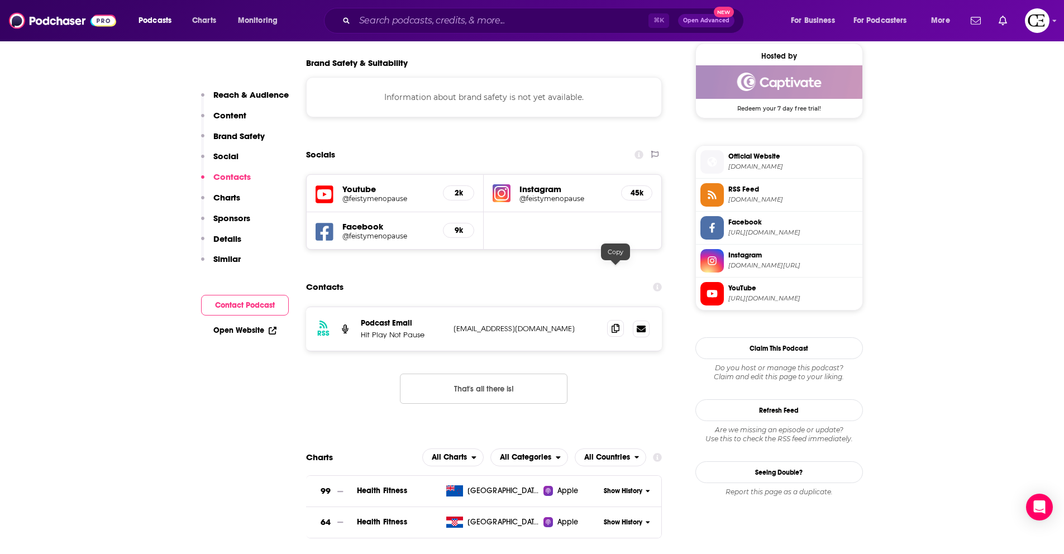
click at [610, 320] on span at bounding box center [615, 328] width 17 height 17
click at [613, 324] on icon at bounding box center [615, 328] width 8 height 9
click at [401, 23] on input "Search podcasts, credits, & more..." at bounding box center [502, 21] width 294 height 18
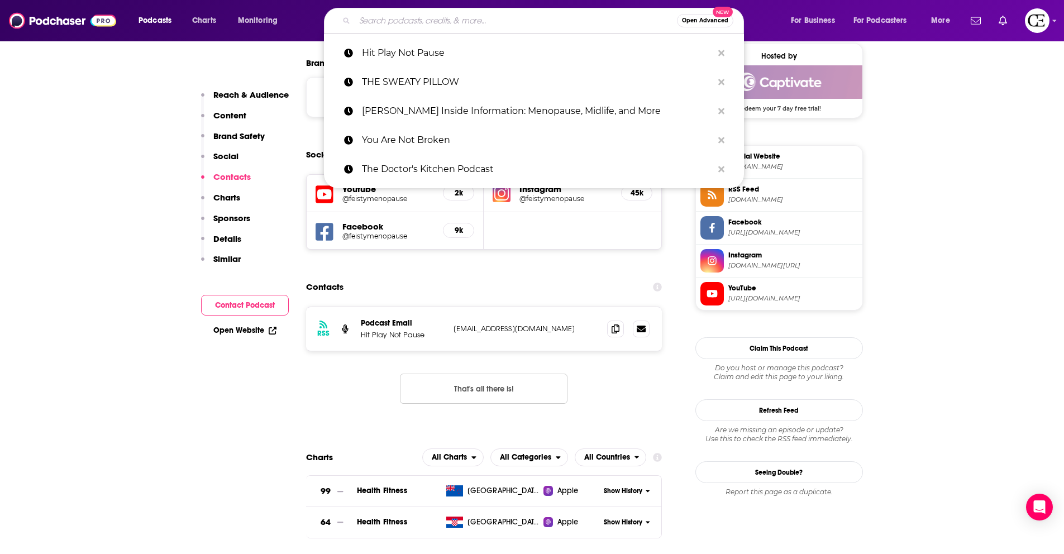
paste input "HOT For Your Health"
type input "HOT For Your Health"
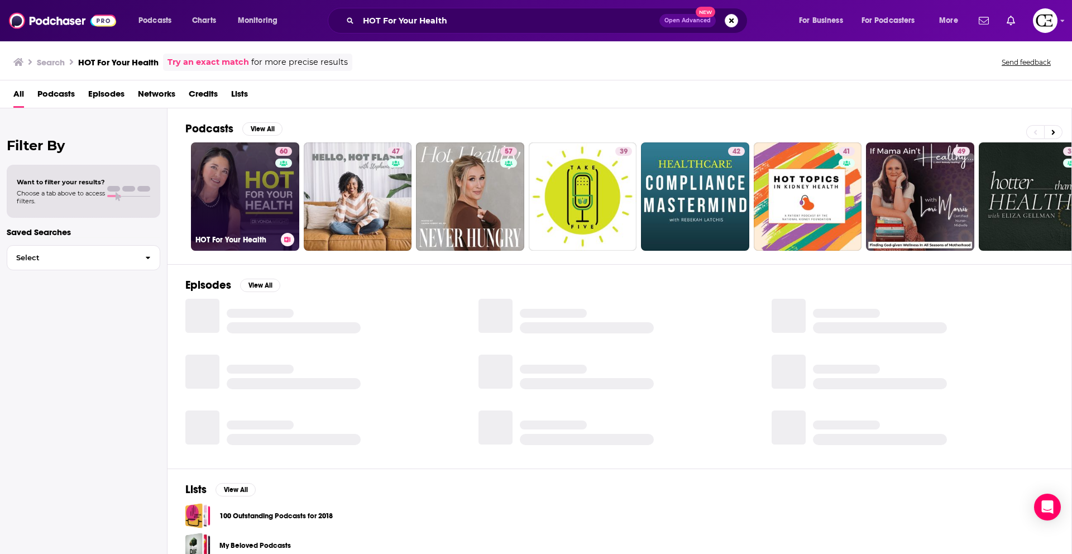
click at [285, 238] on icon at bounding box center [288, 240] width 6 height 6
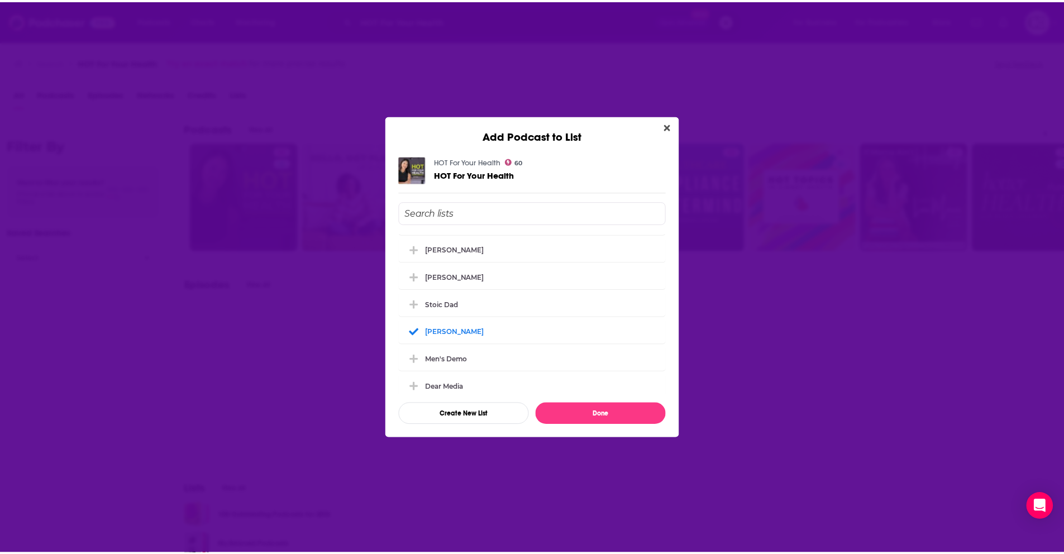
scroll to position [134, 0]
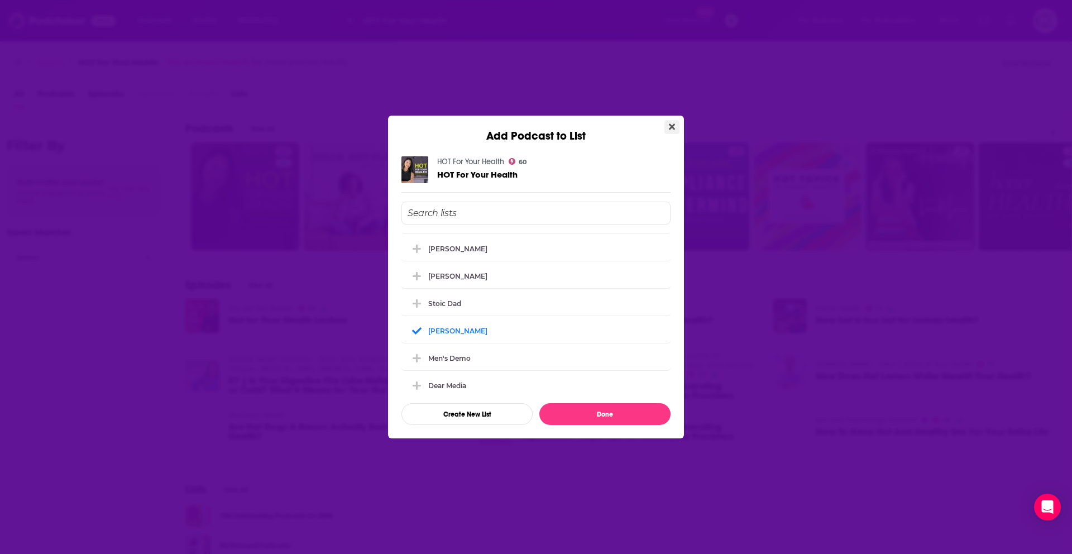
click at [672, 130] on icon "Close" at bounding box center [672, 126] width 6 height 9
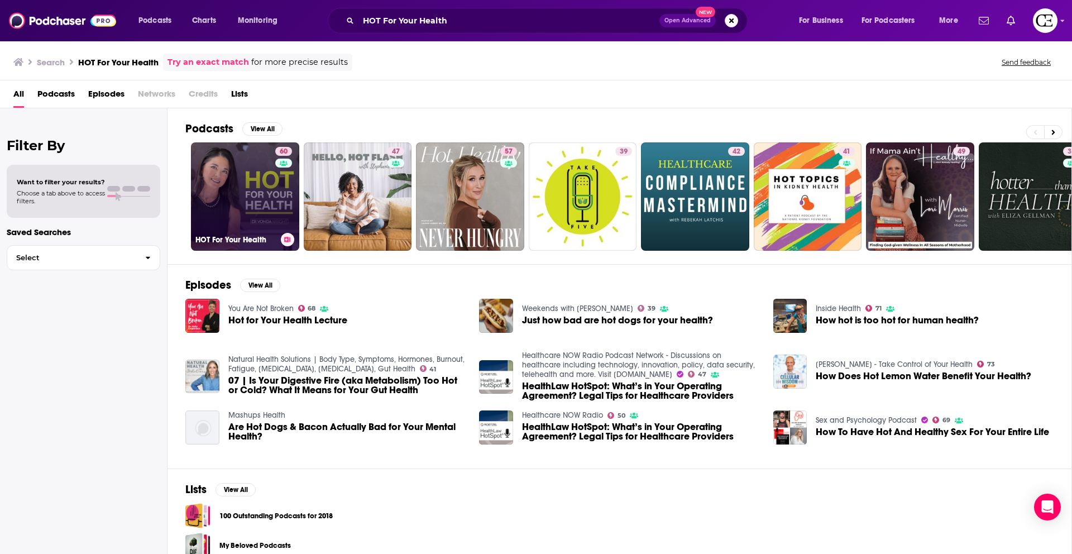
click at [254, 159] on link "60 HOT For Your Health" at bounding box center [245, 196] width 108 height 108
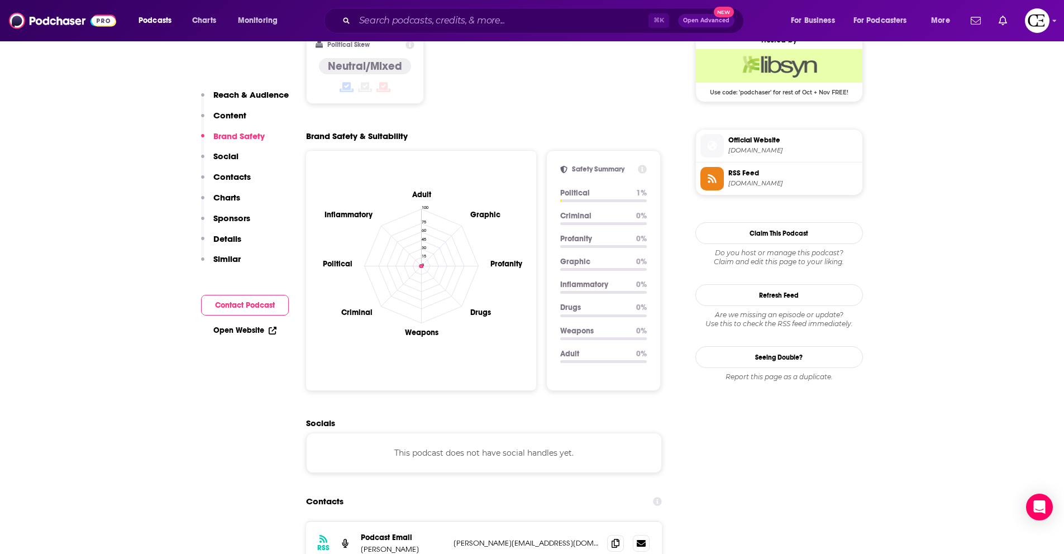
scroll to position [1162, 0]
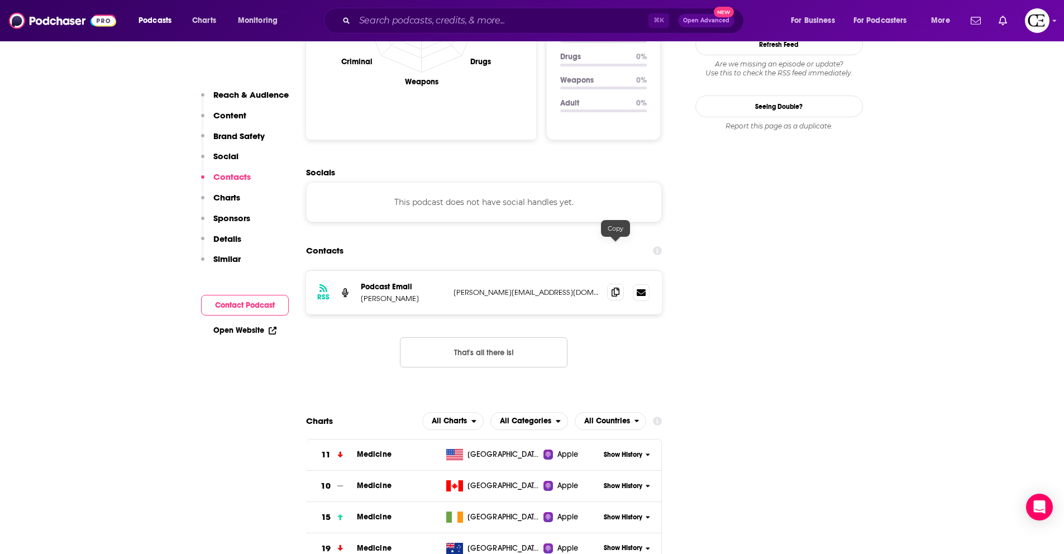
click at [612, 288] on icon at bounding box center [615, 292] width 8 height 9
click at [615, 271] on div "RSS Podcast Email Dr. Vonda Wright vonda@vondawright.com vonda@vondawright.com" at bounding box center [484, 293] width 356 height 44
click at [613, 288] on icon at bounding box center [615, 292] width 8 height 9
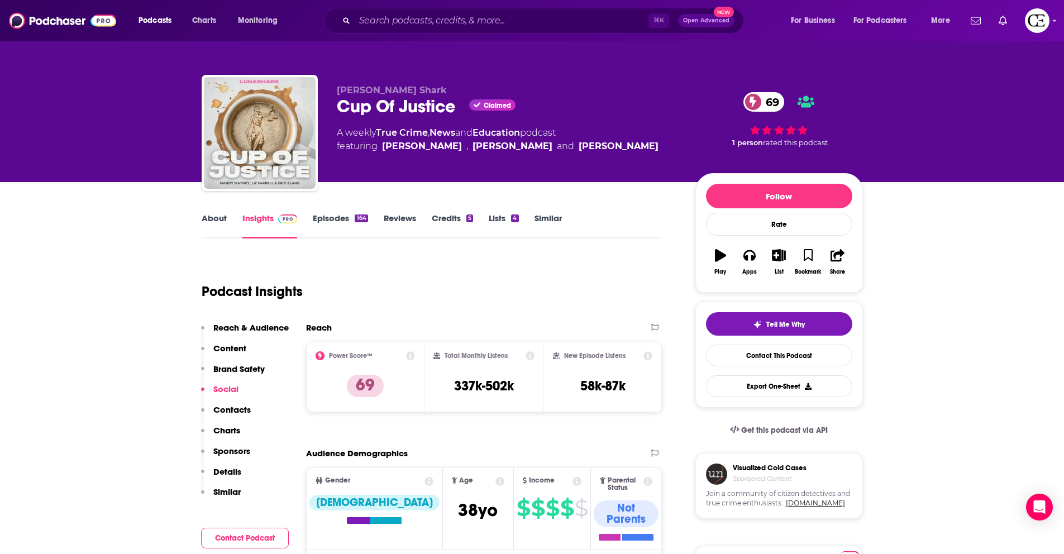
click at [422, 106] on div "Cup Of Justice Claimed 69" at bounding box center [507, 106] width 341 height 22
copy div "Cup Of Justice"
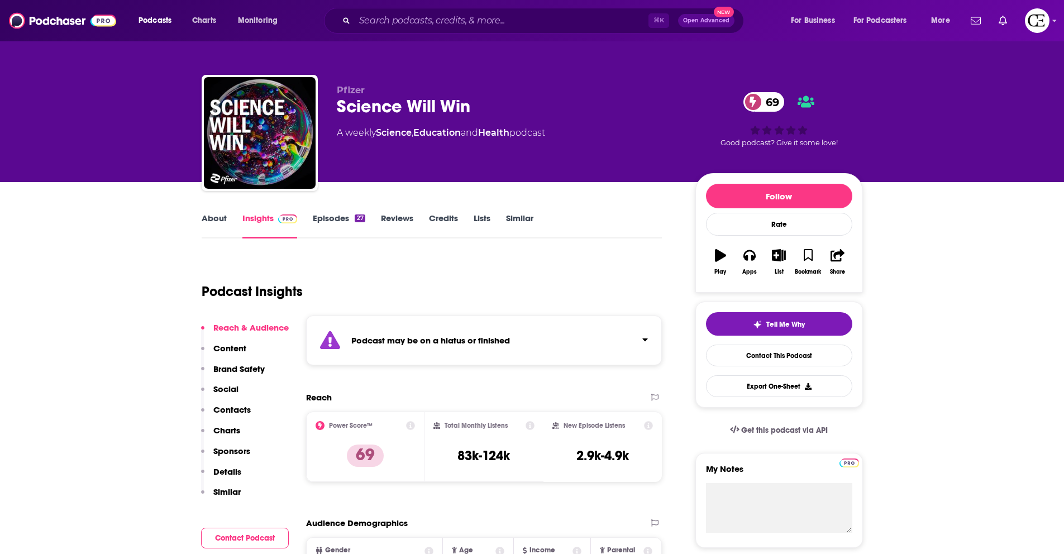
click at [422, 93] on p "Pfizer" at bounding box center [507, 90] width 341 height 11
click at [420, 103] on div "Science Will Win 69" at bounding box center [507, 106] width 341 height 22
copy div "Science Will Win 69"
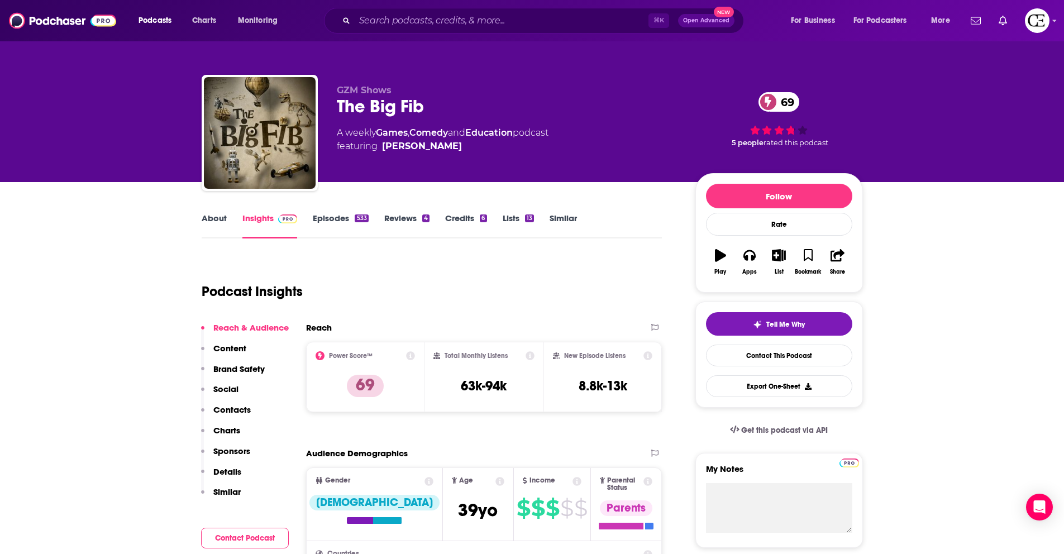
click at [401, 104] on div "The Big Fib 69" at bounding box center [507, 106] width 341 height 22
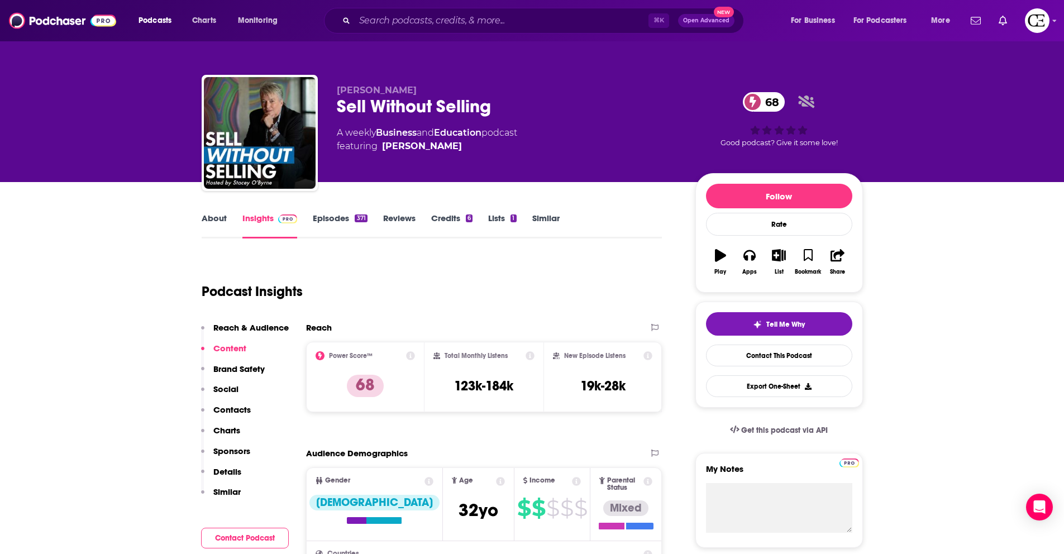
click at [412, 107] on div "Sell Without Selling 68" at bounding box center [507, 106] width 341 height 22
click at [412, 108] on div "Sell Without Selling 68" at bounding box center [507, 106] width 341 height 22
copy div "Sell Without Selling 68"
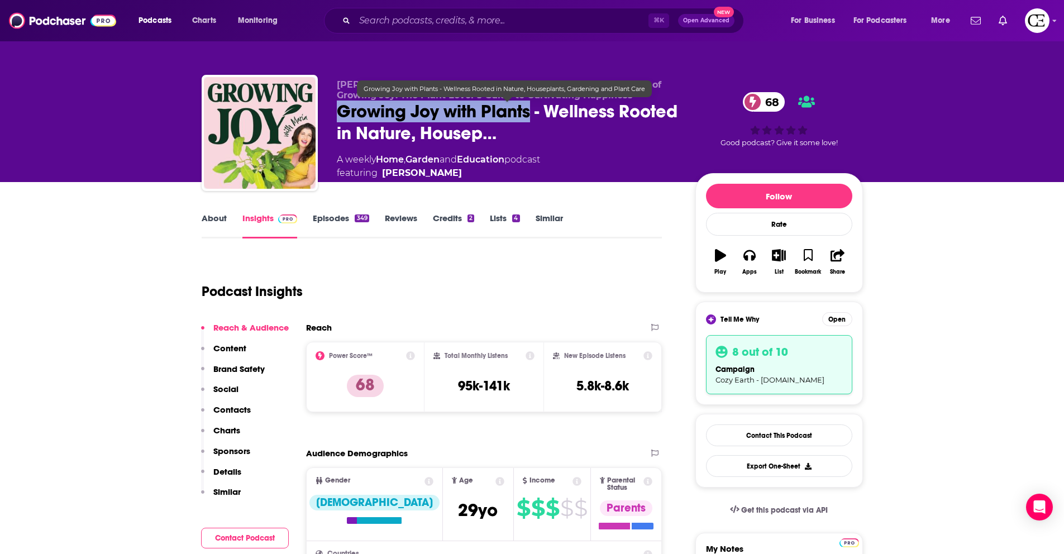
drag, startPoint x: 326, startPoint y: 109, endPoint x: 529, endPoint y: 104, distance: 202.7
click at [529, 104] on div "Maria Failla- Happy Plant Lady and Author of Growing Joy: The Plant Lover's Gui…" at bounding box center [532, 135] width 661 height 121
copy h2 "Growing Joy with Plants"
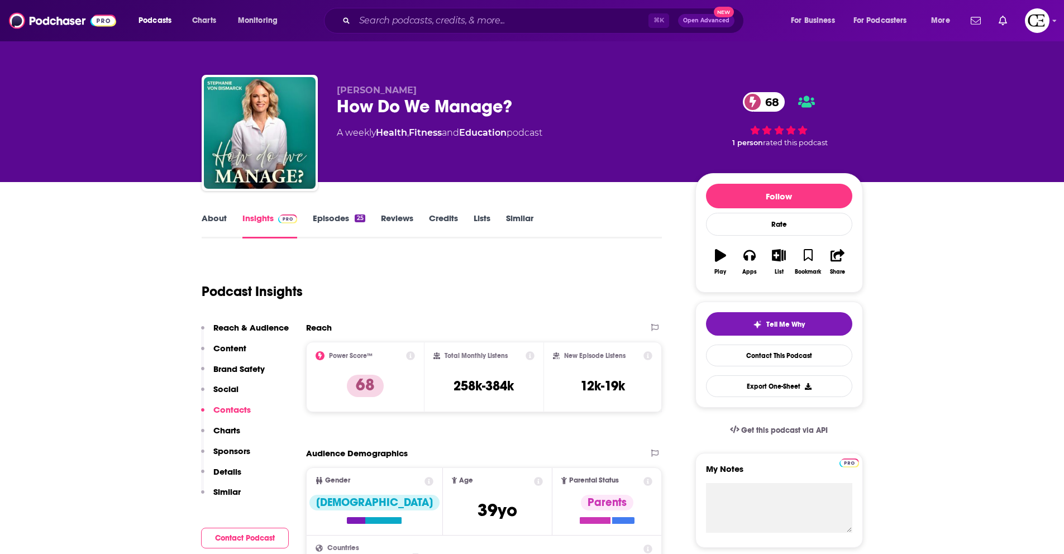
click at [432, 112] on div "How Do We Manage? 68" at bounding box center [507, 106] width 341 height 22
copy div "How Do We Manage? 68"
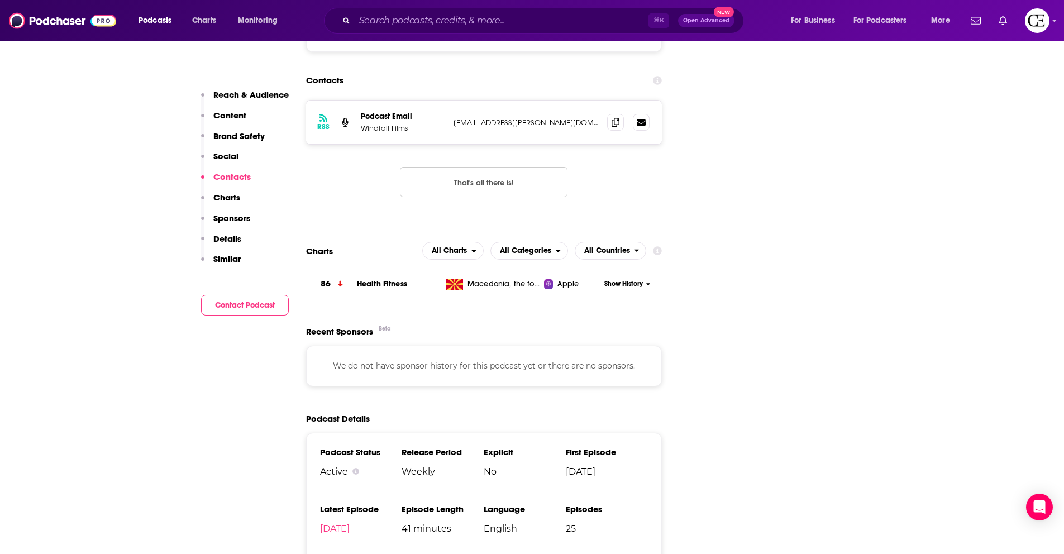
scroll to position [1125, 0]
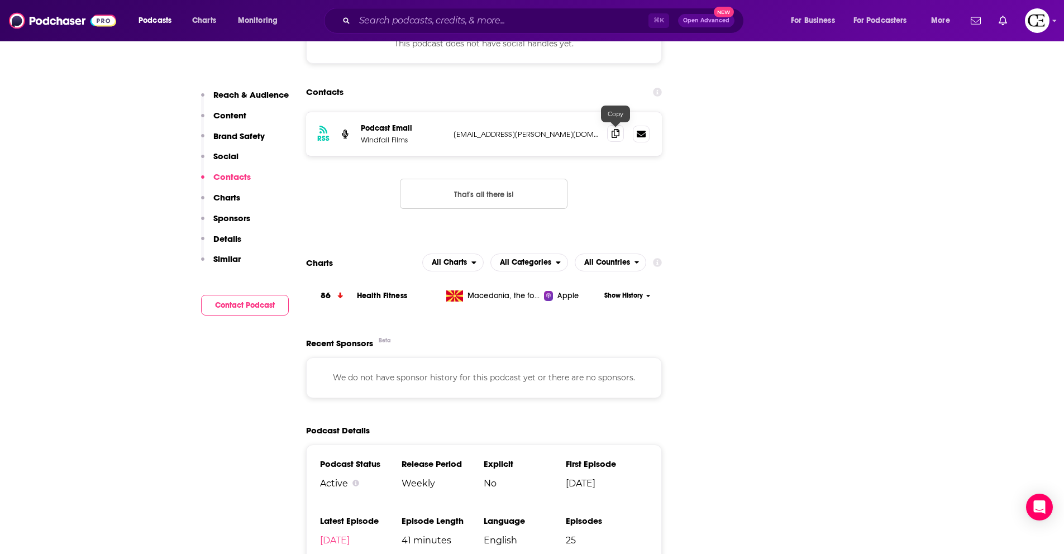
click at [619, 138] on span at bounding box center [615, 133] width 17 height 17
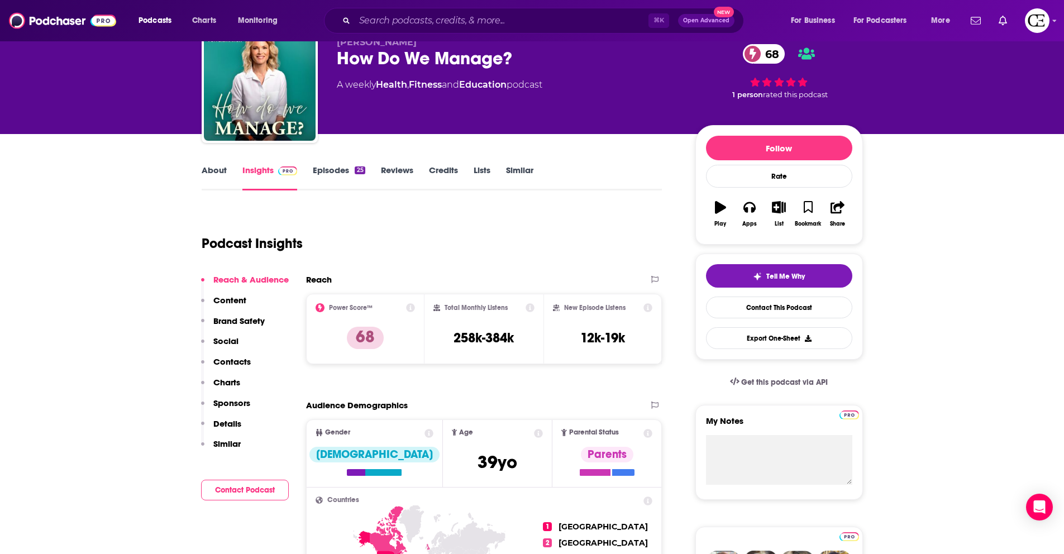
scroll to position [0, 0]
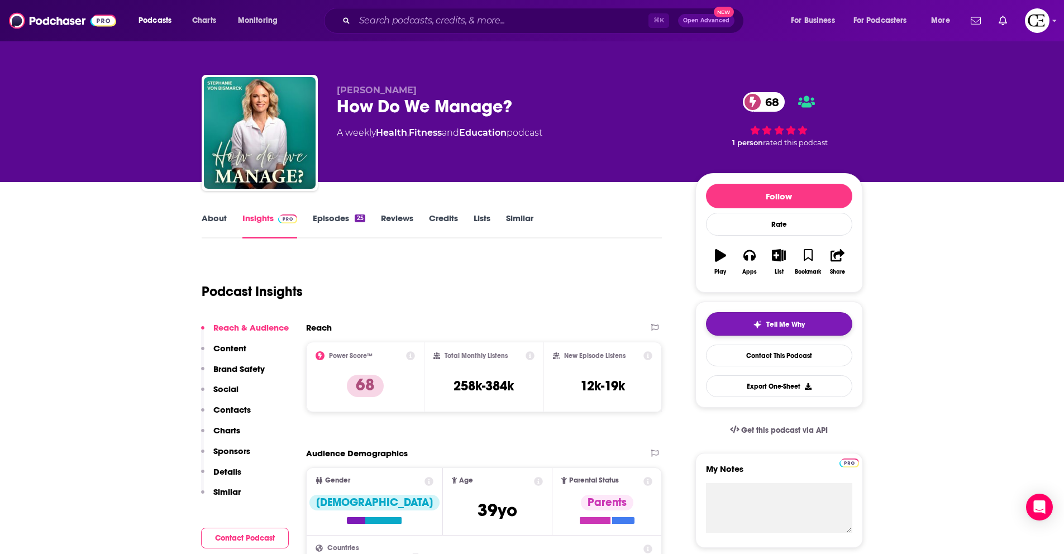
click at [766, 316] on button "Tell Me Why" at bounding box center [779, 323] width 146 height 23
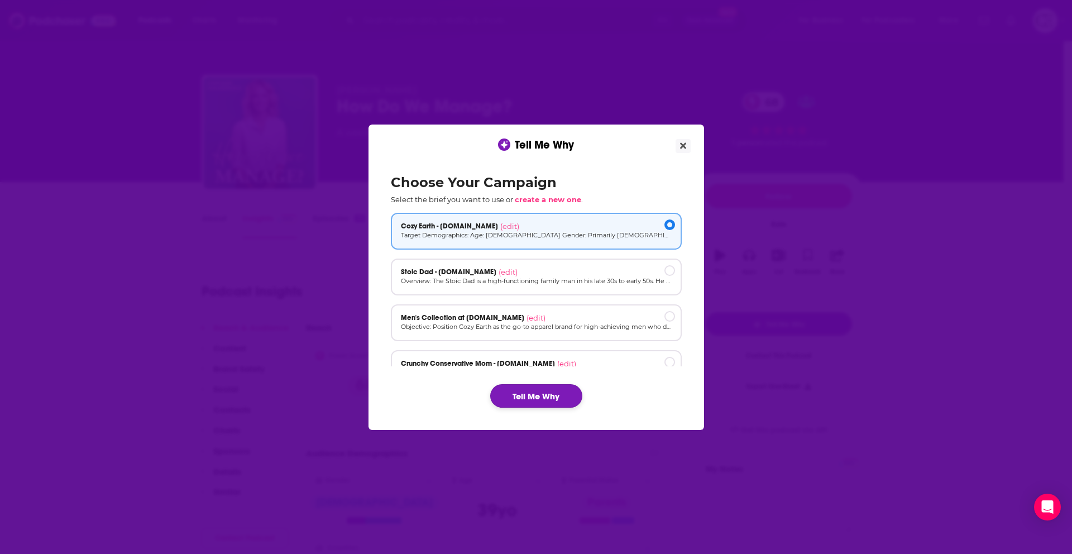
click at [521, 399] on button "Tell Me Why" at bounding box center [536, 395] width 92 height 23
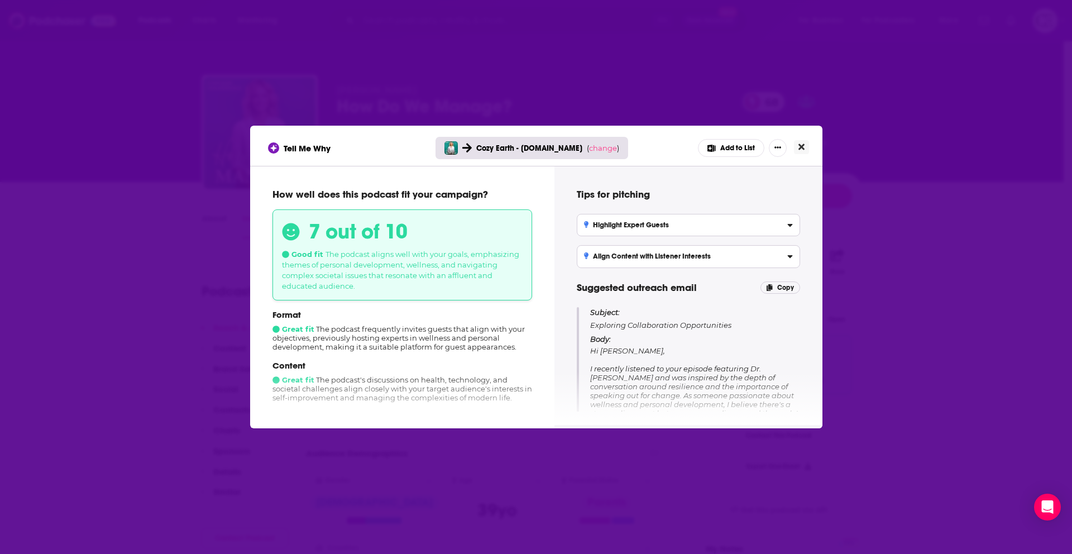
click at [799, 150] on icon "Close" at bounding box center [801, 146] width 6 height 9
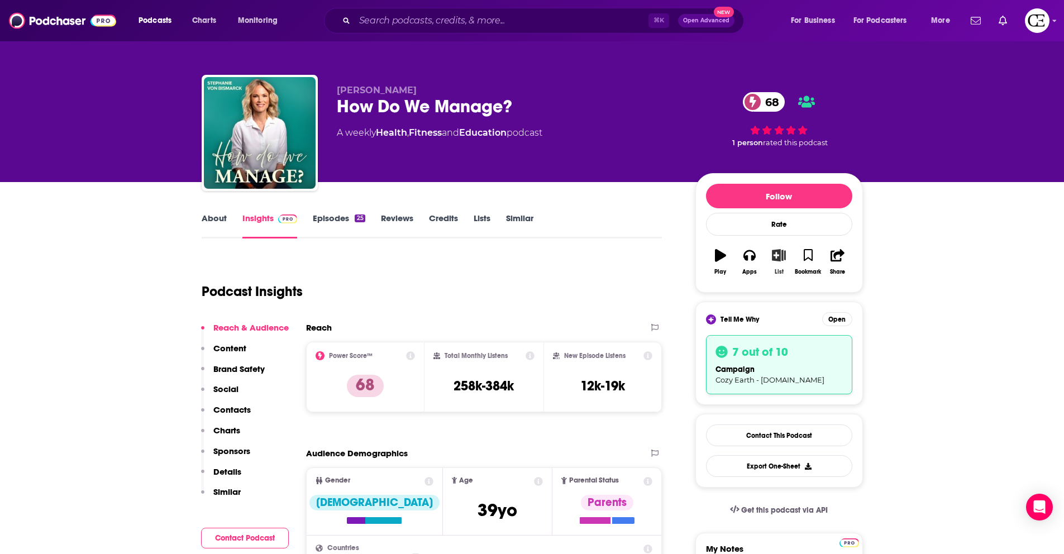
click at [779, 253] on icon "button" at bounding box center [779, 255] width 14 height 12
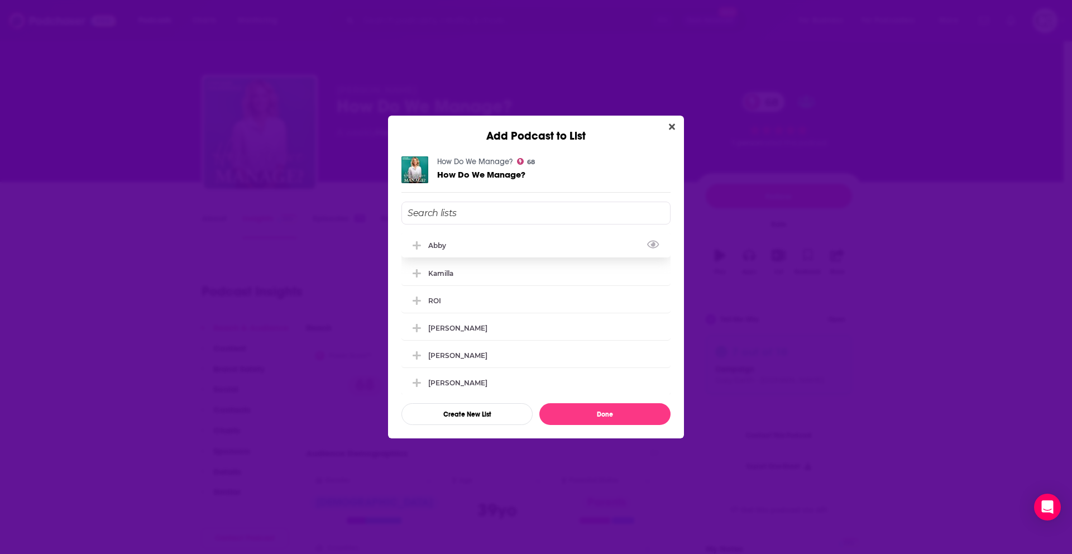
click at [419, 244] on icon "Add Podcast To List" at bounding box center [417, 246] width 8 height 10
click at [587, 413] on button "Done" at bounding box center [604, 414] width 131 height 22
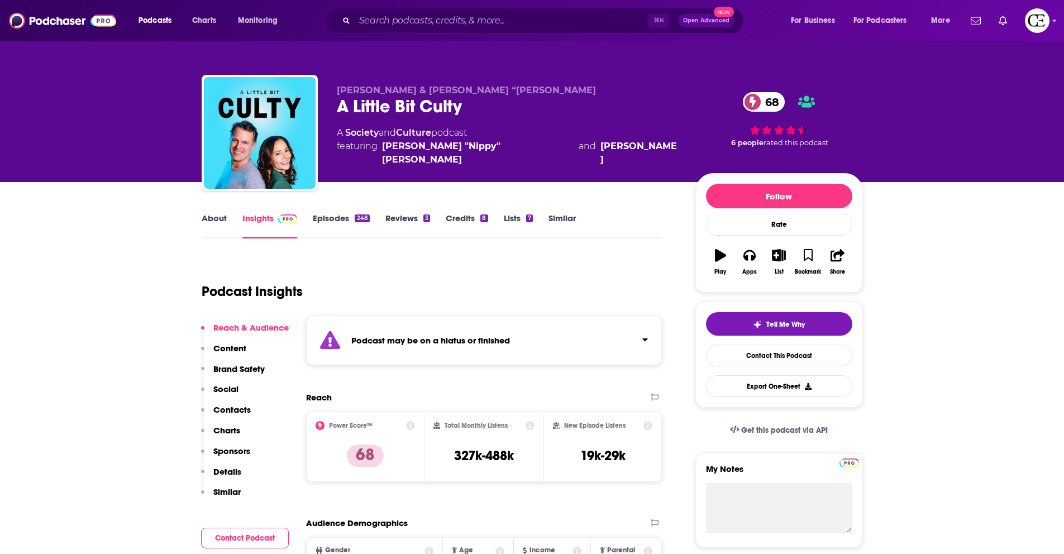
click at [413, 116] on div "A Little Bit Culty 68" at bounding box center [507, 106] width 341 height 22
copy div "A Little Bit Culty 68"
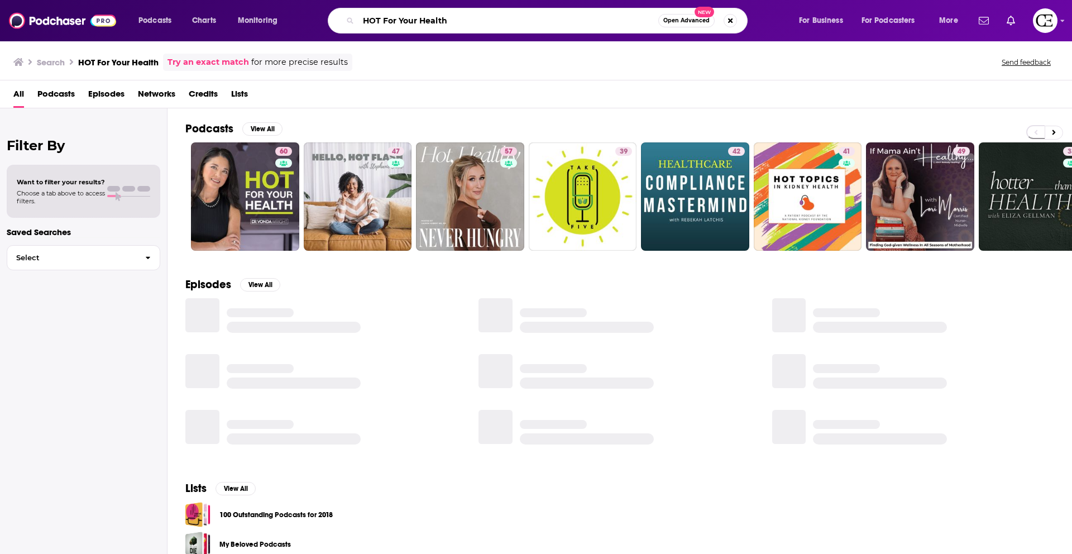
click at [382, 17] on input "HOT For Your Health" at bounding box center [508, 21] width 300 height 18
paste input "ealth By [PERSON_NAME]"
type input "Health By [PERSON_NAME]"
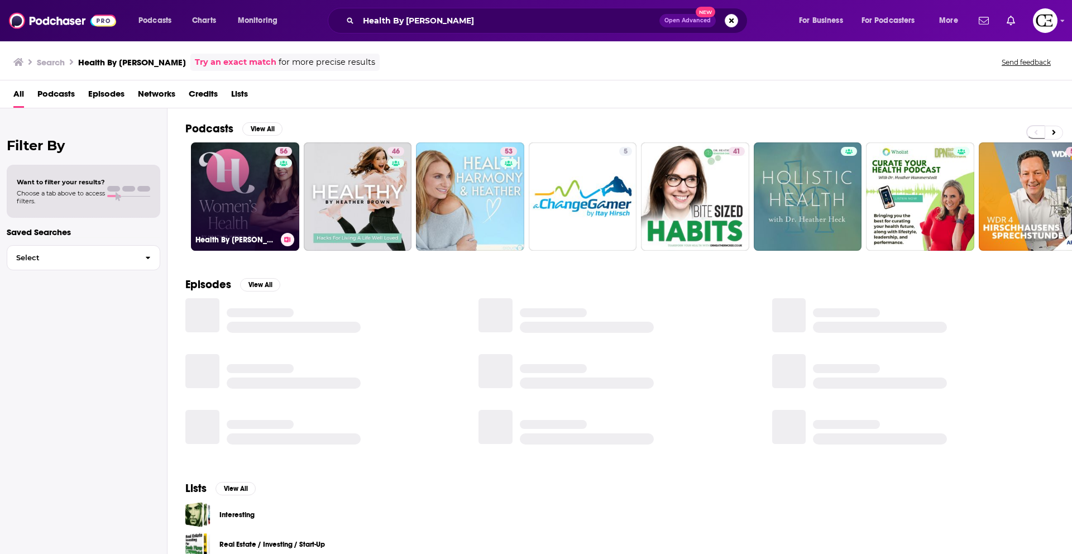
click at [286, 235] on button at bounding box center [287, 239] width 13 height 13
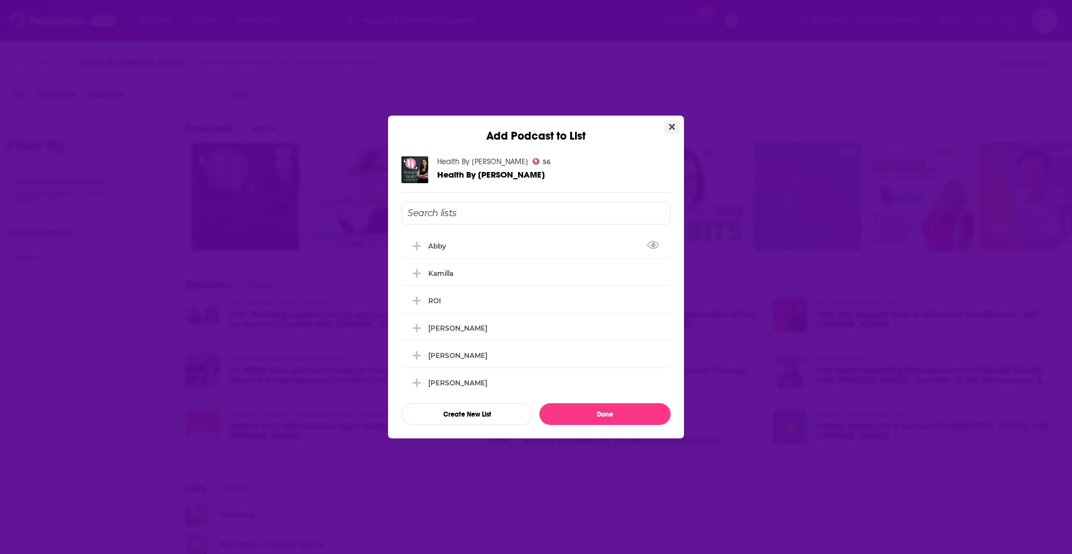
click at [674, 125] on icon "Close" at bounding box center [672, 127] width 6 height 6
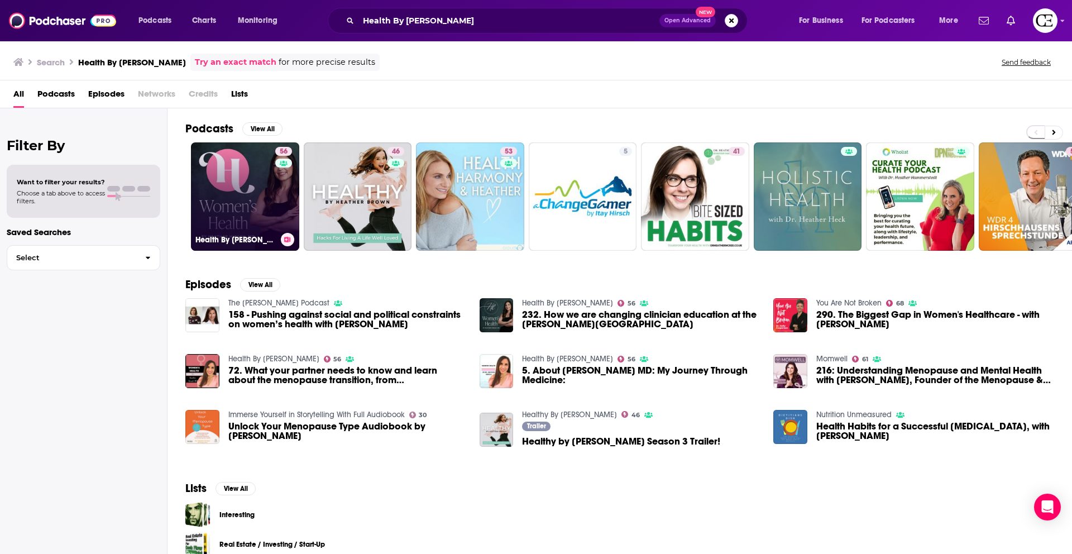
click at [248, 180] on link "56 Health By [PERSON_NAME]" at bounding box center [245, 196] width 108 height 108
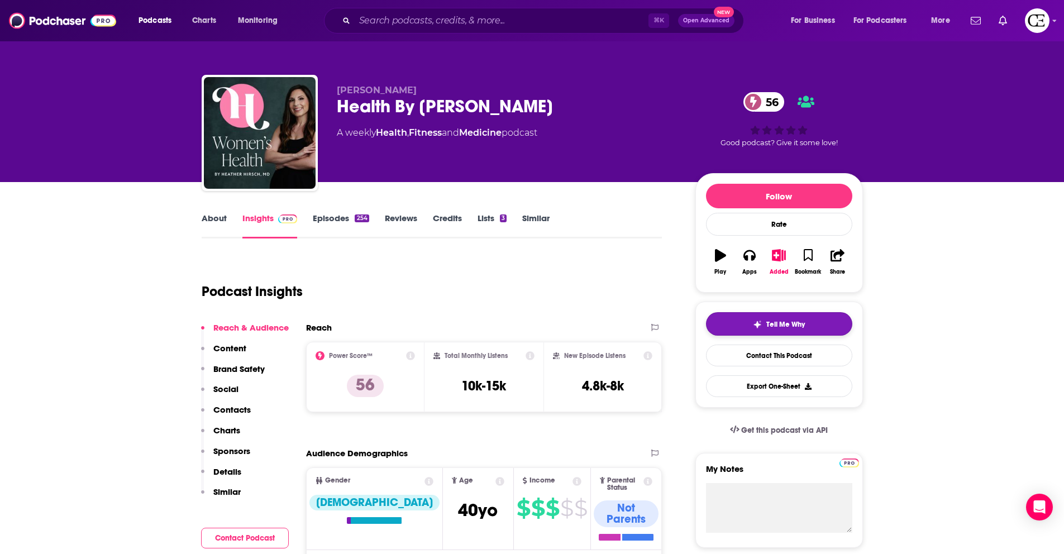
click at [800, 321] on span "Tell Me Why" at bounding box center [785, 324] width 39 height 9
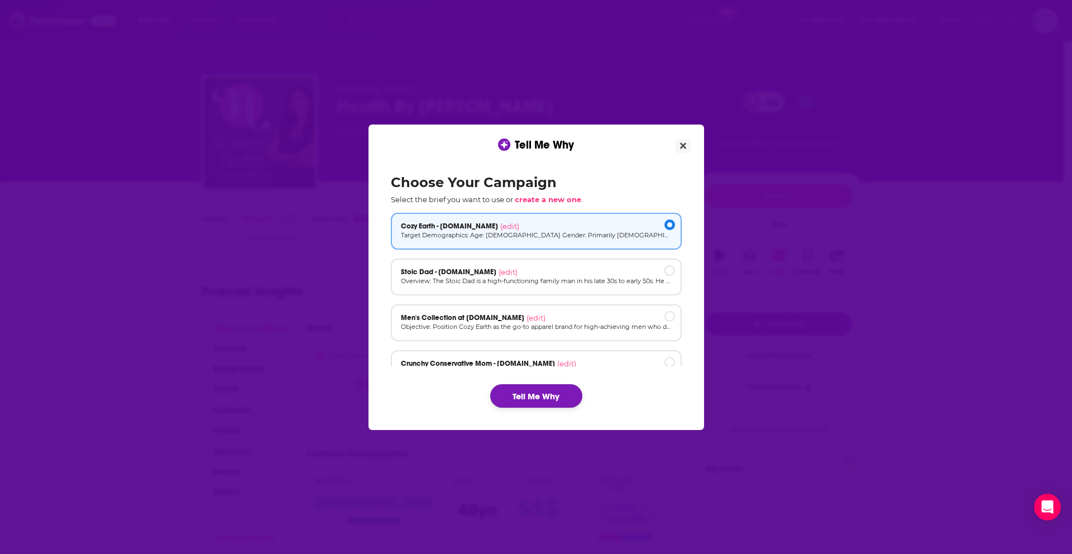
click at [542, 400] on button "Tell Me Why" at bounding box center [536, 395] width 92 height 23
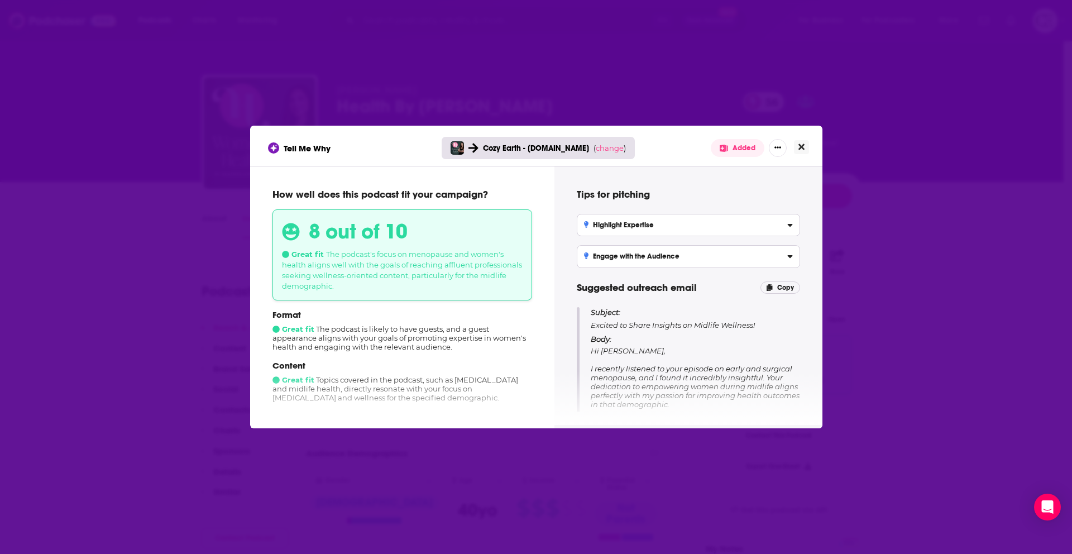
click at [806, 143] on button "Close" at bounding box center [801, 147] width 15 height 14
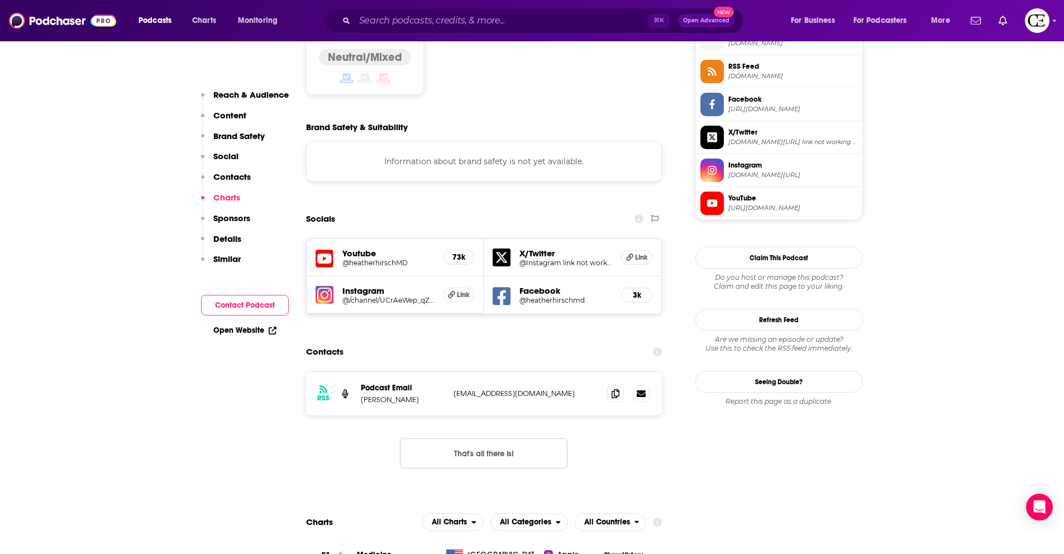
scroll to position [901, 0]
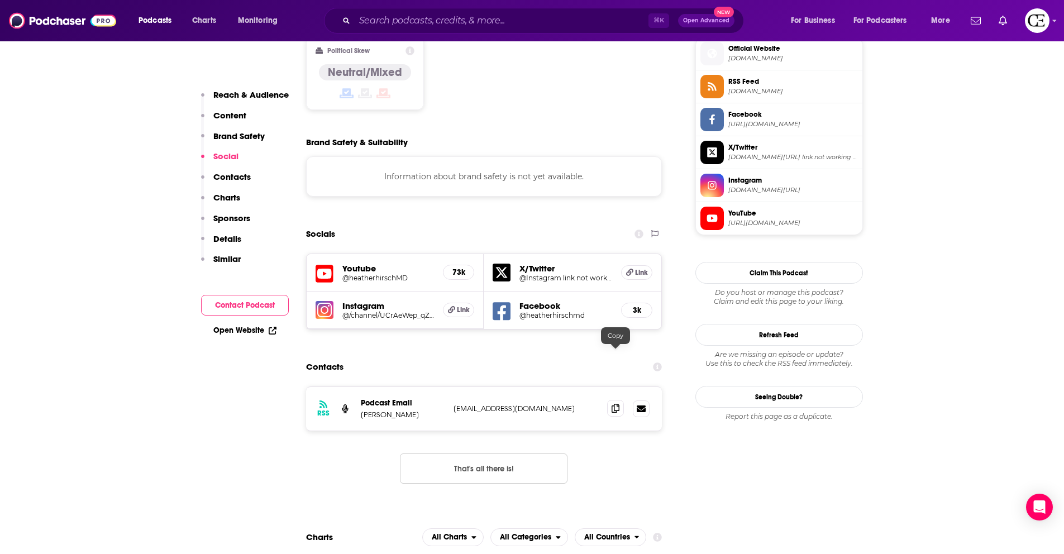
click at [609, 400] on span at bounding box center [615, 408] width 17 height 17
click at [618, 404] on icon at bounding box center [615, 408] width 8 height 9
